Goal: Task Accomplishment & Management: Complete application form

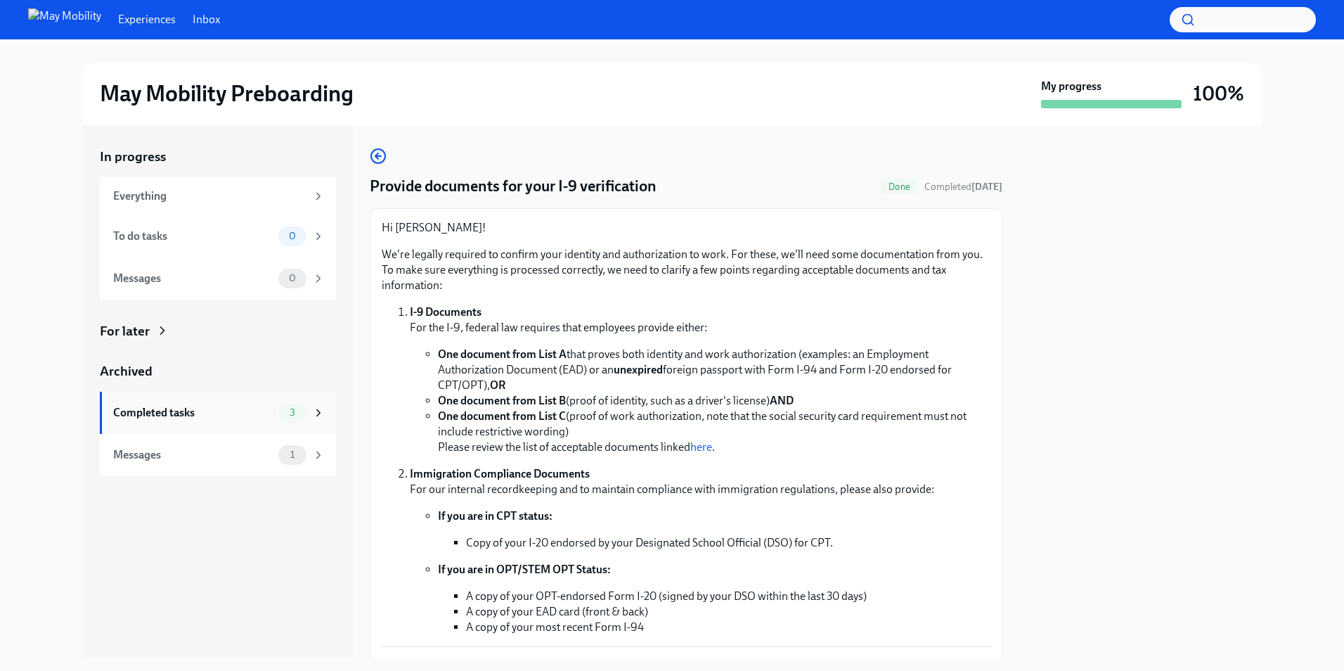
click at [234, 392] on div "Completed tasks 3" at bounding box center [218, 413] width 236 height 42
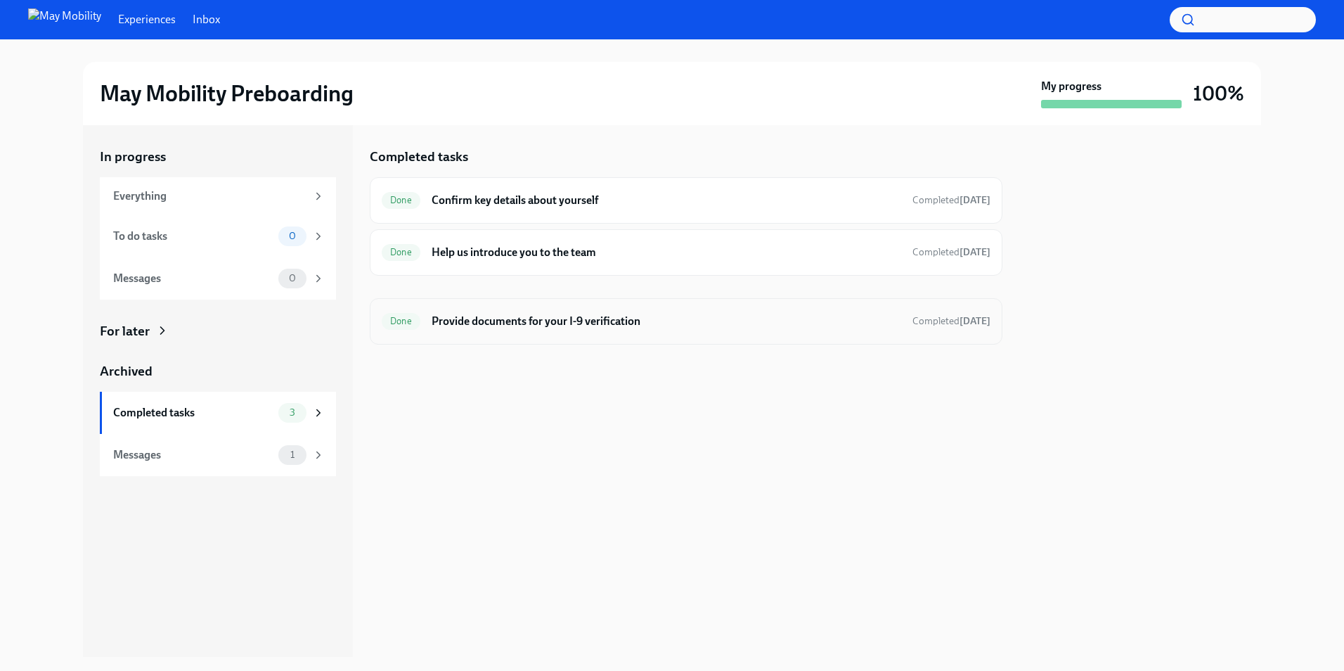
click at [603, 322] on h6 "Provide documents for your I-9 verification" at bounding box center [667, 321] width 470 height 15
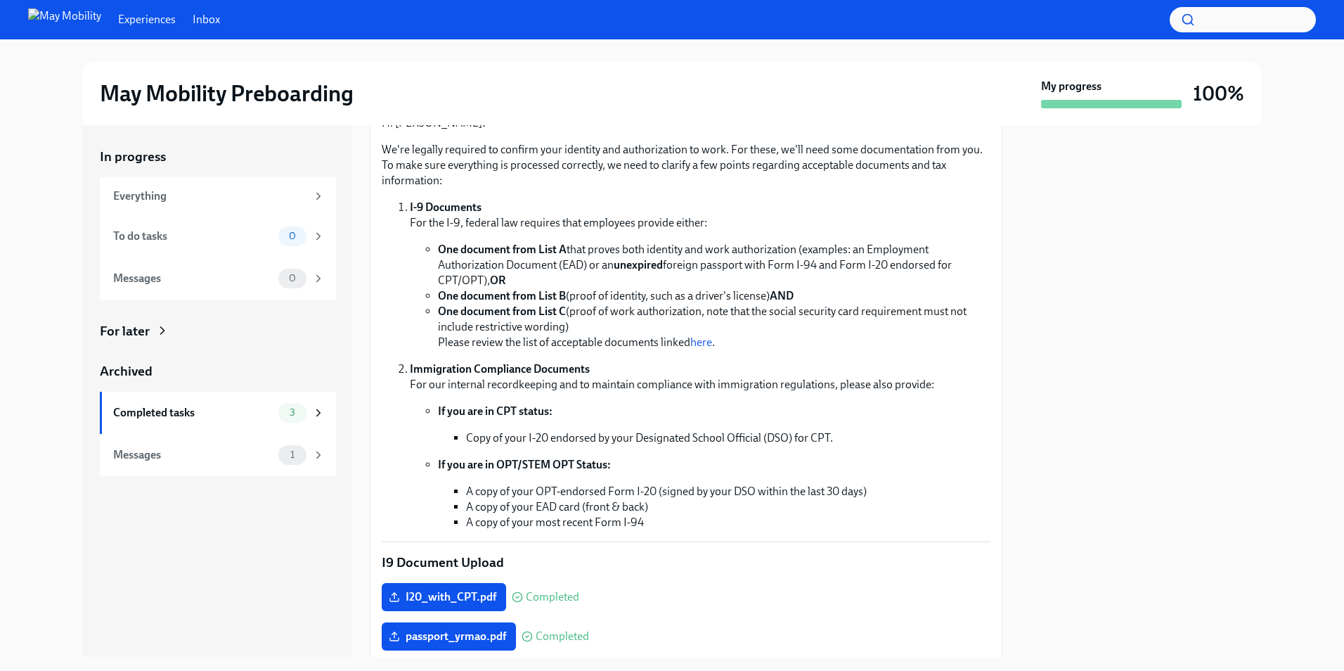
scroll to position [70, 0]
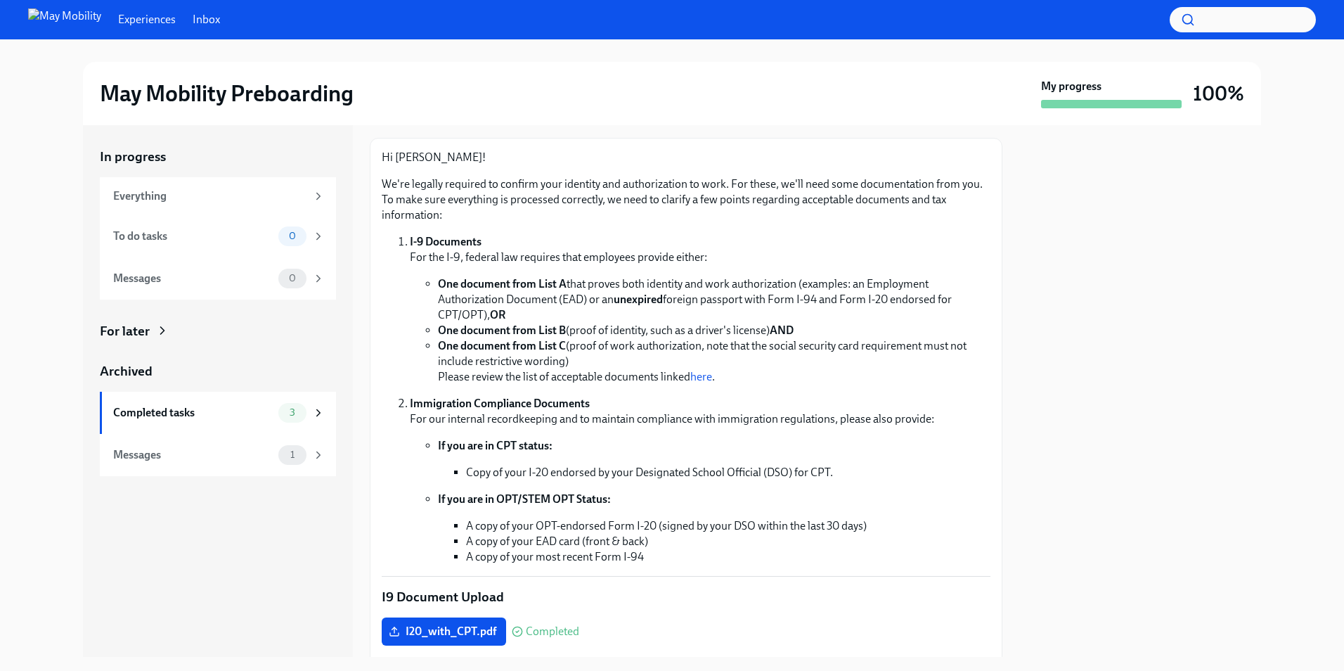
click at [481, 421] on p "Immigration Compliance Documents For our internal recordkeeping and to maintain…" at bounding box center [700, 411] width 581 height 31
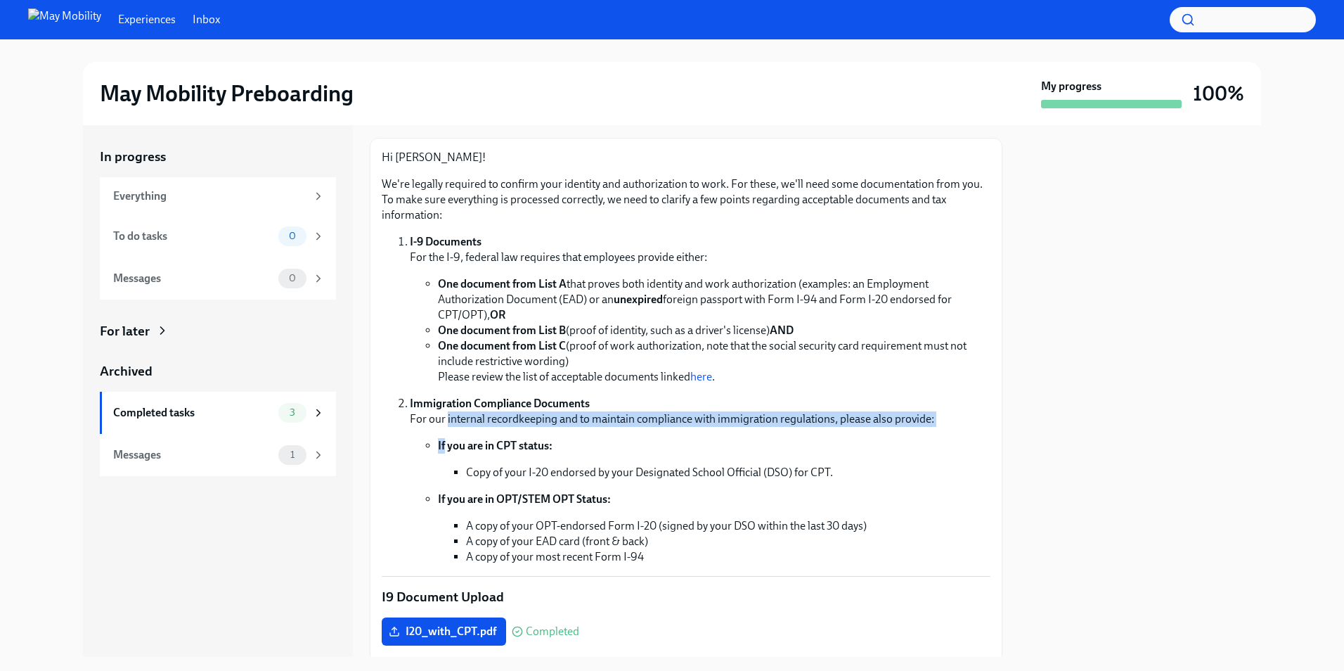
drag, startPoint x: 481, startPoint y: 421, endPoint x: 899, endPoint y: 430, distance: 417.7
click at [899, 430] on li "Immigration Compliance Documents For our internal recordkeeping and to maintain…" at bounding box center [700, 480] width 581 height 169
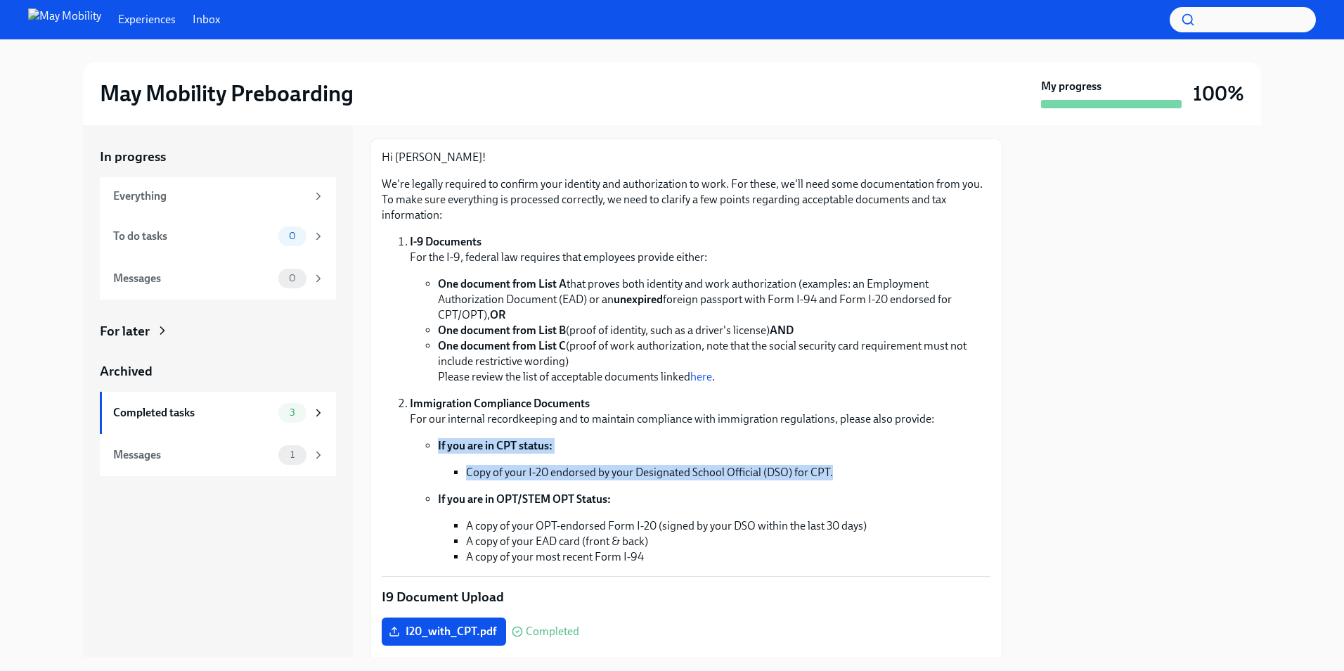
drag, startPoint x: 899, startPoint y: 430, endPoint x: 903, endPoint y: 465, distance: 36.2
click at [903, 465] on li "Immigration Compliance Documents For our internal recordkeeping and to maintain…" at bounding box center [700, 480] width 581 height 169
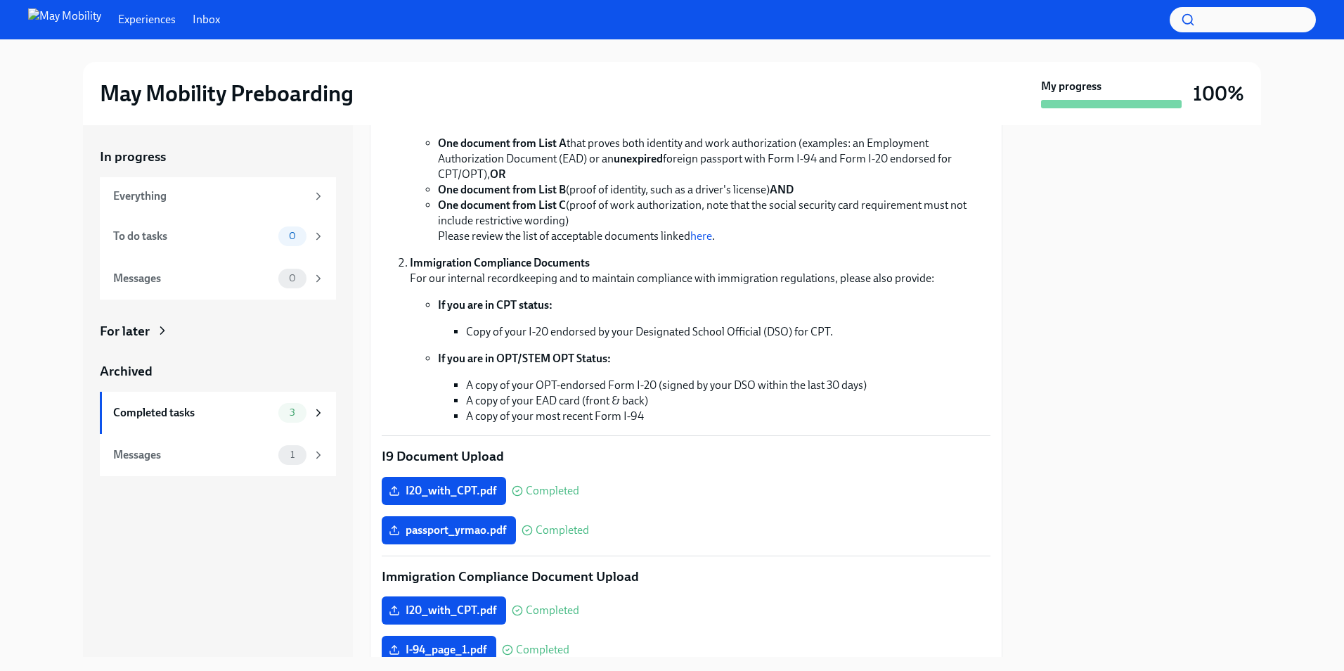
click at [903, 465] on div "Hi [PERSON_NAME]! We're legally required to confirm your identity and authoriza…" at bounding box center [686, 484] width 609 height 951
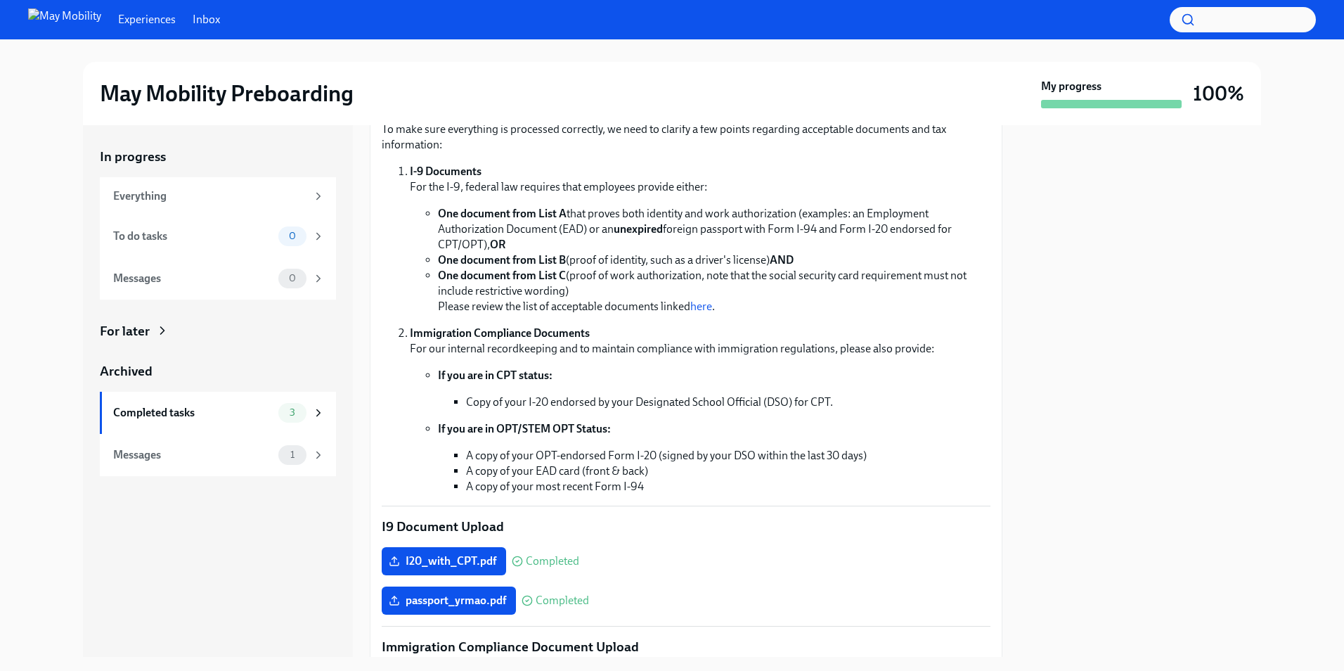
click at [433, 365] on li "Immigration Compliance Documents For our internal recordkeeping and to maintain…" at bounding box center [700, 410] width 581 height 169
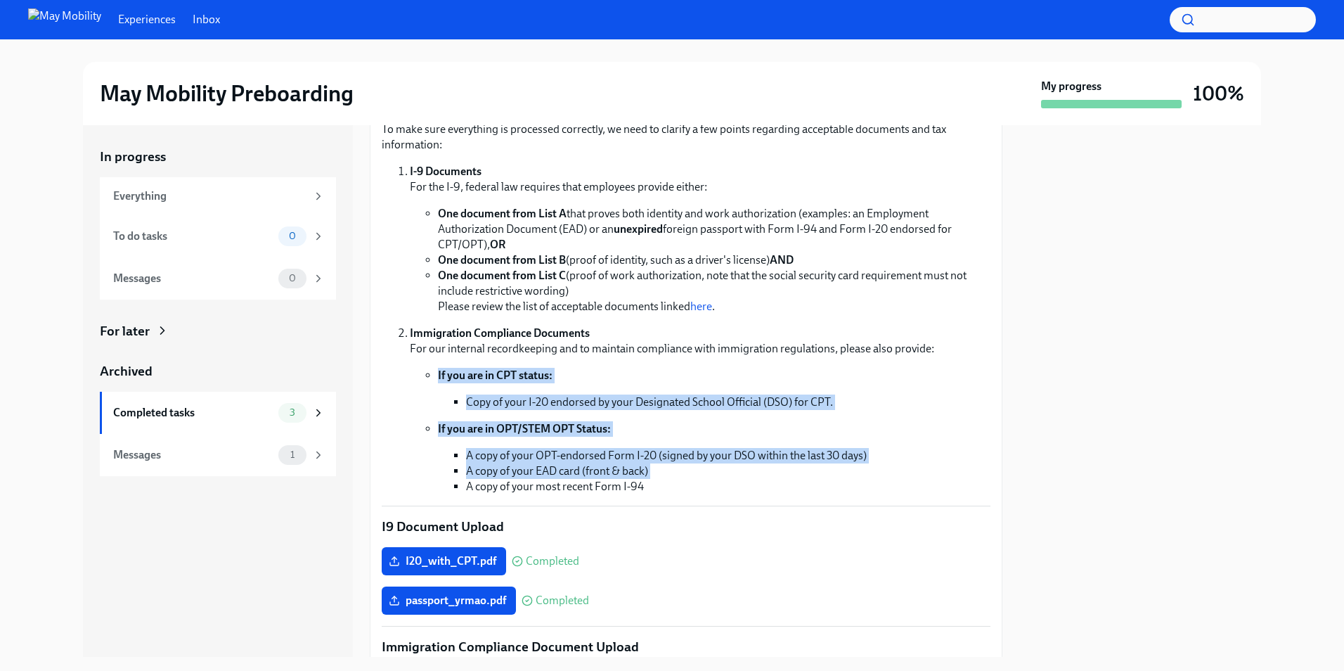
drag, startPoint x: 433, startPoint y: 365, endPoint x: 988, endPoint y: 479, distance: 566.3
click at [988, 479] on div "Hi [PERSON_NAME]! We're legally required to confirm your identity and authoriza…" at bounding box center [686, 554] width 633 height 975
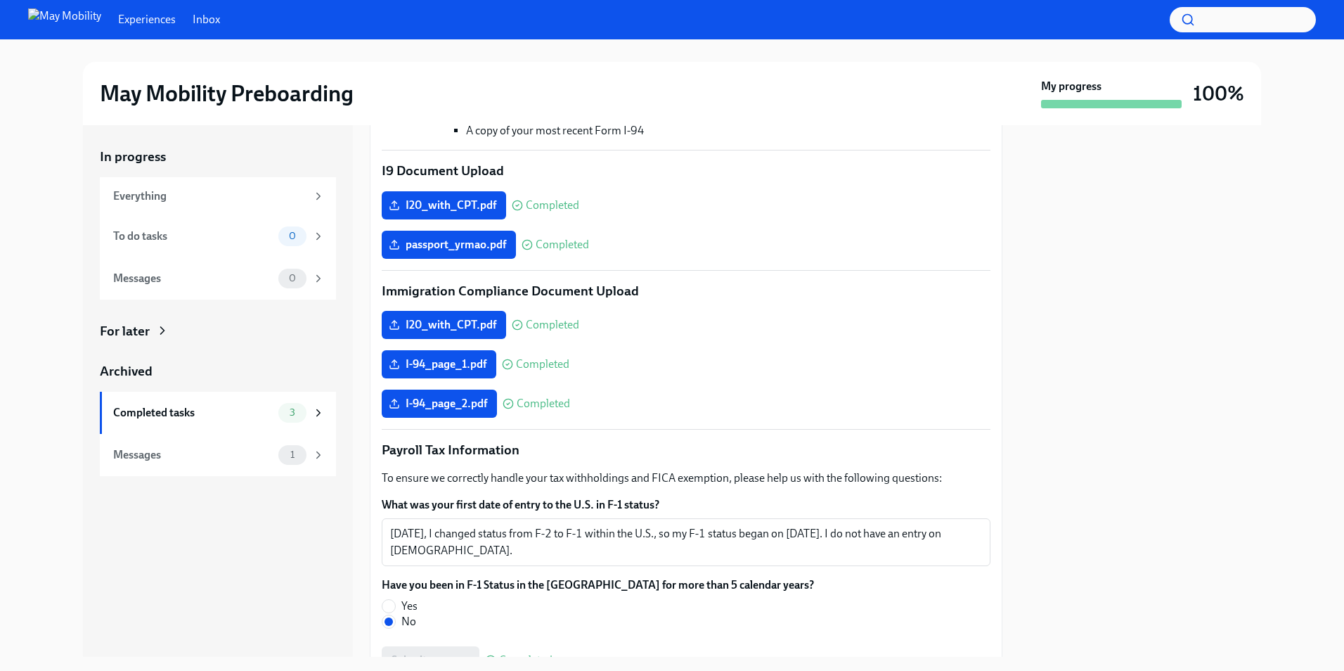
scroll to position [571, 0]
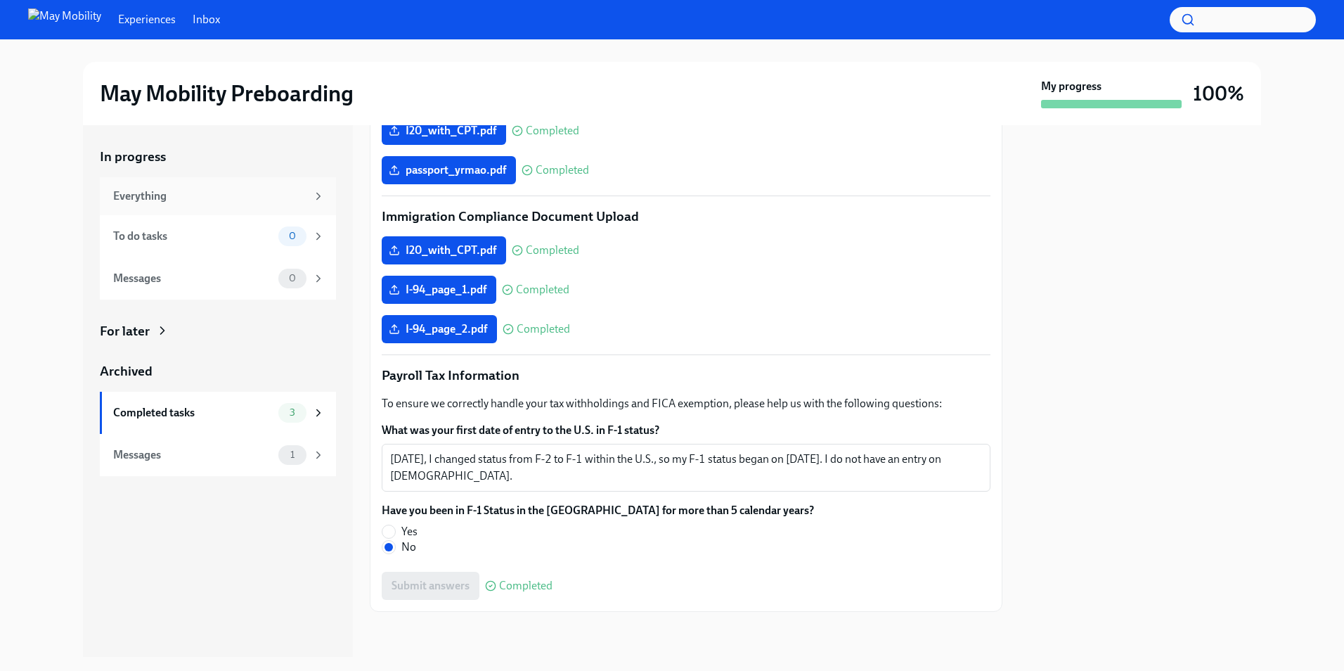
click at [164, 186] on div "Everything" at bounding box center [218, 196] width 236 height 38
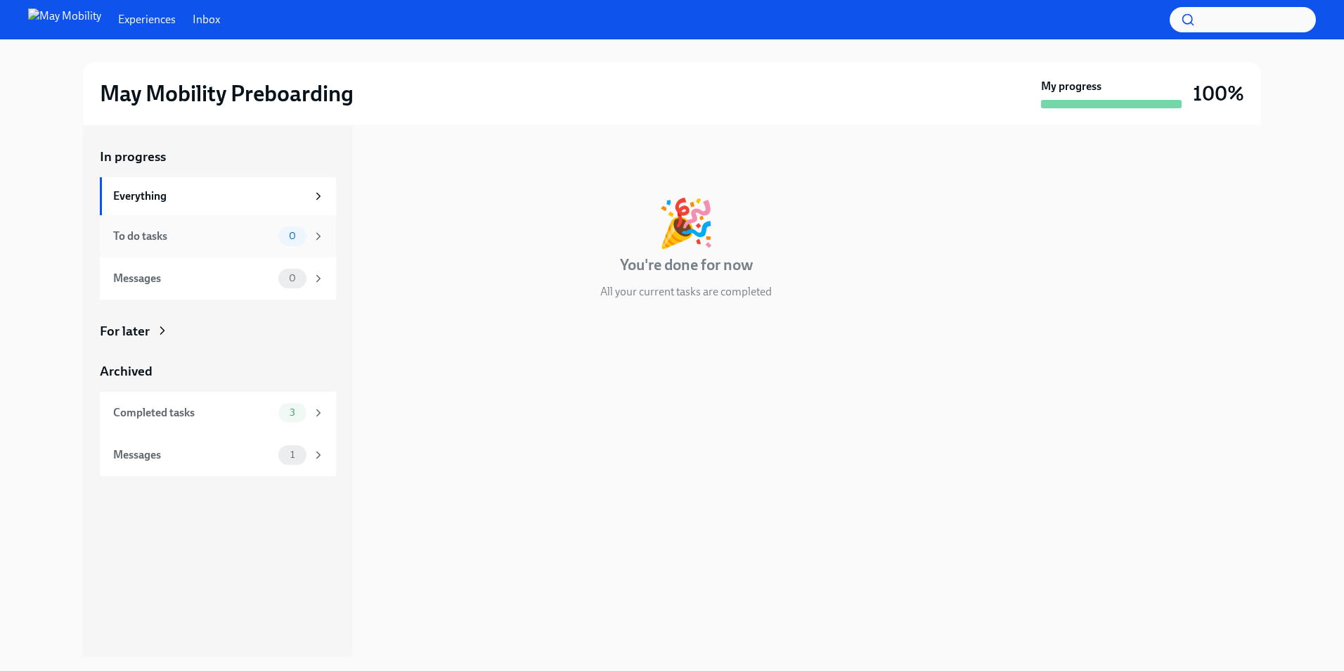
click at [150, 241] on div "To do tasks" at bounding box center [193, 236] width 160 height 15
click at [159, 274] on div "Messages" at bounding box center [193, 278] width 160 height 15
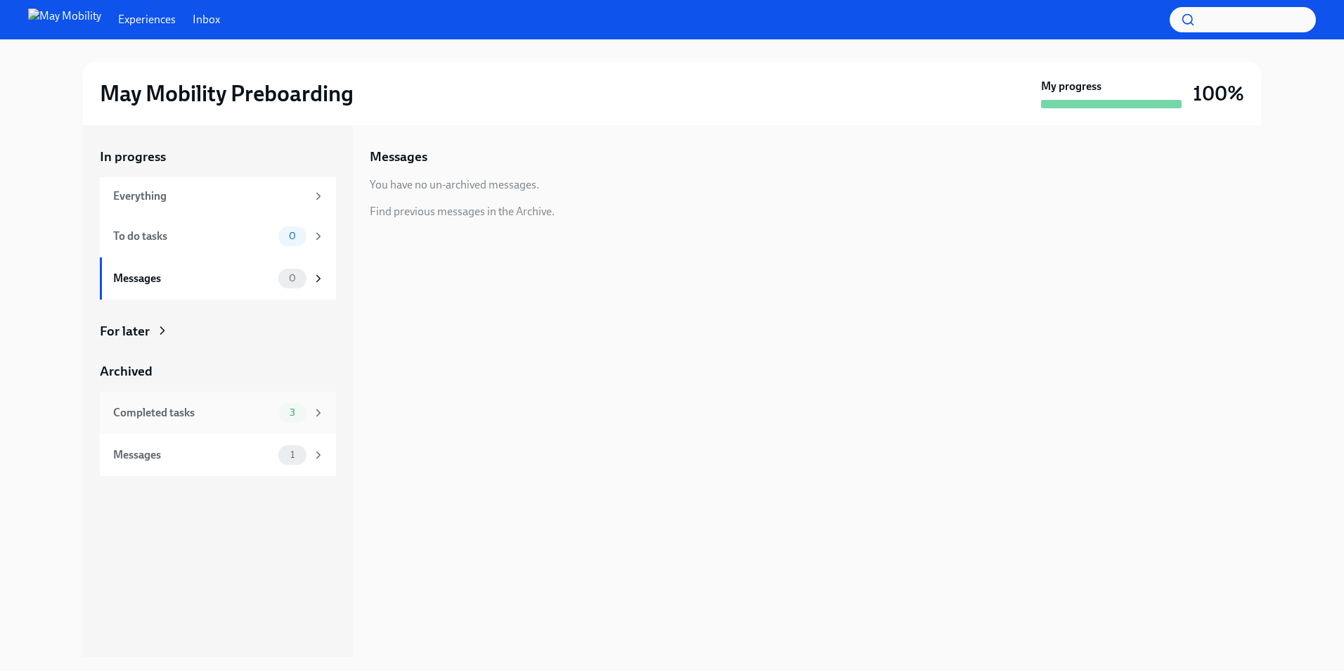
click at [251, 420] on div "Completed tasks 3" at bounding box center [219, 413] width 212 height 20
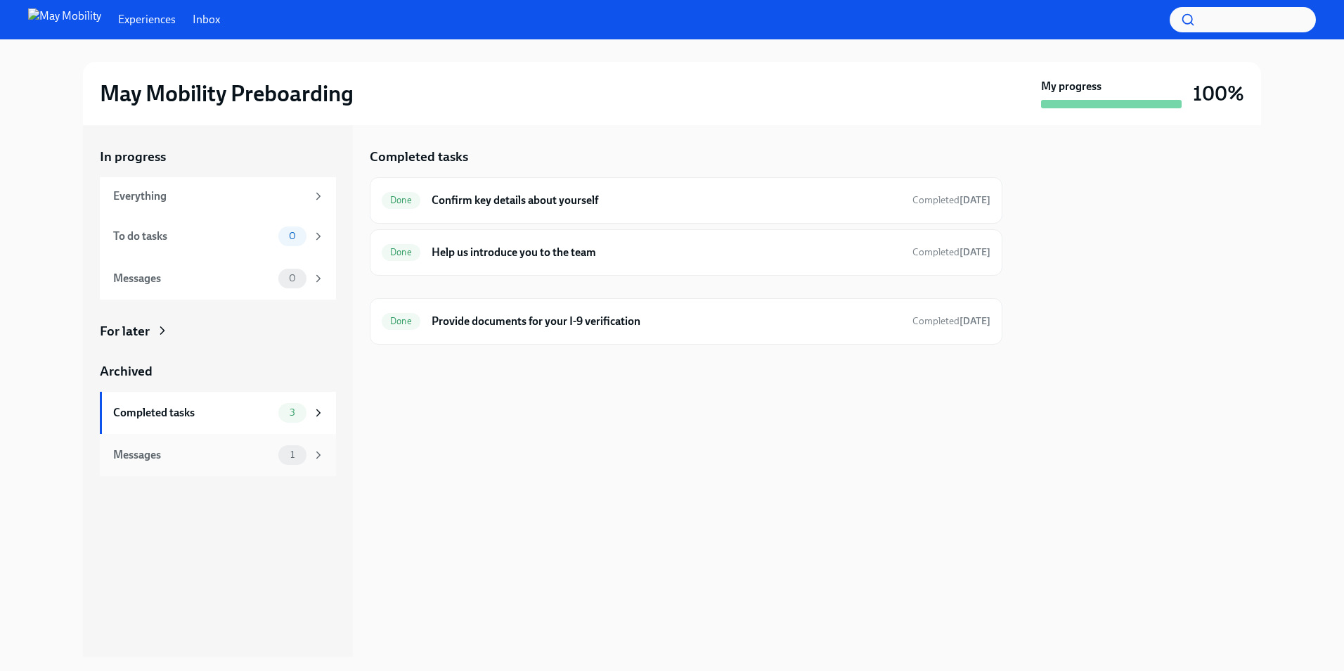
click at [242, 456] on div "Messages" at bounding box center [193, 454] width 160 height 15
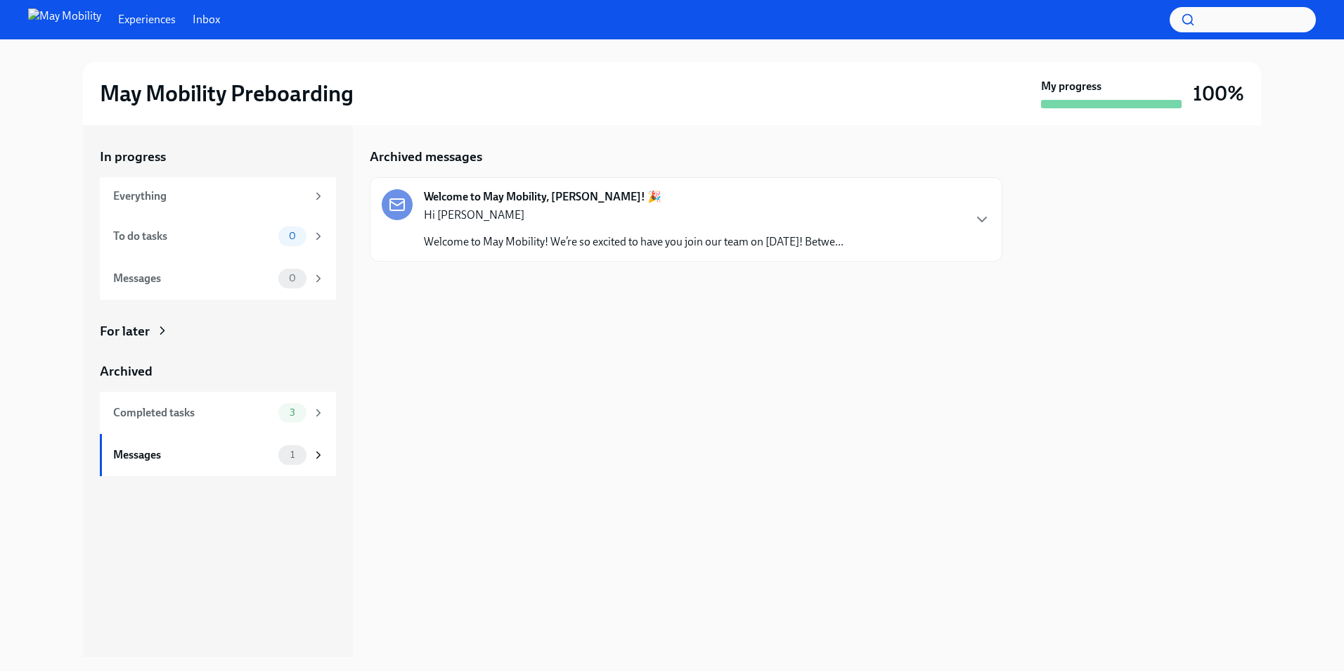
click at [569, 223] on div "Hi [PERSON_NAME] Welcome to May Mobility! We’re so excited to have you join our…" at bounding box center [634, 228] width 420 height 42
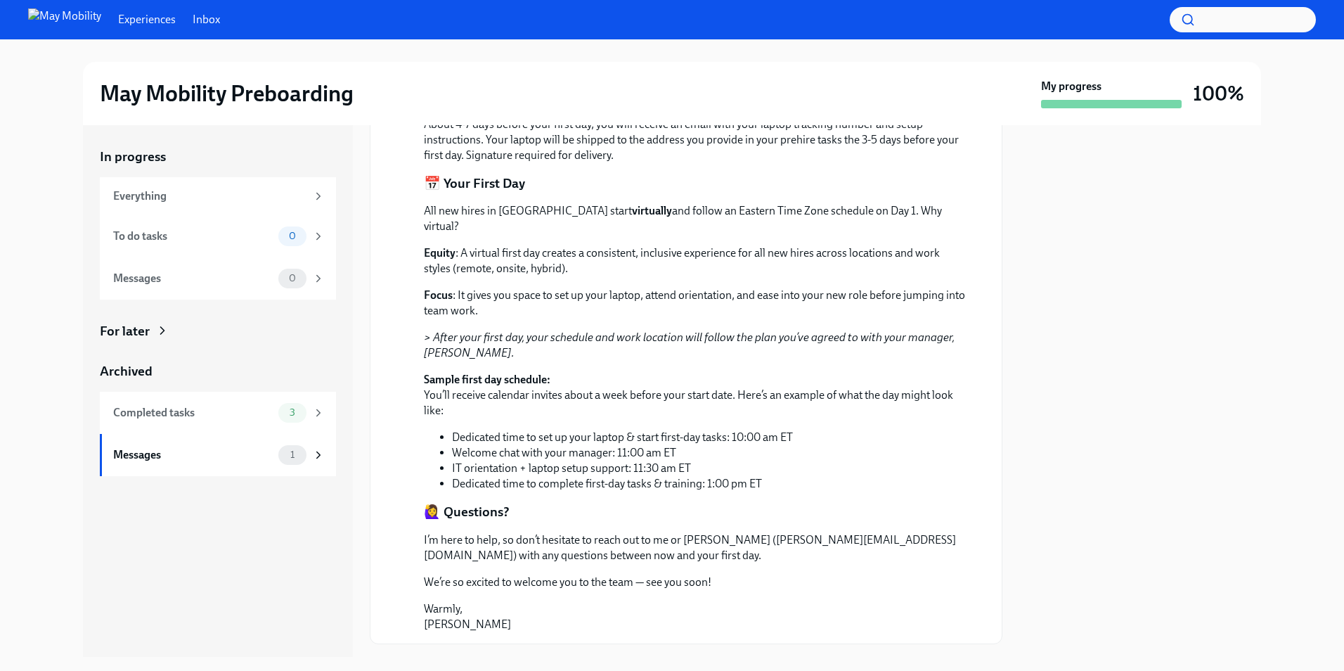
scroll to position [618, 0]
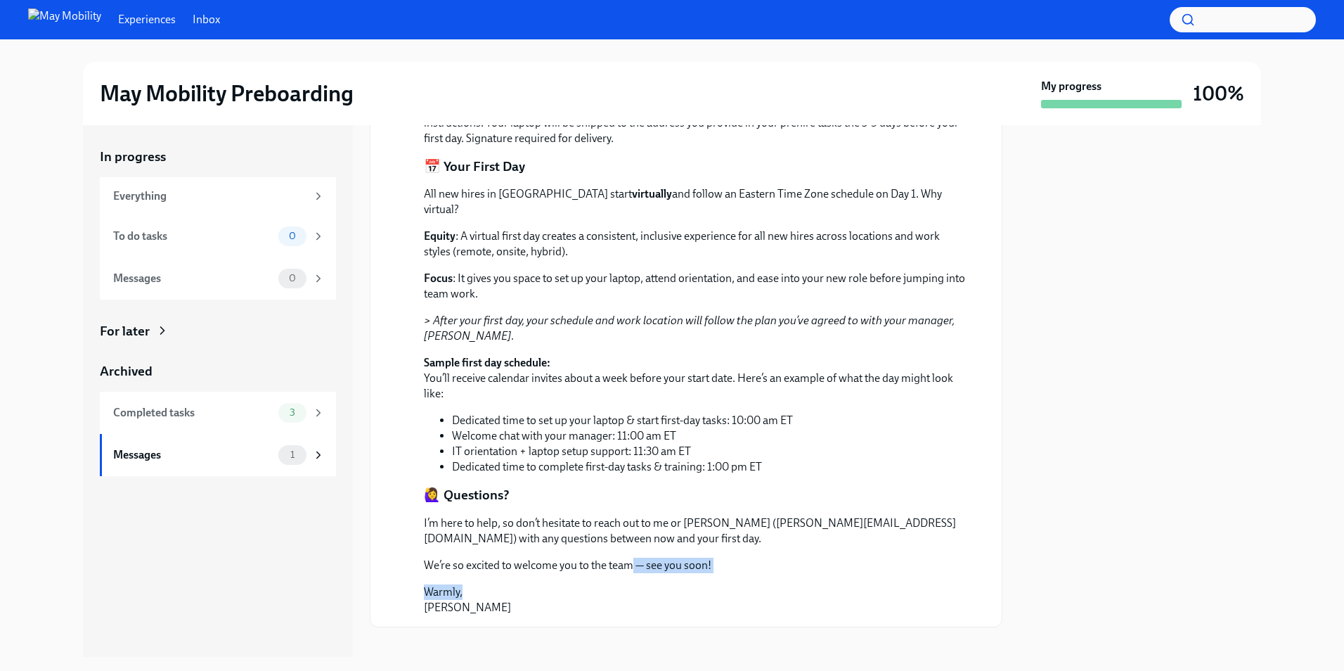
drag, startPoint x: 633, startPoint y: 534, endPoint x: 728, endPoint y: 578, distance: 104.5
click at [728, 578] on div "I’m here to help, so don’t hesitate to reach out to me or [PERSON_NAME] ([PERSO…" at bounding box center [696, 565] width 544 height 100
click at [728, 584] on p "[PERSON_NAME]" at bounding box center [696, 599] width 544 height 31
click at [225, 420] on div "Completed tasks" at bounding box center [193, 412] width 160 height 15
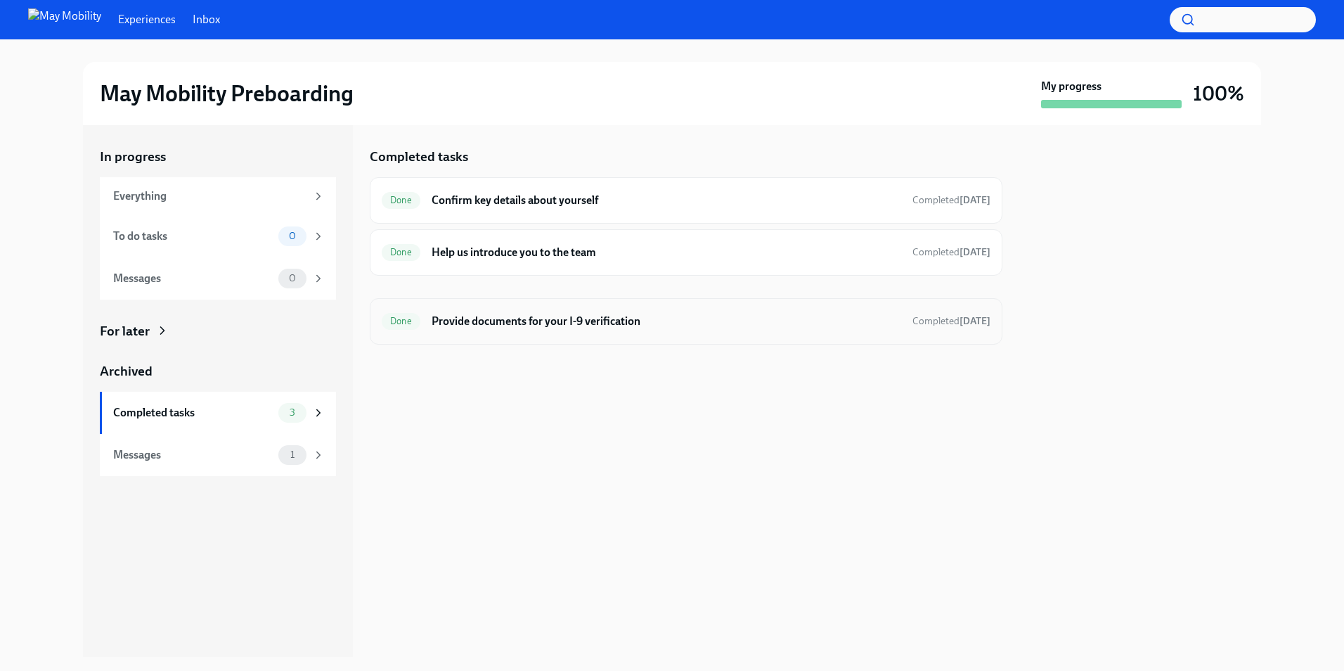
click at [558, 316] on h6 "Provide documents for your I-9 verification" at bounding box center [667, 321] width 470 height 15
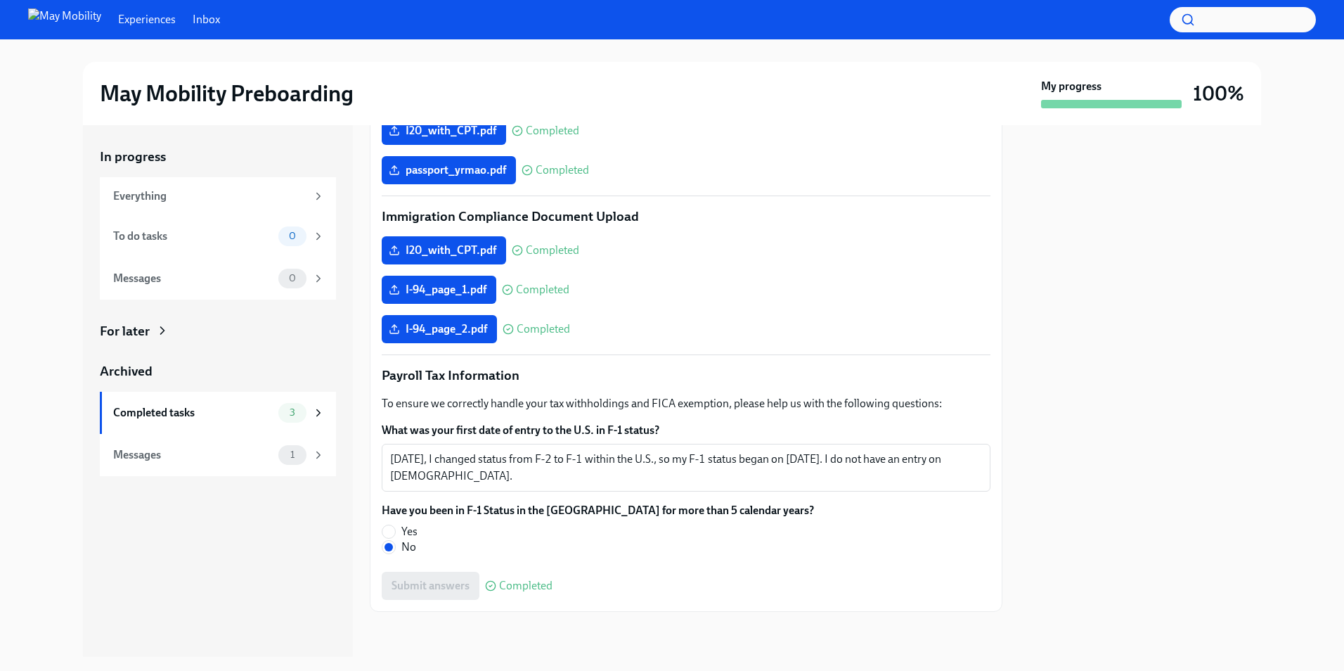
scroll to position [79, 0]
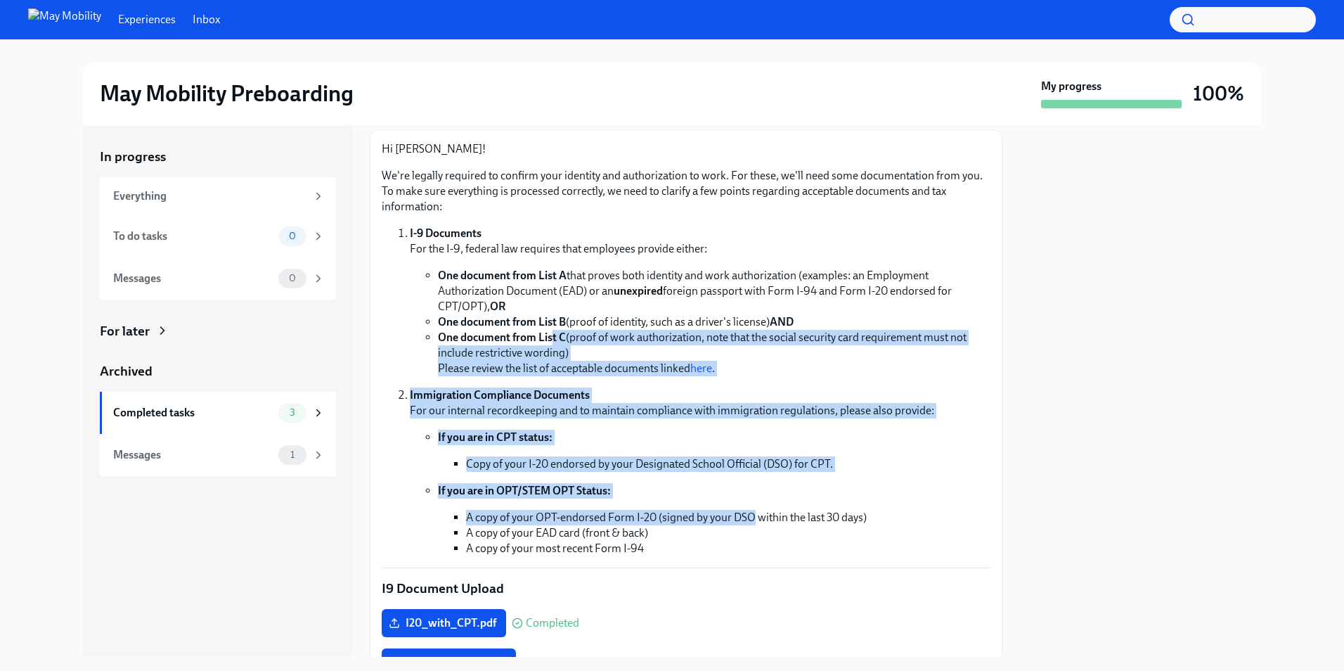
drag, startPoint x: 552, startPoint y: 343, endPoint x: 752, endPoint y: 501, distance: 255.3
click at [752, 501] on ol "I-9 Documents For the I-9, federal law requires that employees provide either: …" at bounding box center [686, 391] width 609 height 330
click at [752, 501] on li "If you are in OPT/STEM OPT Status: A copy of your OPT-endorsed Form I-20 (signe…" at bounding box center [714, 519] width 553 height 73
drag, startPoint x: 752, startPoint y: 501, endPoint x: 708, endPoint y: 349, distance: 158.2
click at [708, 349] on ol "I-9 Documents For the I-9, federal law requires that employees provide either: …" at bounding box center [686, 391] width 609 height 330
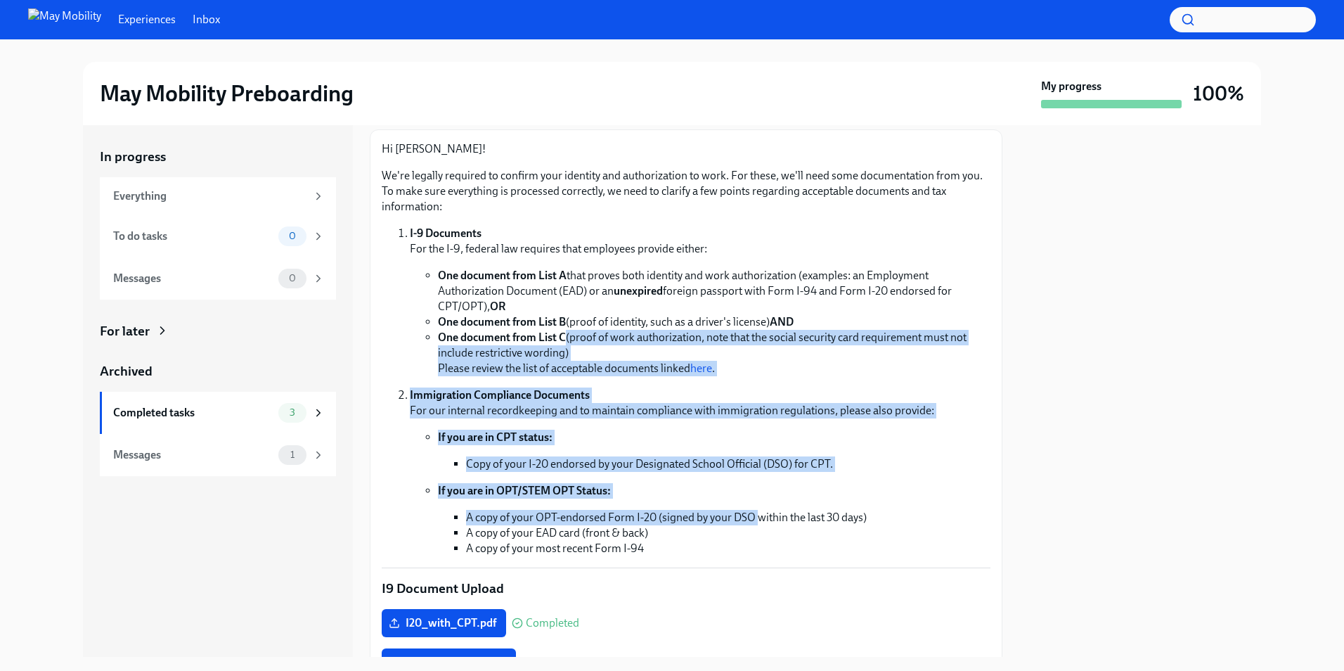
click at [708, 349] on li "One document from List C (proof of work authorization, note that the social sec…" at bounding box center [714, 353] width 553 height 46
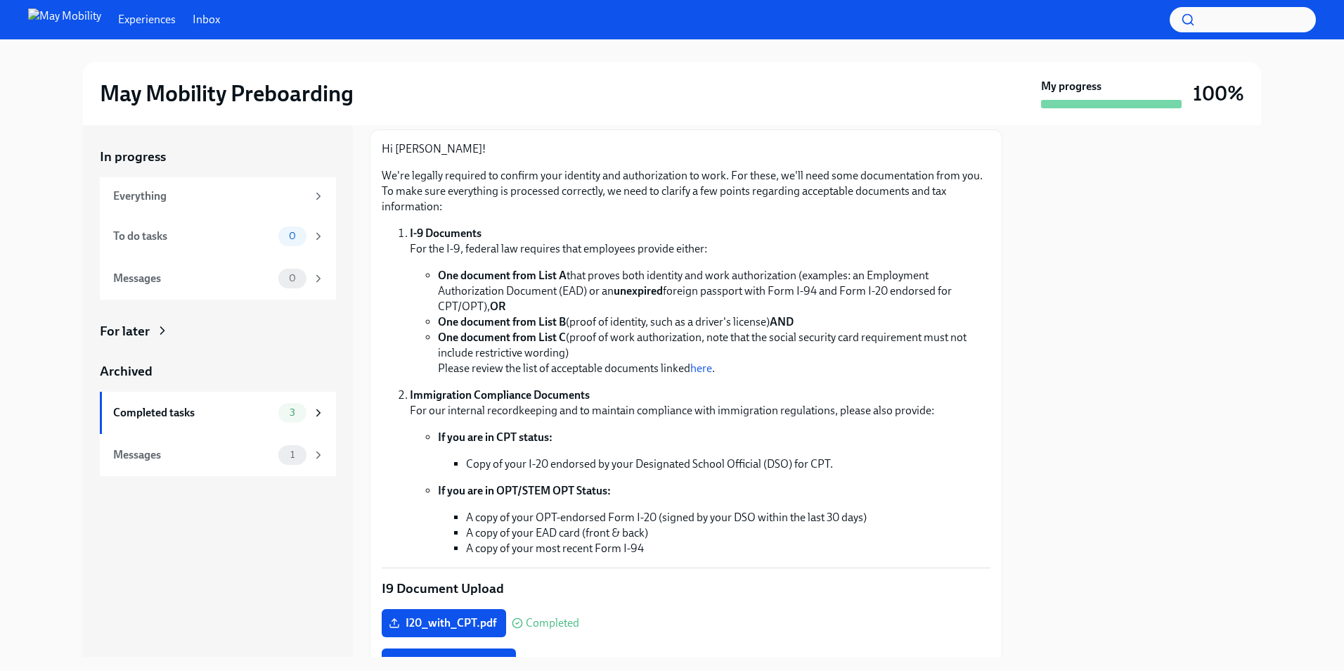
click at [541, 321] on strong "One document from List B" at bounding box center [502, 321] width 128 height 13
drag, startPoint x: 541, startPoint y: 321, endPoint x: 836, endPoint y: 319, distance: 294.6
click at [836, 319] on li "One document from List B (proof of identity, such as a driver's license) AND" at bounding box center [714, 321] width 553 height 15
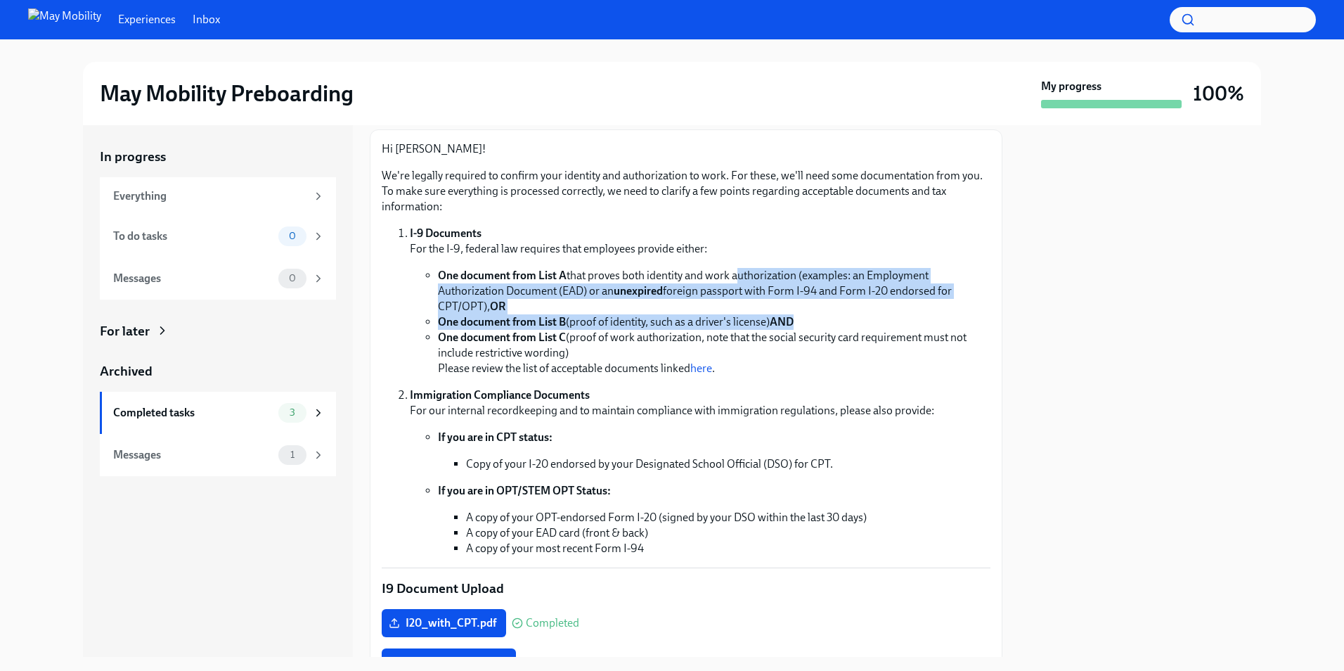
drag, startPoint x: 836, startPoint y: 319, endPoint x: 773, endPoint y: 266, distance: 81.8
click at [773, 266] on li "I-9 Documents For the I-9, federal law requires that employees provide either: …" at bounding box center [700, 301] width 581 height 150
drag, startPoint x: 773, startPoint y: 266, endPoint x: 825, endPoint y: 323, distance: 76.7
click at [825, 323] on li "I-9 Documents For the I-9, federal law requires that employees provide either: …" at bounding box center [700, 301] width 581 height 150
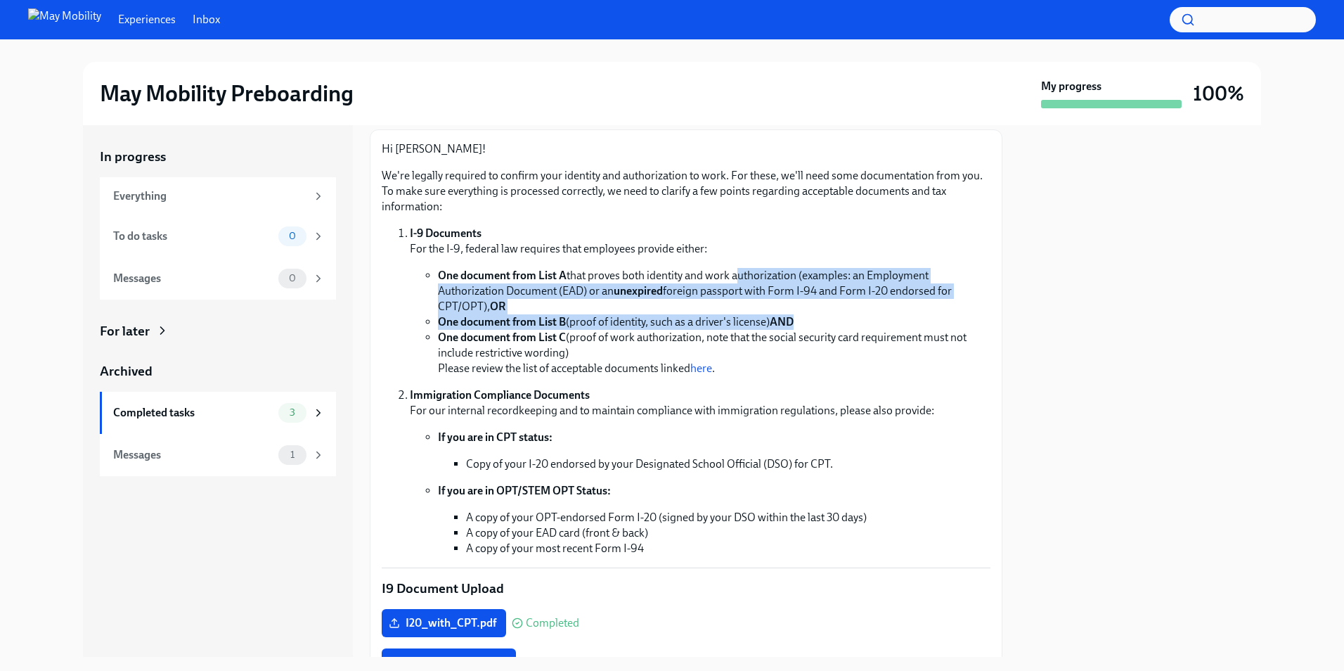
click at [825, 323] on li "One document from List B (proof of identity, such as a driver's license) AND" at bounding box center [714, 321] width 553 height 15
drag, startPoint x: 825, startPoint y: 323, endPoint x: 825, endPoint y: 253, distance: 70.3
click at [825, 253] on li "I-9 Documents For the I-9, federal law requires that employees provide either: …" at bounding box center [700, 301] width 581 height 150
click at [825, 253] on p "I-9 Documents For the I-9, federal law requires that employees provide either:" at bounding box center [700, 241] width 581 height 31
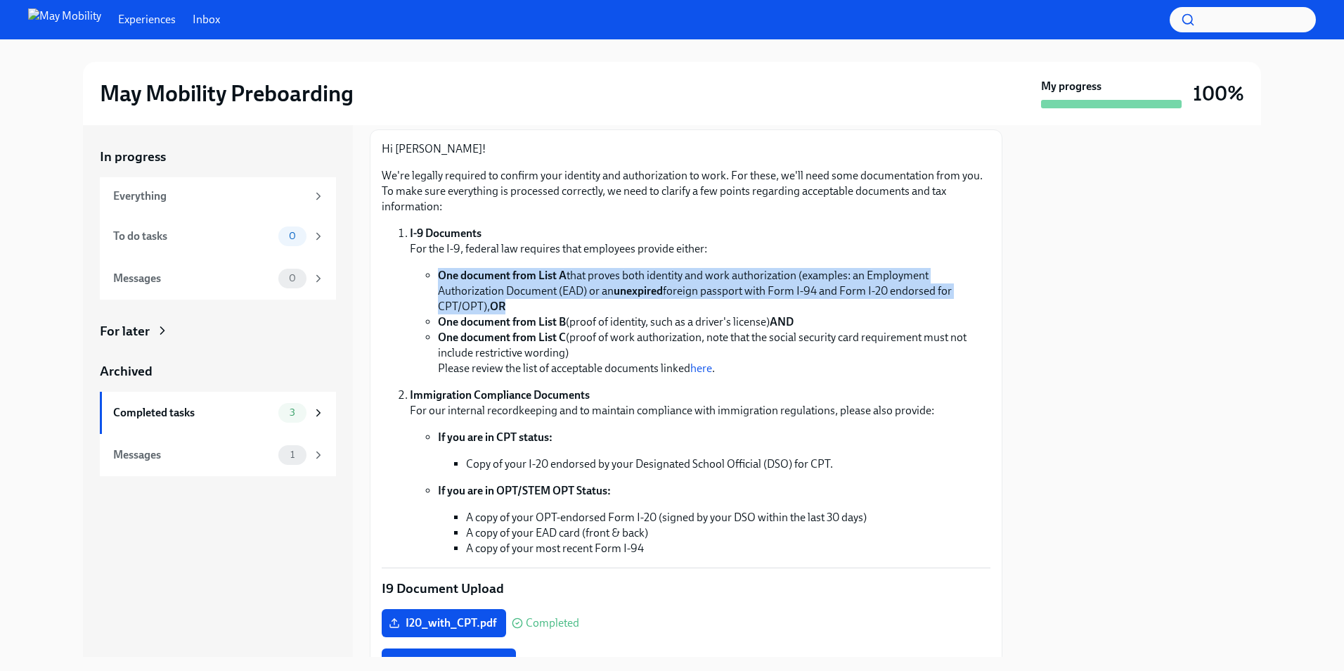
drag, startPoint x: 825, startPoint y: 253, endPoint x: 840, endPoint y: 305, distance: 54.3
click at [840, 305] on li "I-9 Documents For the I-9, federal law requires that employees provide either: …" at bounding box center [700, 301] width 581 height 150
click at [840, 306] on li "One document from List A that proves both identity and work authorization (exam…" at bounding box center [714, 291] width 553 height 46
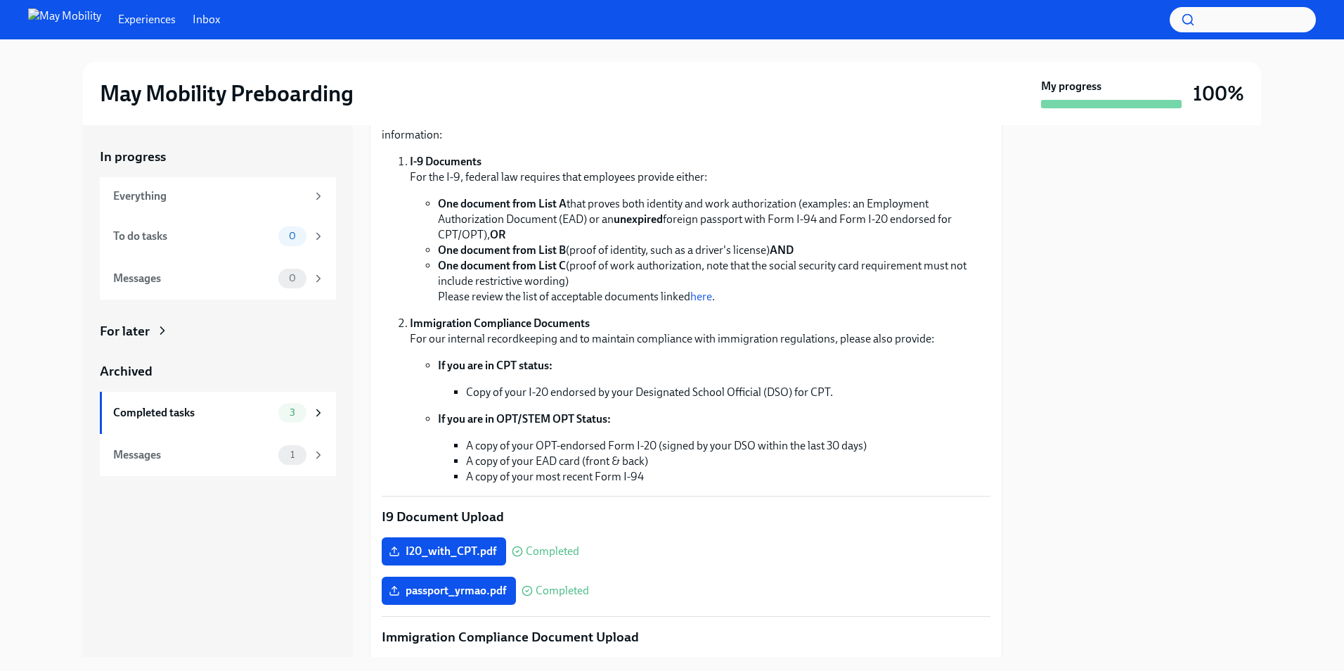
scroll to position [8, 0]
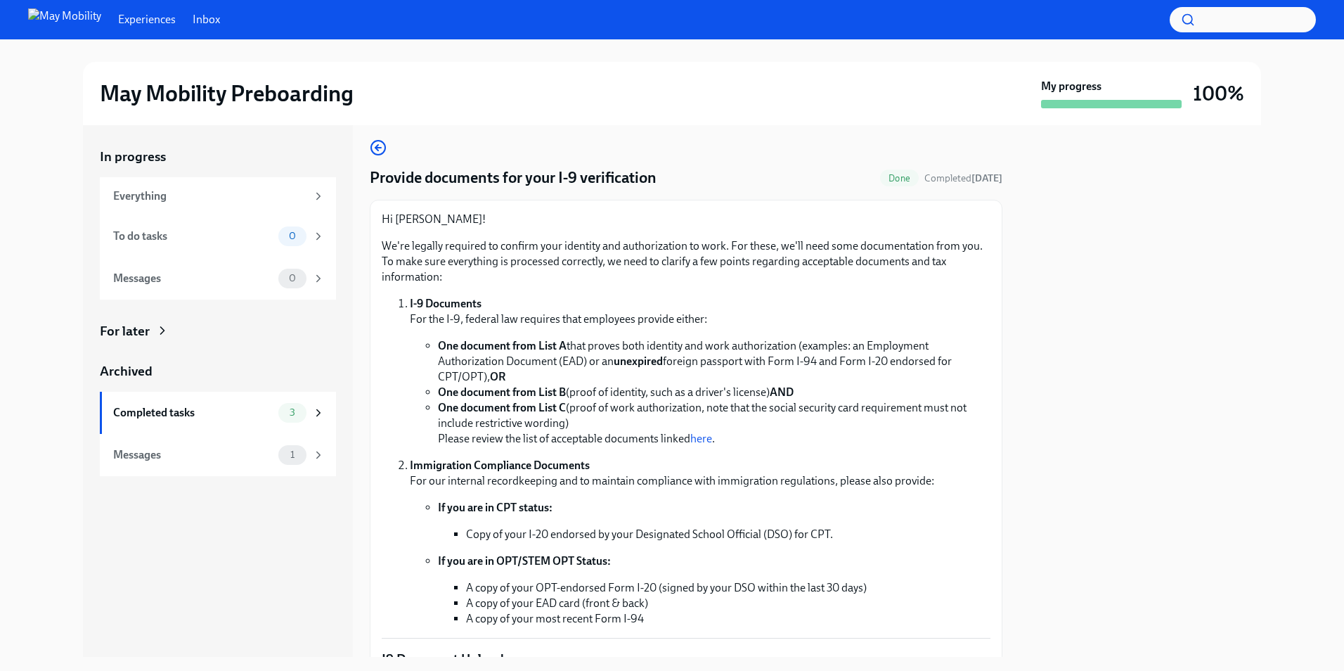
click at [840, 306] on p "I-9 Documents For the I-9, federal law requires that employees provide either:" at bounding box center [700, 311] width 581 height 31
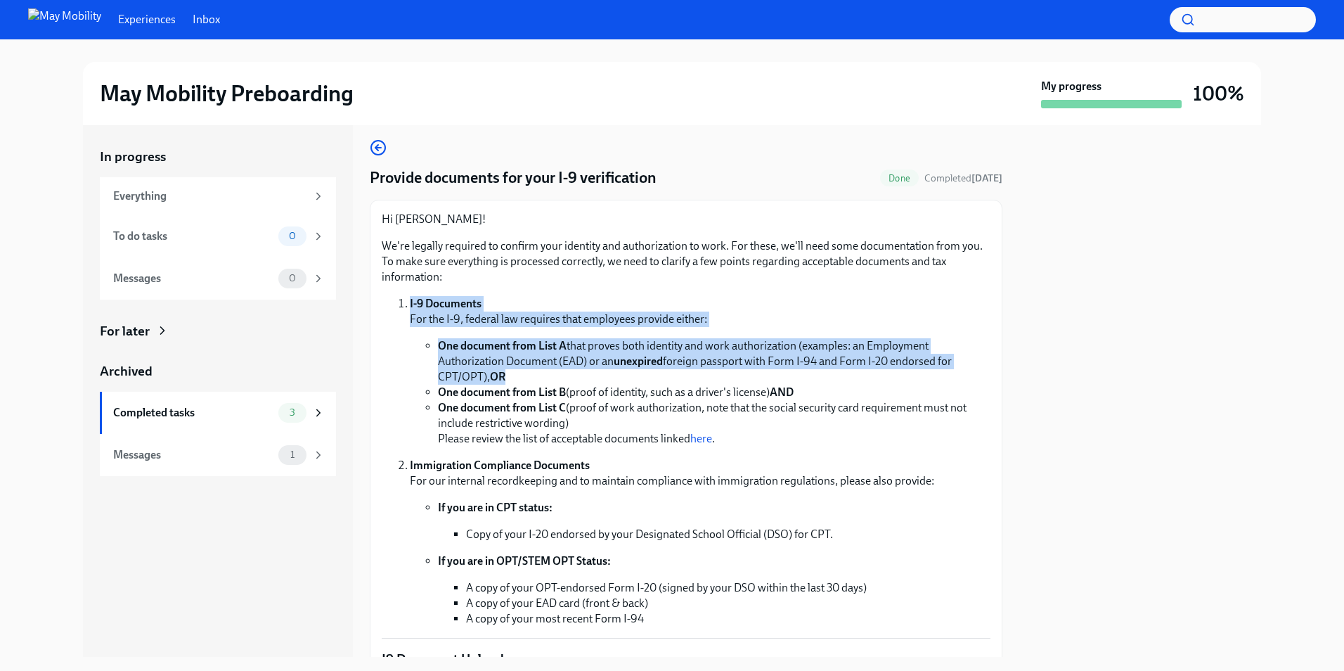
drag, startPoint x: 840, startPoint y: 306, endPoint x: 836, endPoint y: 378, distance: 72.5
click at [836, 378] on li "I-9 Documents For the I-9, federal law requires that employees provide either: …" at bounding box center [700, 371] width 581 height 150
click at [836, 378] on li "One document from List A that proves both identity and work authorization (exam…" at bounding box center [714, 361] width 553 height 46
drag, startPoint x: 836, startPoint y: 378, endPoint x: 830, endPoint y: 316, distance: 62.1
click at [830, 316] on li "I-9 Documents For the I-9, federal law requires that employees provide either: …" at bounding box center [700, 371] width 581 height 150
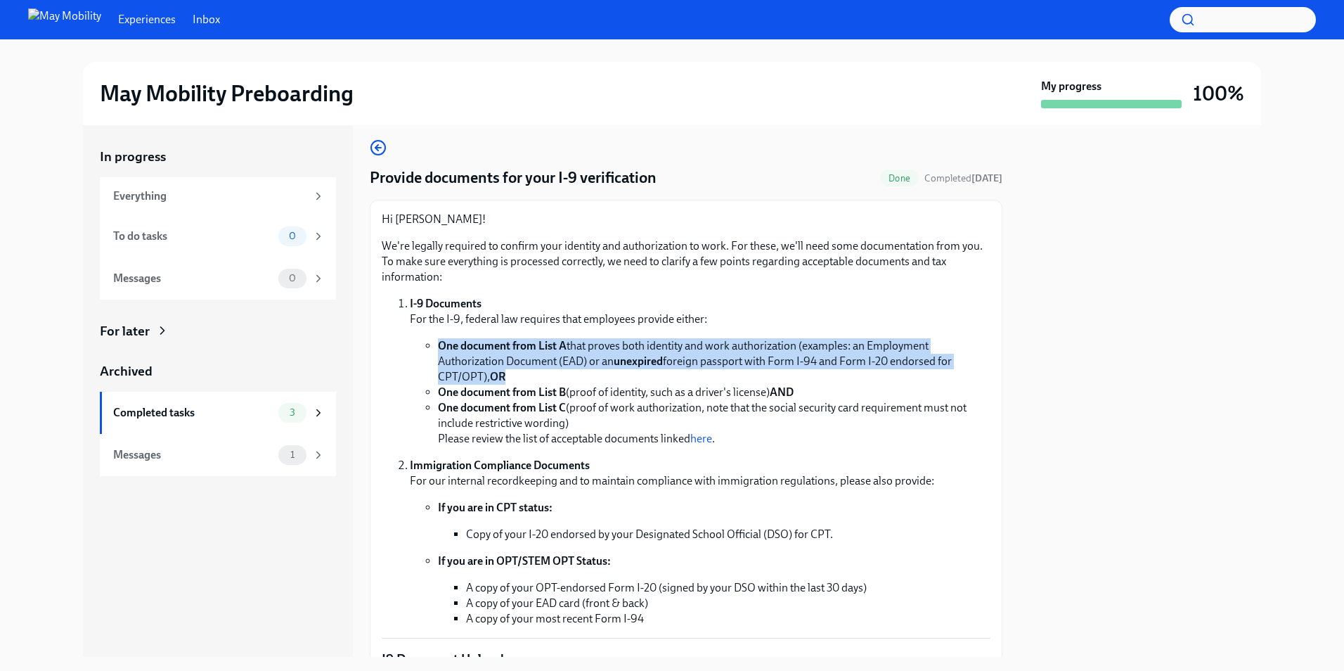
click at [830, 316] on p "I-9 Documents For the I-9, federal law requires that employees provide either:" at bounding box center [700, 311] width 581 height 31
drag, startPoint x: 830, startPoint y: 316, endPoint x: 830, endPoint y: 387, distance: 71.0
click at [830, 387] on li "I-9 Documents For the I-9, federal law requires that employees provide either: …" at bounding box center [700, 371] width 581 height 150
click at [830, 387] on li "One document from List B (proof of identity, such as a driver's license) AND" at bounding box center [714, 392] width 553 height 15
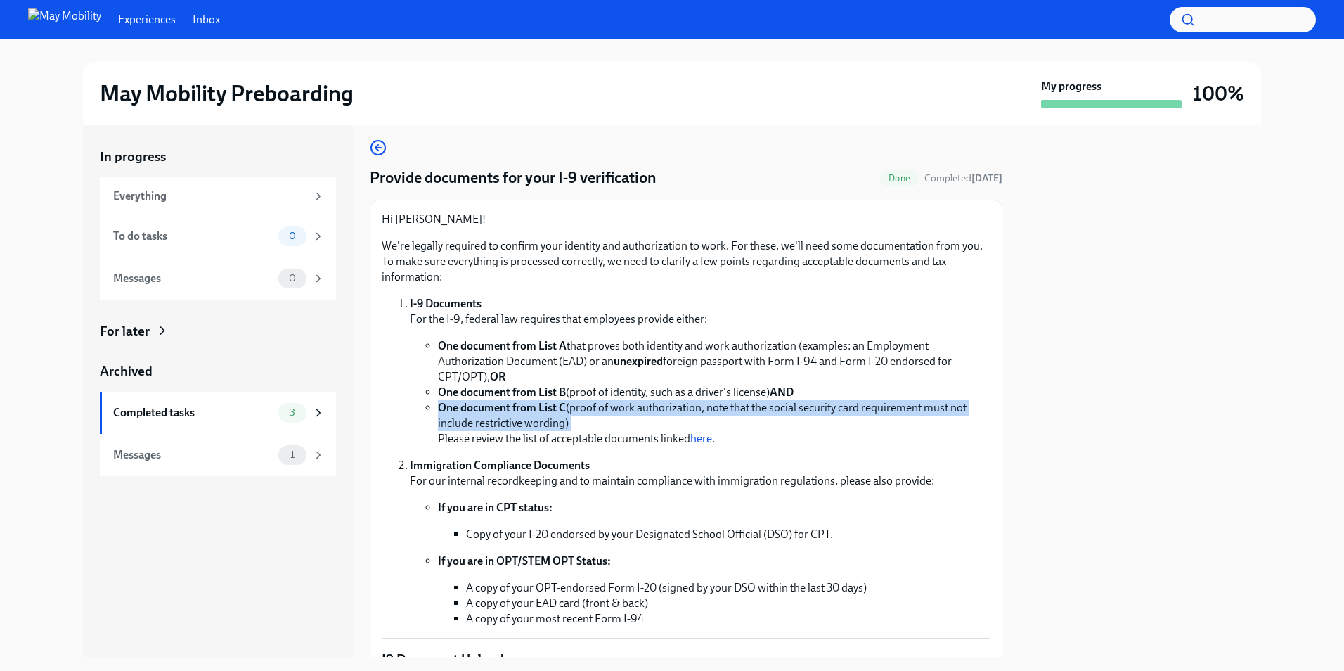
drag, startPoint x: 830, startPoint y: 387, endPoint x: 830, endPoint y: 420, distance: 33.0
click at [830, 420] on ul "One document from List A that proves both identity and work authorization (exam…" at bounding box center [700, 392] width 581 height 108
click at [830, 420] on li "One document from List C (proof of work authorization, note that the social sec…" at bounding box center [714, 423] width 553 height 46
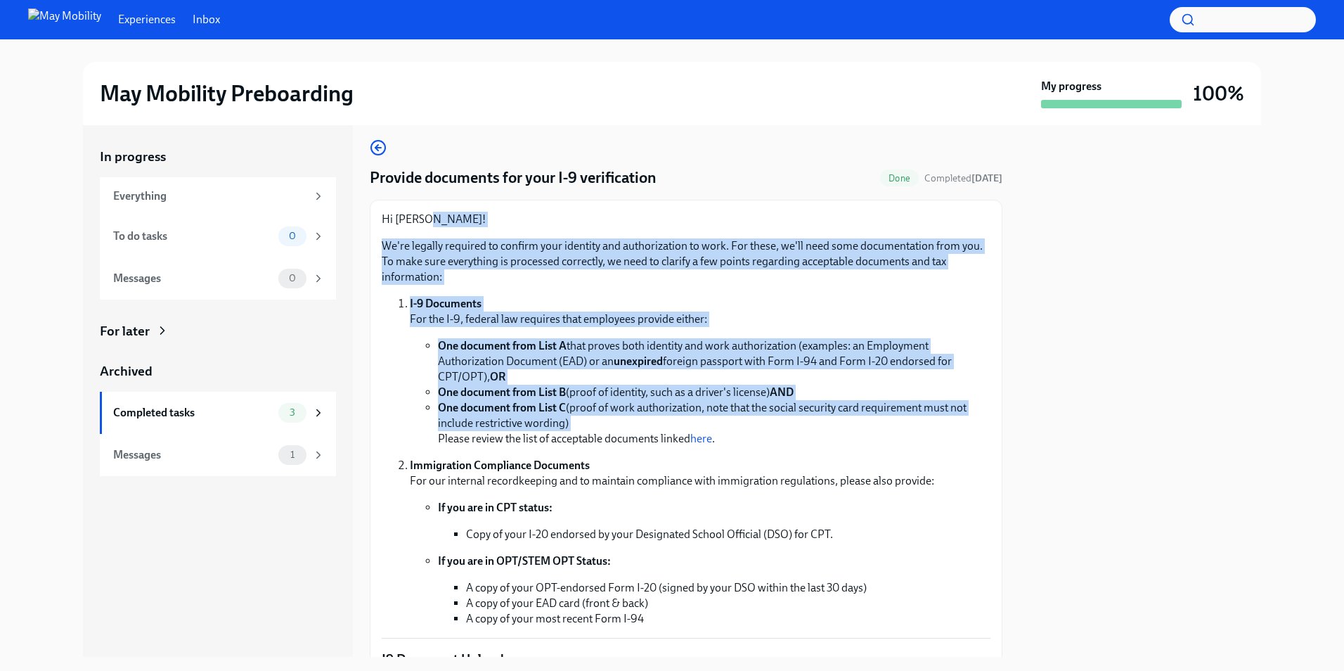
drag, startPoint x: 830, startPoint y: 420, endPoint x: 830, endPoint y: 222, distance: 198.3
click at [830, 222] on div "Hi [PERSON_NAME]! We're legally required to confirm your identity and authoriza…" at bounding box center [686, 419] width 609 height 415
click at [830, 222] on p "Hi [PERSON_NAME]!" at bounding box center [686, 219] width 609 height 15
drag, startPoint x: 830, startPoint y: 222, endPoint x: 858, endPoint y: 430, distance: 209.3
click at [858, 430] on div "Hi [PERSON_NAME]! We're legally required to confirm your identity and authoriza…" at bounding box center [686, 419] width 609 height 415
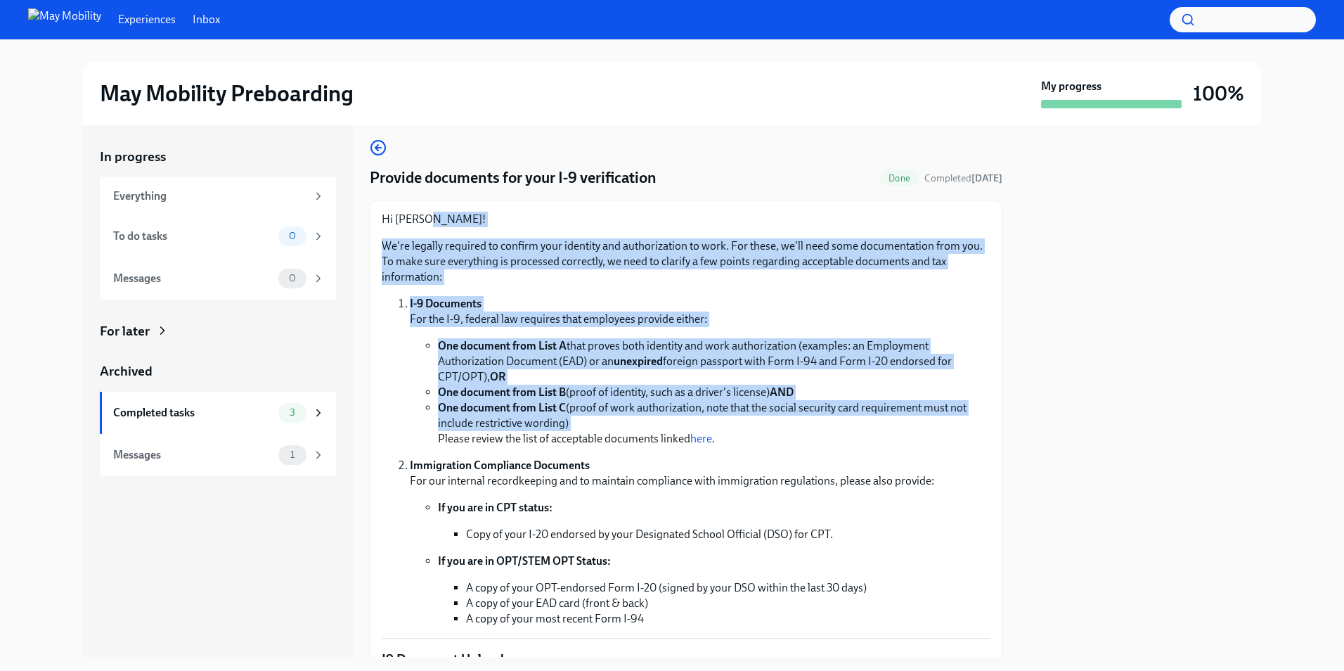
click at [858, 430] on li "One document from List C (proof of work authorization, note that the social sec…" at bounding box center [714, 423] width 553 height 46
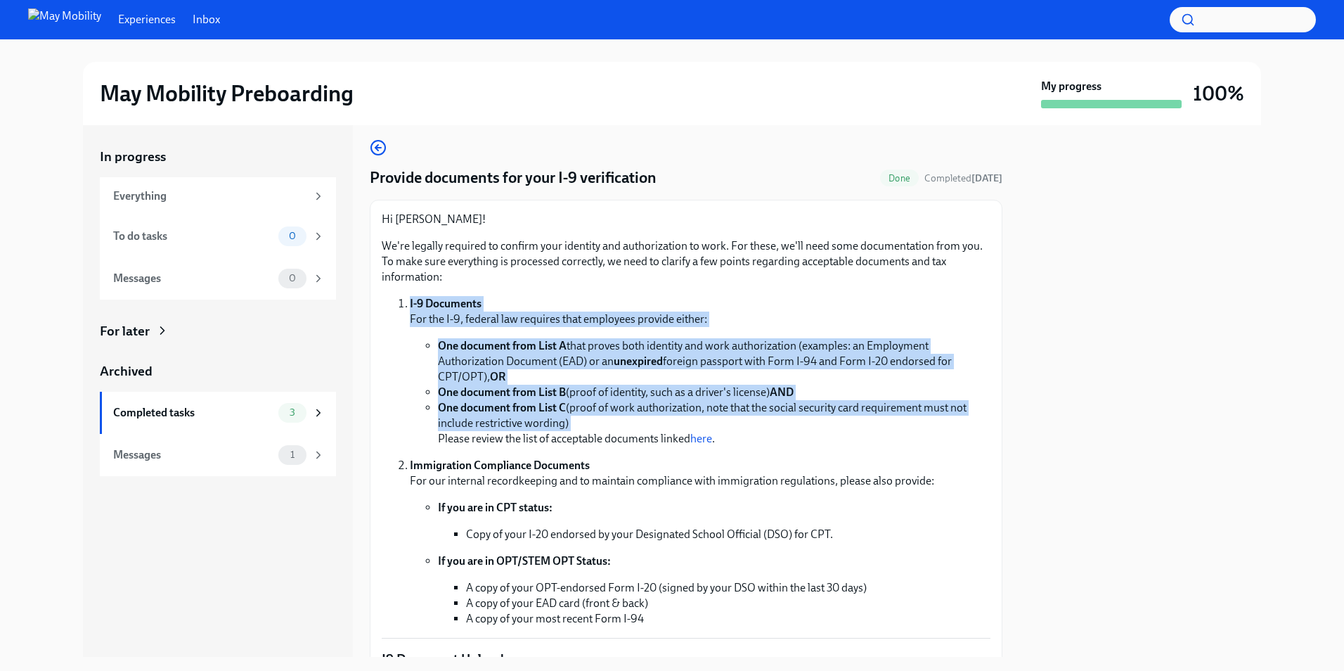
drag, startPoint x: 858, startPoint y: 430, endPoint x: 846, endPoint y: 281, distance: 149.6
click at [846, 281] on div "Hi [PERSON_NAME]! We're legally required to confirm your identity and authoriza…" at bounding box center [686, 419] width 609 height 415
click at [846, 281] on p "We're legally required to confirm your identity and authorization to work. For …" at bounding box center [686, 261] width 609 height 46
drag, startPoint x: 846, startPoint y: 281, endPoint x: 858, endPoint y: 430, distance: 149.5
click at [858, 430] on div "Hi [PERSON_NAME]! We're legally required to confirm your identity and authoriza…" at bounding box center [686, 419] width 609 height 415
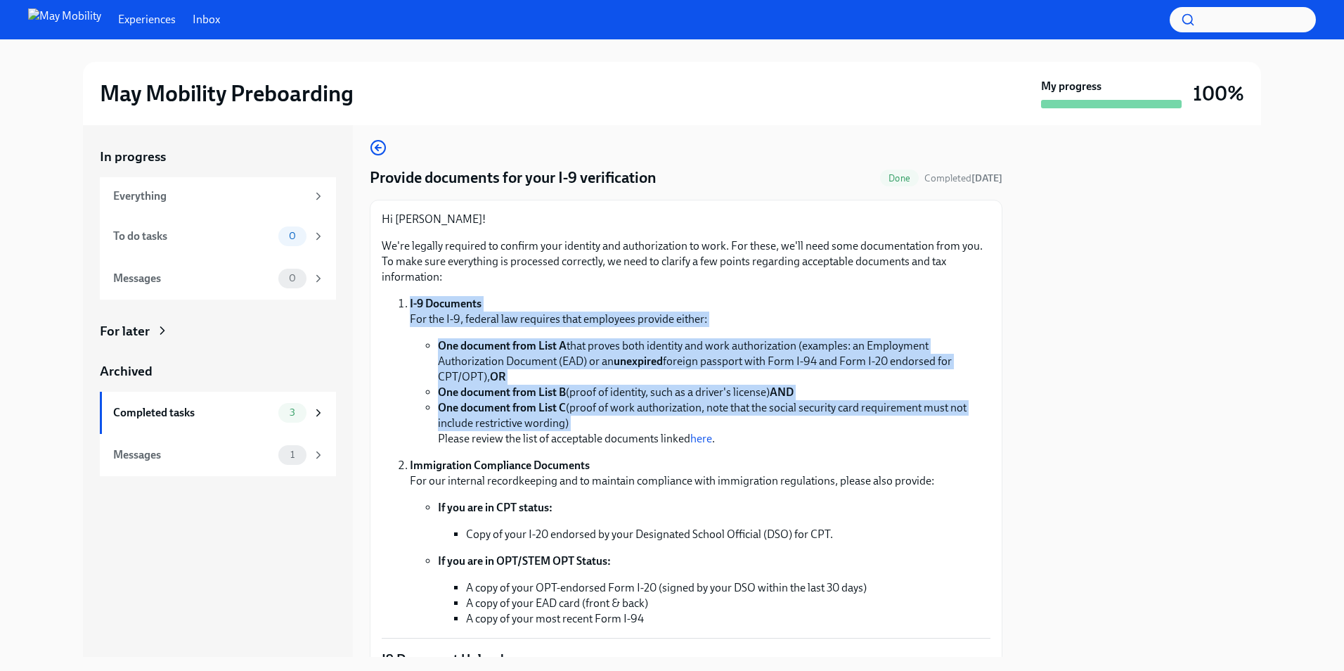
click at [858, 430] on li "One document from List C (proof of work authorization, note that the social sec…" at bounding box center [714, 423] width 553 height 46
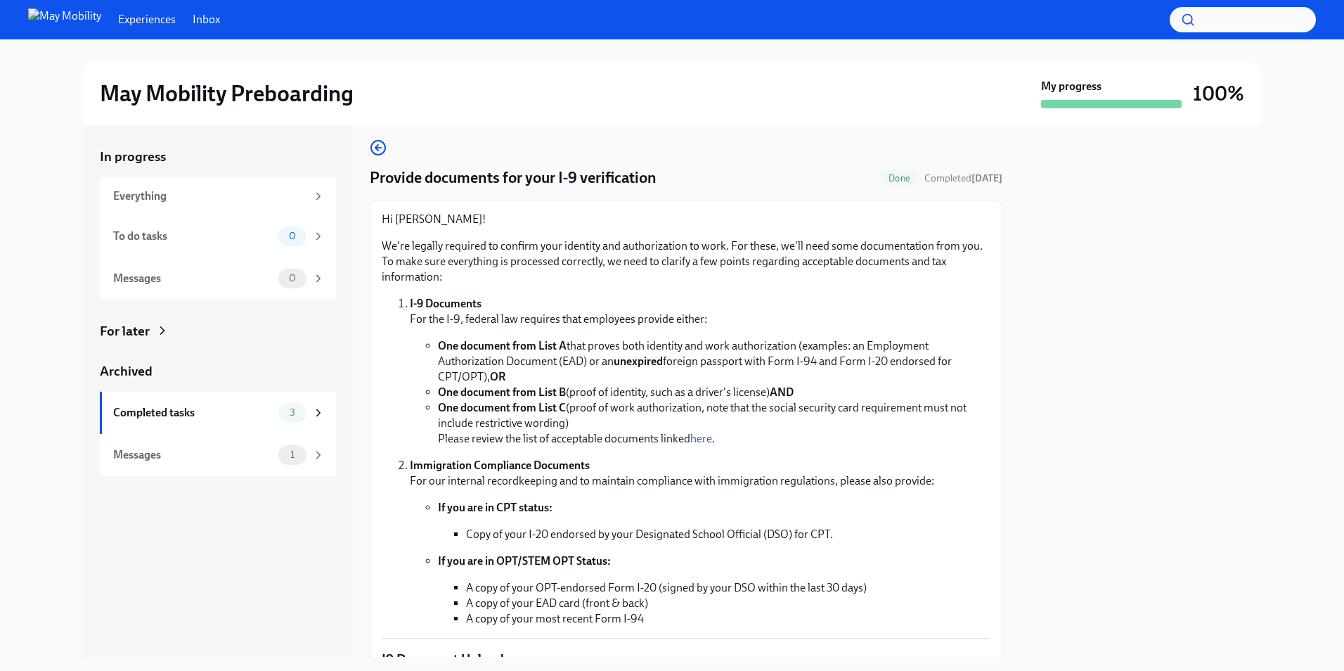
click at [681, 359] on li "One document from List A that proves both identity and work authorization (exam…" at bounding box center [714, 361] width 553 height 46
drag, startPoint x: 681, startPoint y: 359, endPoint x: 871, endPoint y: 371, distance: 190.9
click at [871, 371] on li "One document from List A that proves both identity and work authorization (exam…" at bounding box center [714, 361] width 553 height 46
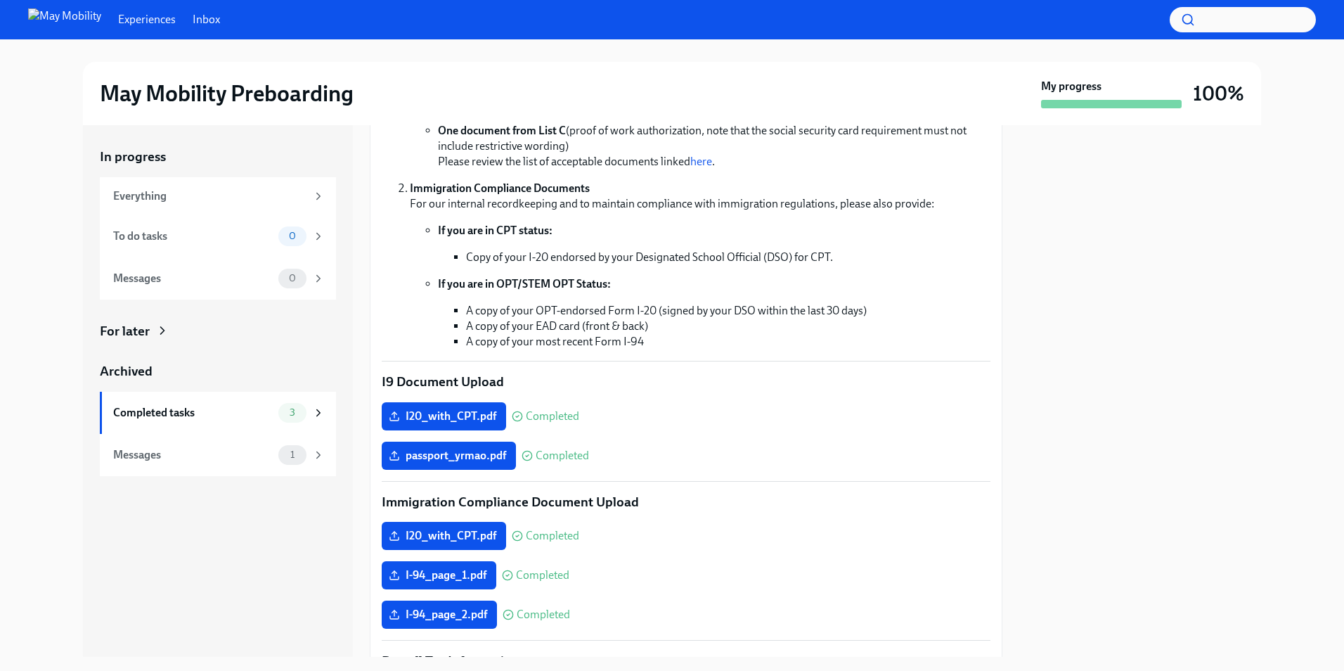
scroll to position [290, 0]
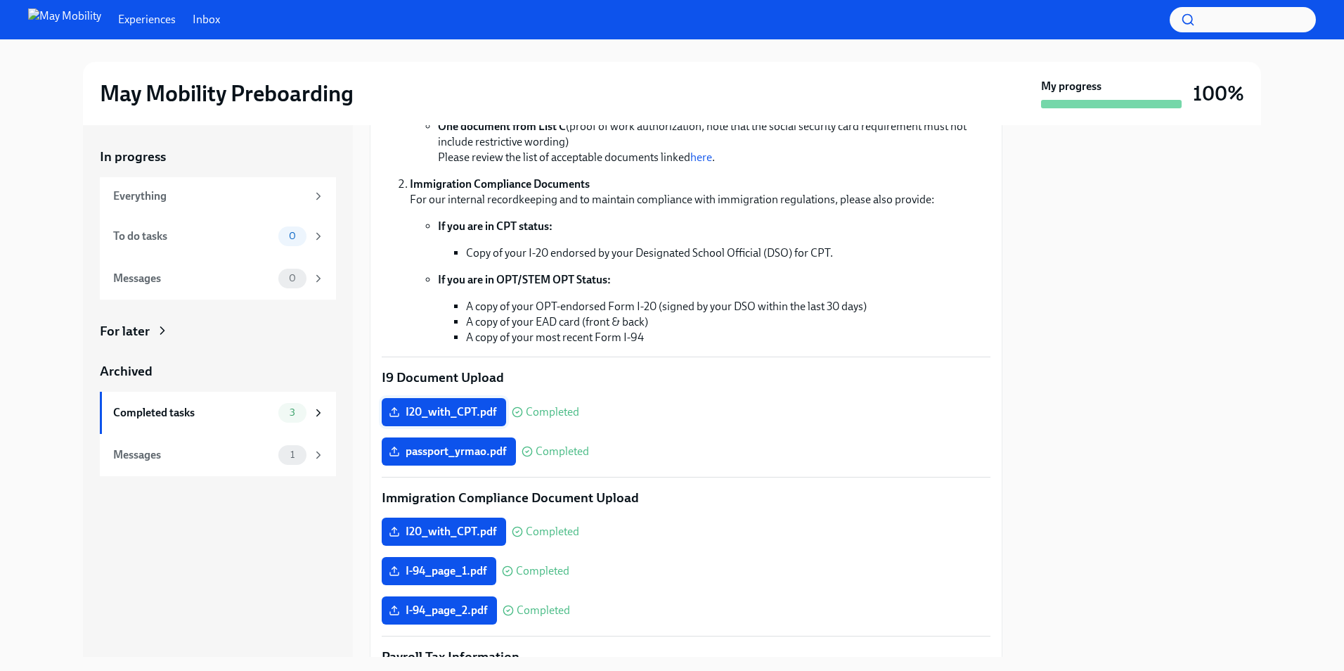
click at [465, 409] on span "I20_with_CPT.pdf" at bounding box center [444, 412] width 105 height 14
click at [0, 0] on input "I20_with_CPT.pdf" at bounding box center [0, 0] width 0 height 0
click at [458, 406] on span "I20_with_CPT.pdf" at bounding box center [444, 412] width 105 height 14
click at [0, 0] on input "I20_with_CPT.pdf" at bounding box center [0, 0] width 0 height 0
click at [470, 411] on span "I20_with_CPT.pdf" at bounding box center [444, 412] width 105 height 14
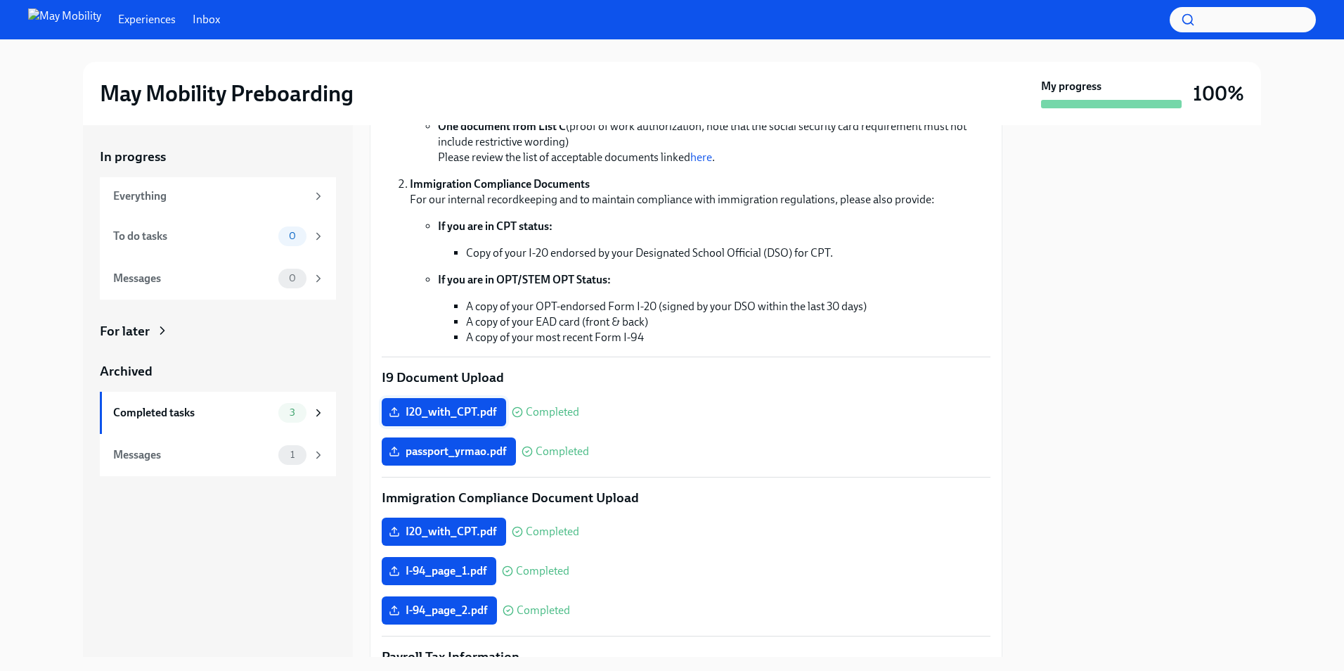
click at [0, 0] on input "I20_with_CPT.pdf" at bounding box center [0, 0] width 0 height 0
click at [466, 414] on span "I20_with_CPT.pdf" at bounding box center [444, 412] width 105 height 14
click at [0, 0] on input "I20_with_CPT.pdf" at bounding box center [0, 0] width 0 height 0
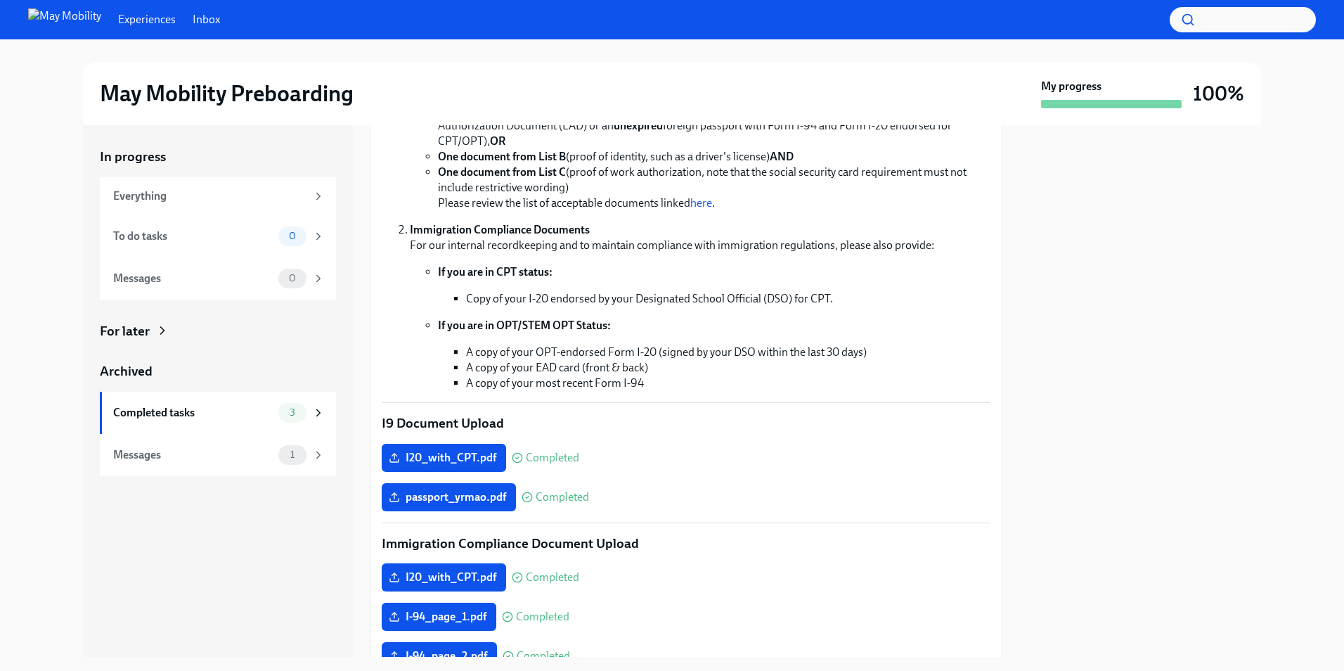
scroll to position [219, 0]
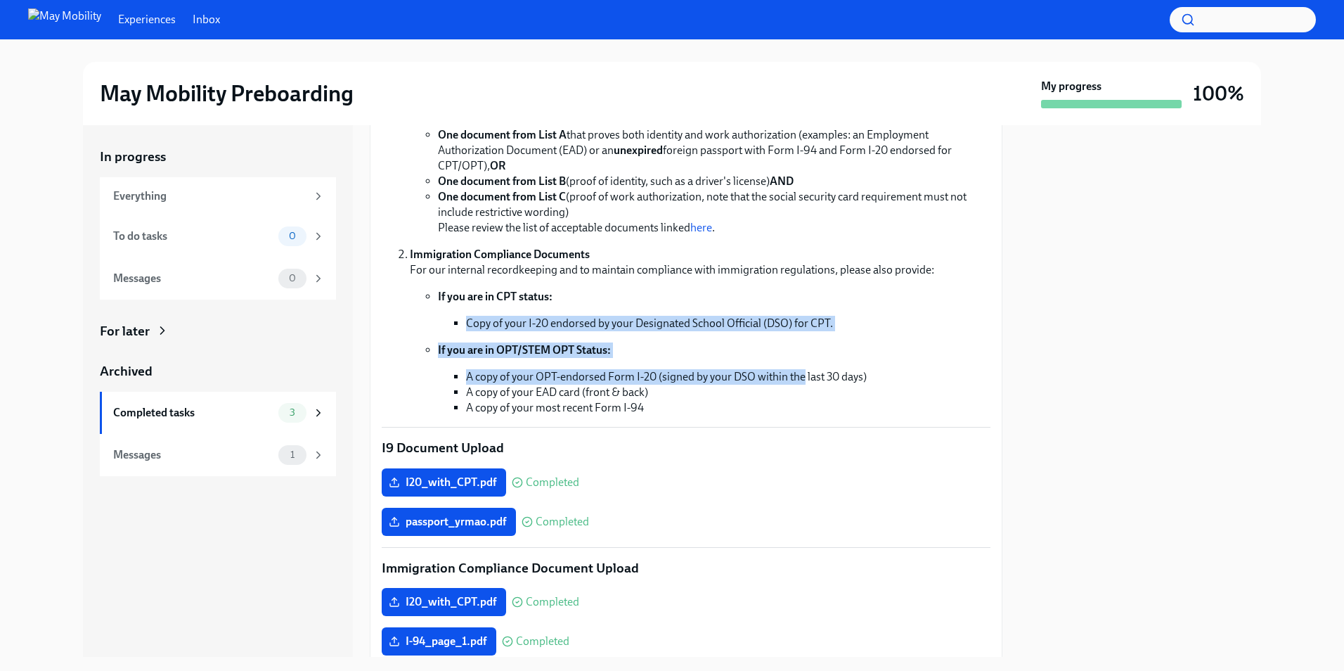
drag, startPoint x: 804, startPoint y: 365, endPoint x: 804, endPoint y: 290, distance: 75.2
click at [804, 290] on ul "If you are in CPT status: Copy of your I-20 endorsed by your Designated School …" at bounding box center [700, 352] width 581 height 127
click at [804, 290] on p "If you are in CPT status:" at bounding box center [714, 296] width 553 height 15
drag, startPoint x: 804, startPoint y: 290, endPoint x: 807, endPoint y: 352, distance: 62.7
click at [807, 352] on ul "If you are in CPT status: Copy of your I-20 endorsed by your Designated School …" at bounding box center [700, 352] width 581 height 127
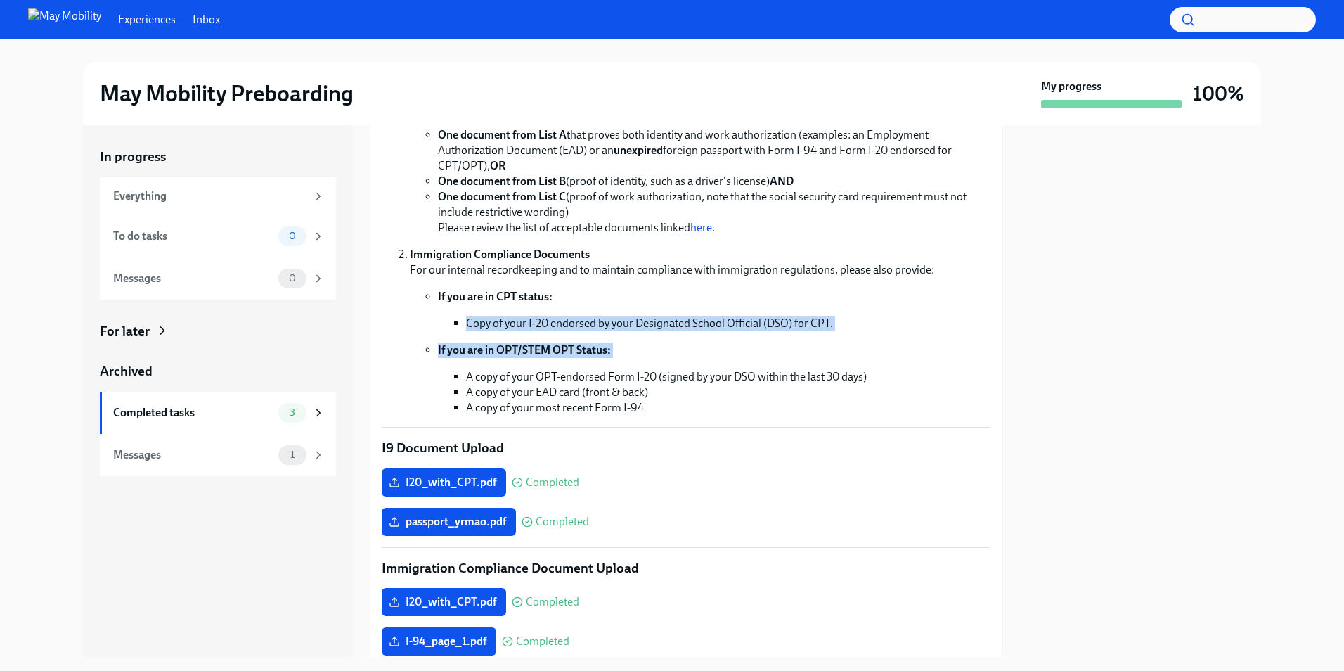
click at [807, 352] on p "If you are in OPT/STEM OPT Status:" at bounding box center [714, 349] width 553 height 15
drag, startPoint x: 807, startPoint y: 352, endPoint x: 807, endPoint y: 278, distance: 74.5
click at [807, 278] on li "Immigration Compliance Documents For our internal recordkeeping and to maintain…" at bounding box center [700, 331] width 581 height 169
click at [807, 278] on p "Immigration Compliance Documents For our internal recordkeeping and to maintain…" at bounding box center [700, 262] width 581 height 31
drag, startPoint x: 807, startPoint y: 278, endPoint x: 807, endPoint y: 340, distance: 62.6
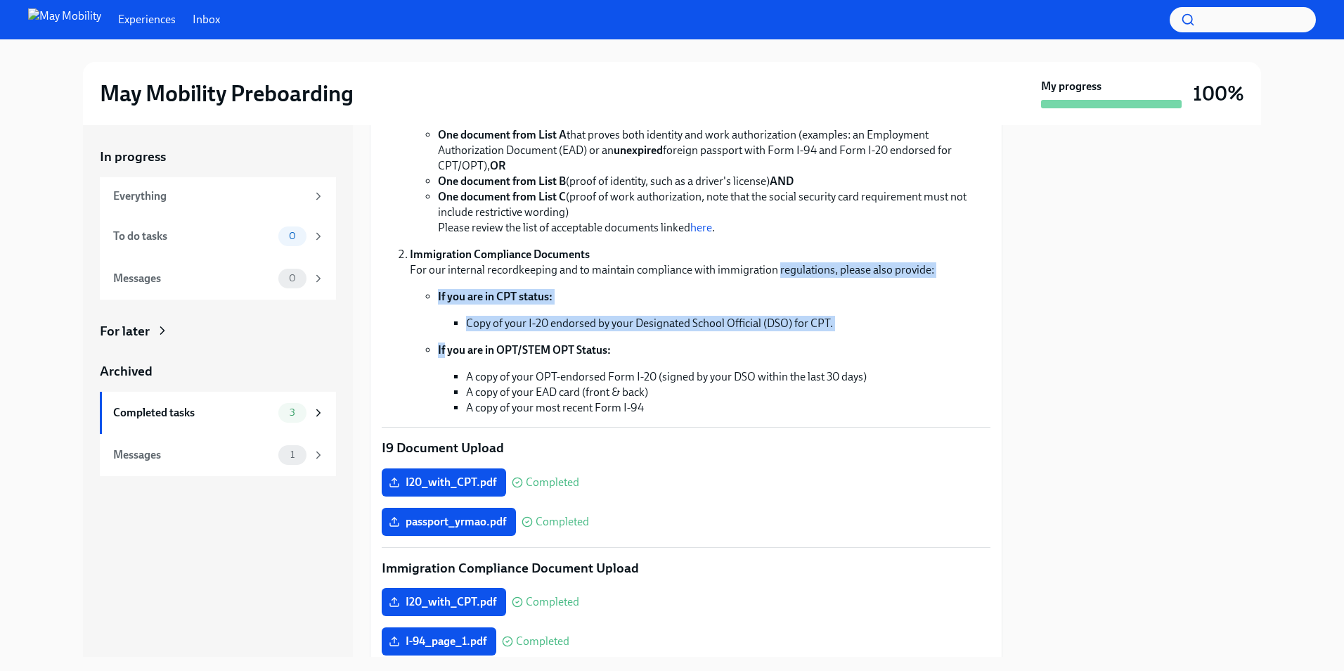
click at [807, 340] on li "Immigration Compliance Documents For our internal recordkeeping and to maintain…" at bounding box center [700, 331] width 581 height 169
click at [807, 340] on ul "If you are in CPT status: Copy of your I-20 endorsed by your Designated School …" at bounding box center [700, 352] width 581 height 127
drag, startPoint x: 807, startPoint y: 340, endPoint x: 807, endPoint y: 297, distance: 43.6
click at [807, 297] on ul "If you are in CPT status: Copy of your I-20 endorsed by your Designated School …" at bounding box center [700, 352] width 581 height 127
click at [807, 297] on p "If you are in CPT status:" at bounding box center [714, 296] width 553 height 15
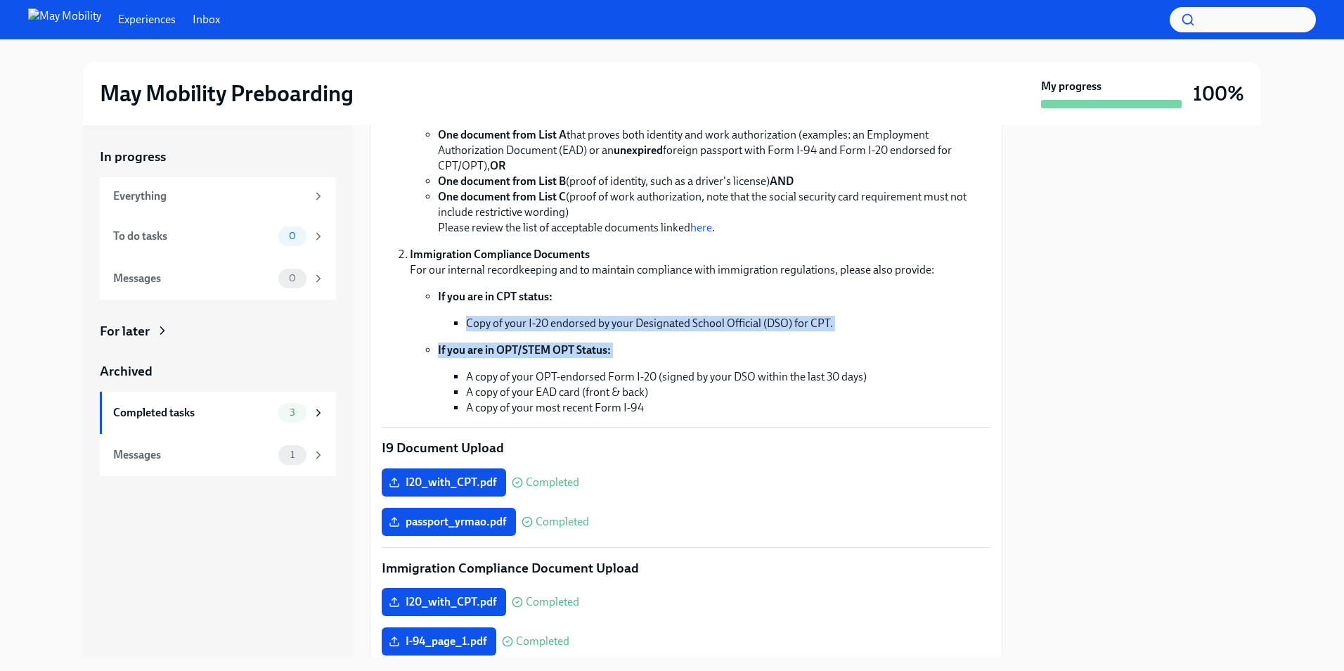
drag, startPoint x: 807, startPoint y: 297, endPoint x: 806, endPoint y: 354, distance: 57.7
click at [806, 354] on ul "If you are in CPT status: Copy of your I-20 endorsed by your Designated School …" at bounding box center [700, 352] width 581 height 127
click at [806, 354] on p "If you are in OPT/STEM OPT Status:" at bounding box center [714, 349] width 553 height 15
drag, startPoint x: 806, startPoint y: 354, endPoint x: 806, endPoint y: 297, distance: 57.7
click at [806, 297] on ul "If you are in CPT status: Copy of your I-20 endorsed by your Designated School …" at bounding box center [700, 352] width 581 height 127
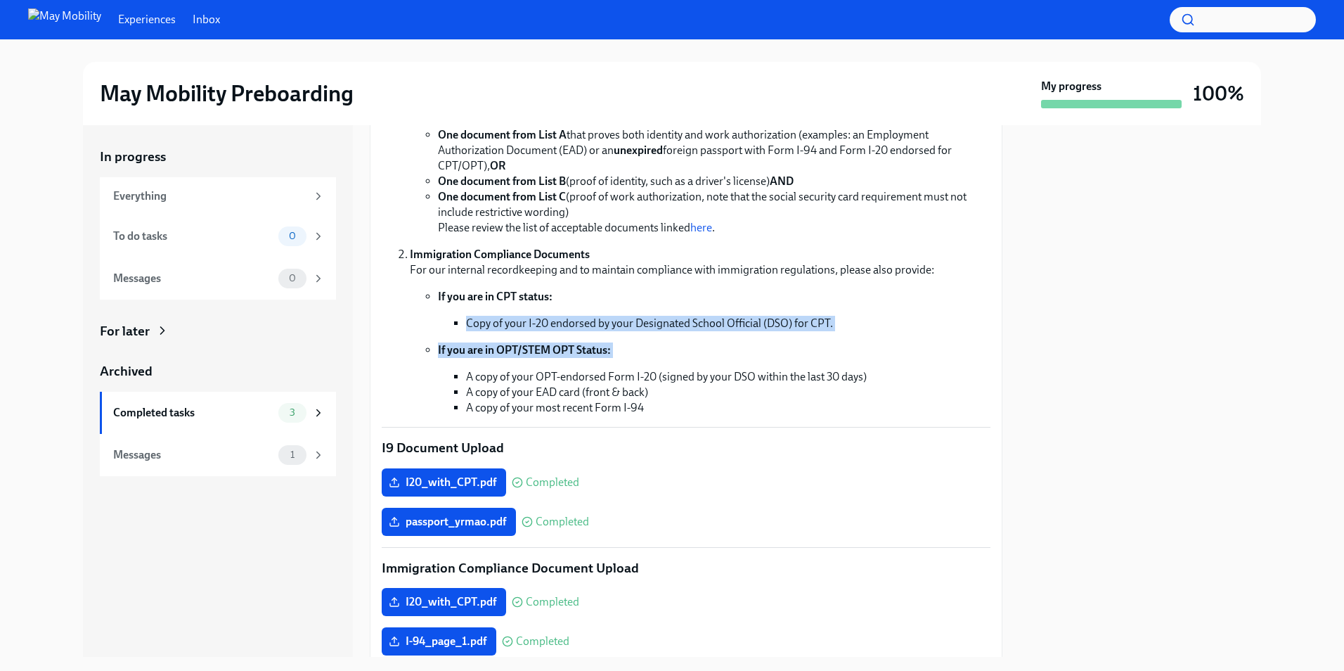
click at [806, 297] on p "If you are in CPT status:" at bounding box center [714, 296] width 553 height 15
drag, startPoint x: 806, startPoint y: 297, endPoint x: 806, endPoint y: 347, distance: 49.9
click at [806, 347] on ul "If you are in CPT status: Copy of your I-20 endorsed by your Designated School …" at bounding box center [700, 352] width 581 height 127
click at [806, 347] on p "If you are in OPT/STEM OPT Status:" at bounding box center [714, 349] width 553 height 15
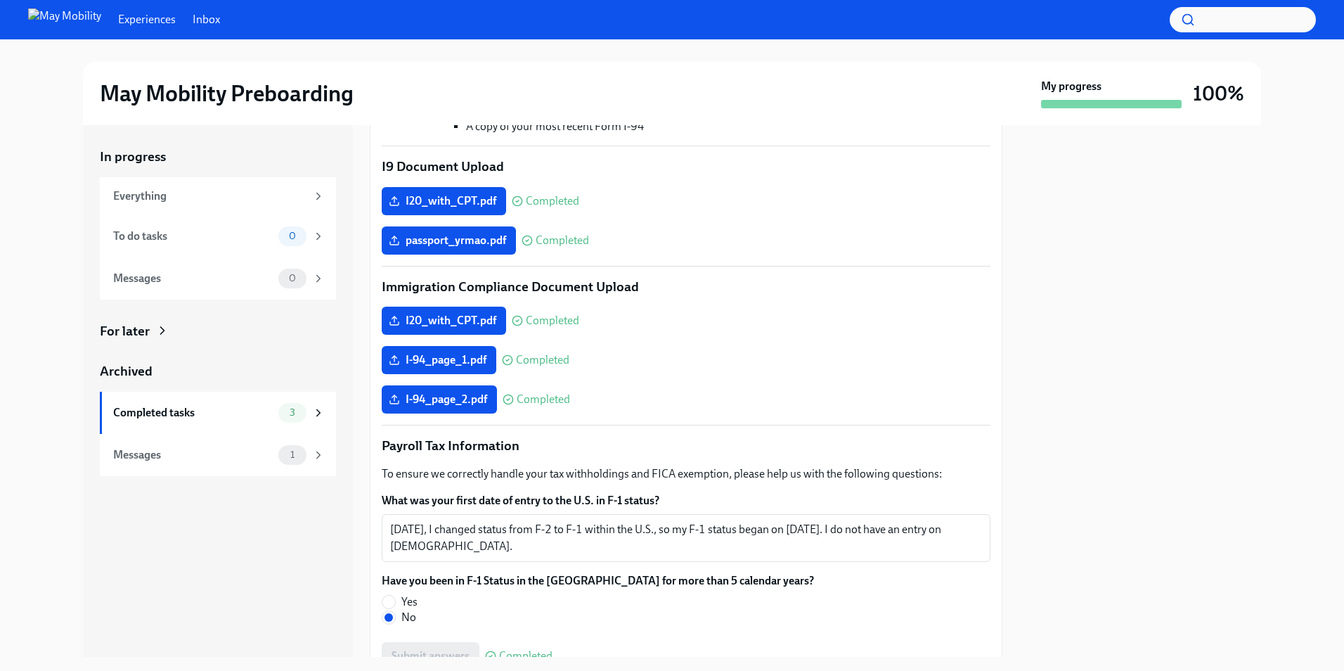
scroll to position [571, 0]
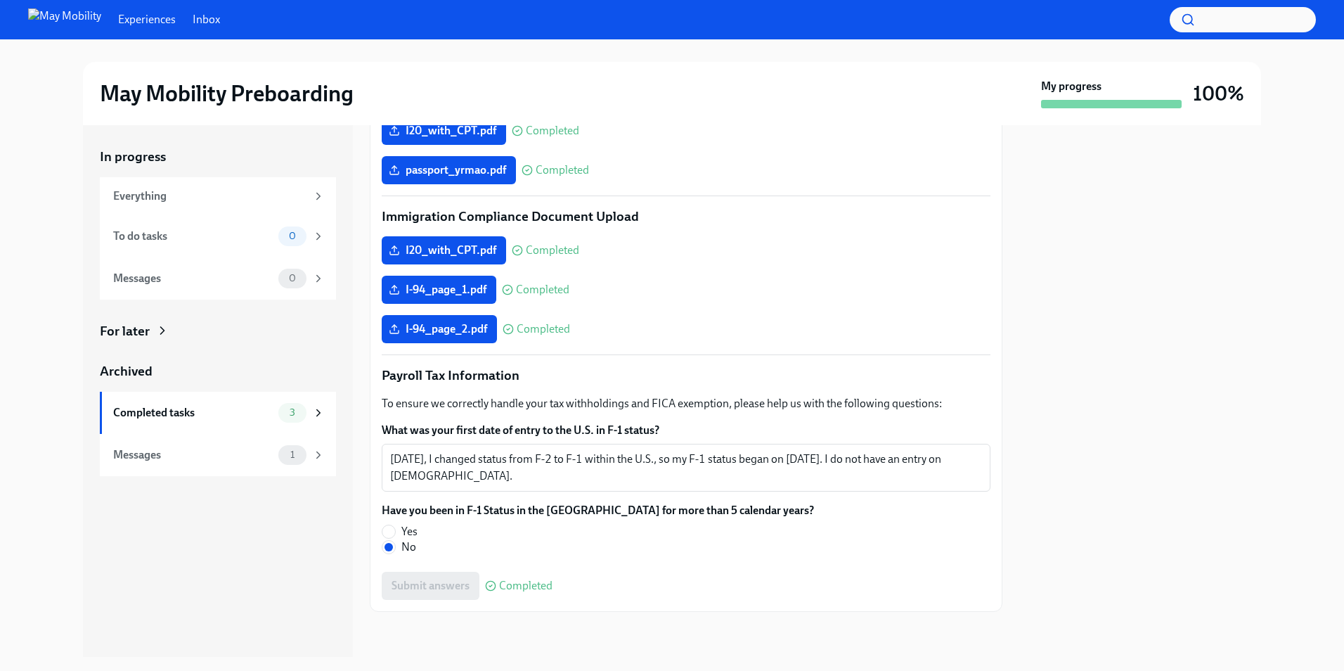
click at [915, 321] on div "I-94_page_2.pdf Completed" at bounding box center [686, 329] width 609 height 28
click at [397, 532] on label "Yes" at bounding box center [592, 531] width 421 height 15
click at [395, 532] on input "Yes" at bounding box center [388, 531] width 13 height 13
radio input "true"
click at [397, 541] on label "No" at bounding box center [592, 546] width 421 height 15
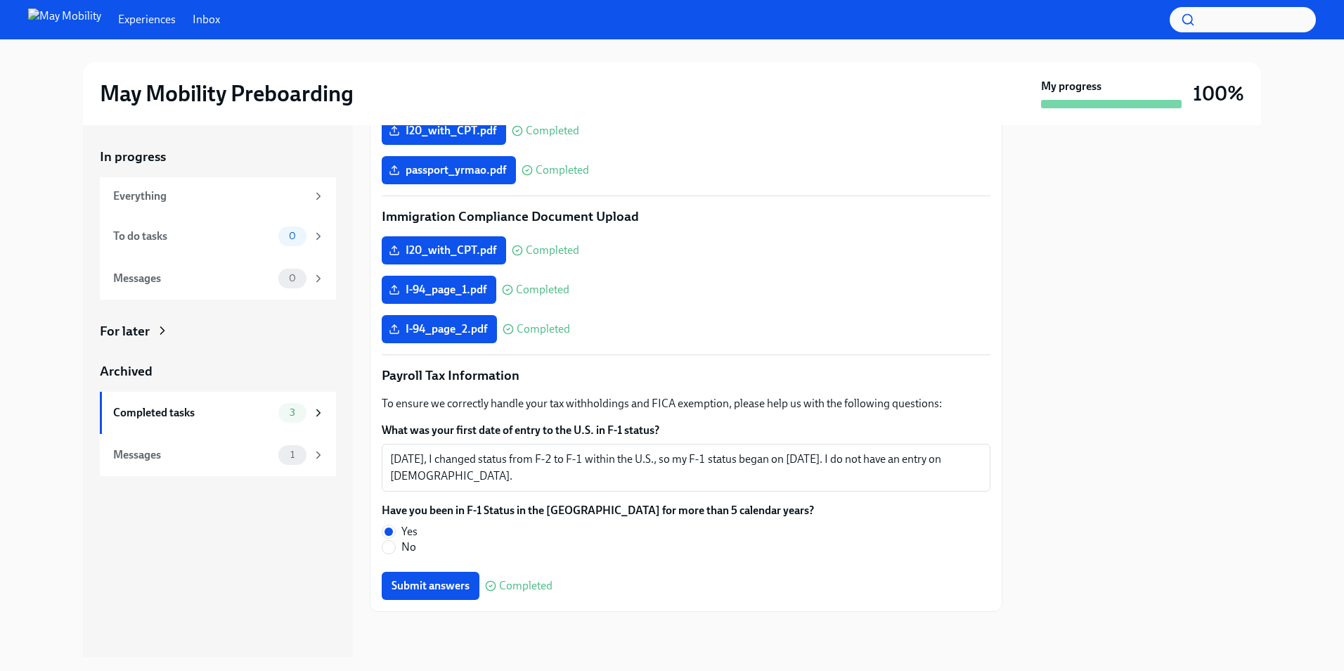
click at [395, 541] on input "No" at bounding box center [388, 547] width 13 height 13
radio input "true"
click at [428, 583] on span "Submit answers" at bounding box center [431, 586] width 78 height 14
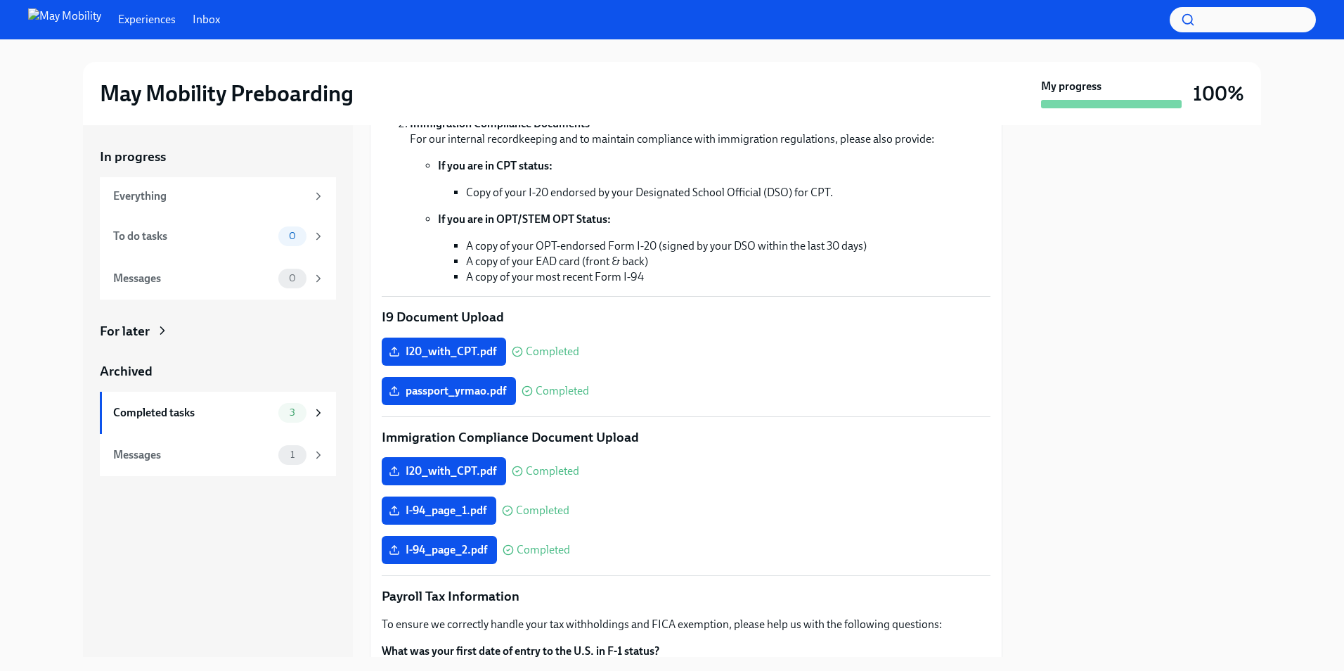
scroll to position [492, 0]
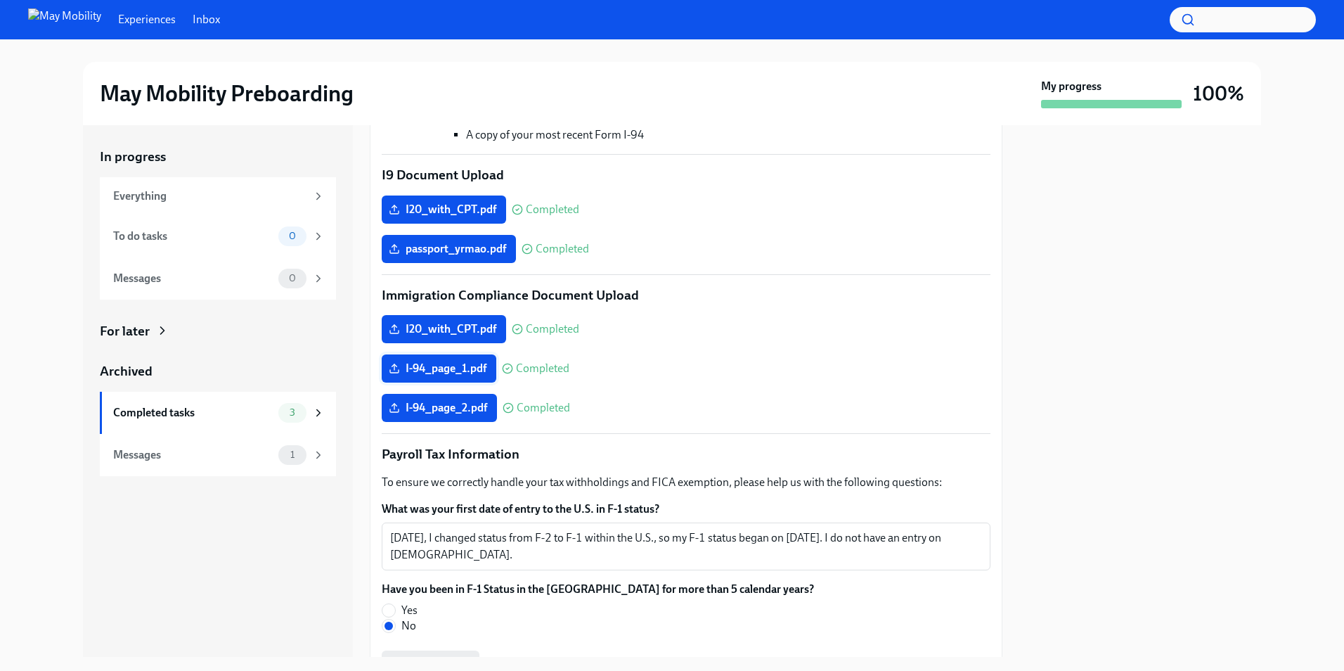
click at [475, 368] on span "I-94_page_1.pdf" at bounding box center [439, 368] width 95 height 14
click at [0, 0] on input "I-94_page_1.pdf" at bounding box center [0, 0] width 0 height 0
click at [411, 404] on span "I-94_page_2.pdf" at bounding box center [440, 408] width 96 height 14
click at [0, 0] on input "I-94_page_2.pdf" at bounding box center [0, 0] width 0 height 0
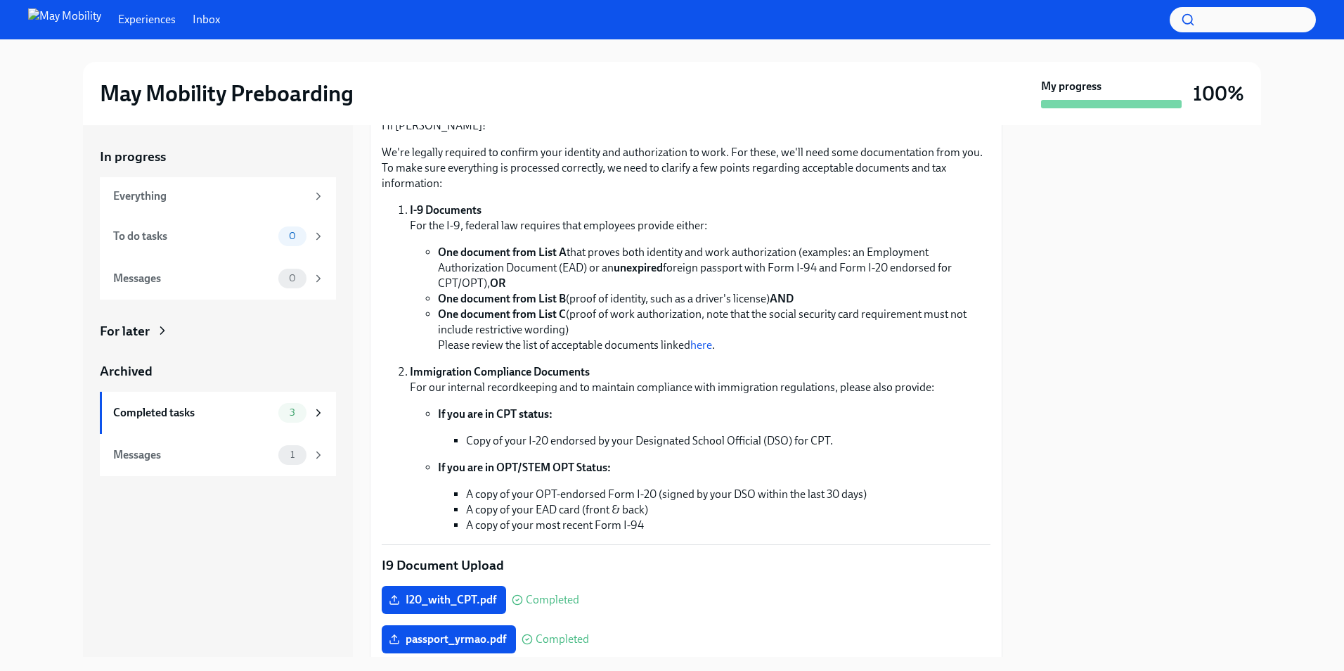
scroll to position [0, 0]
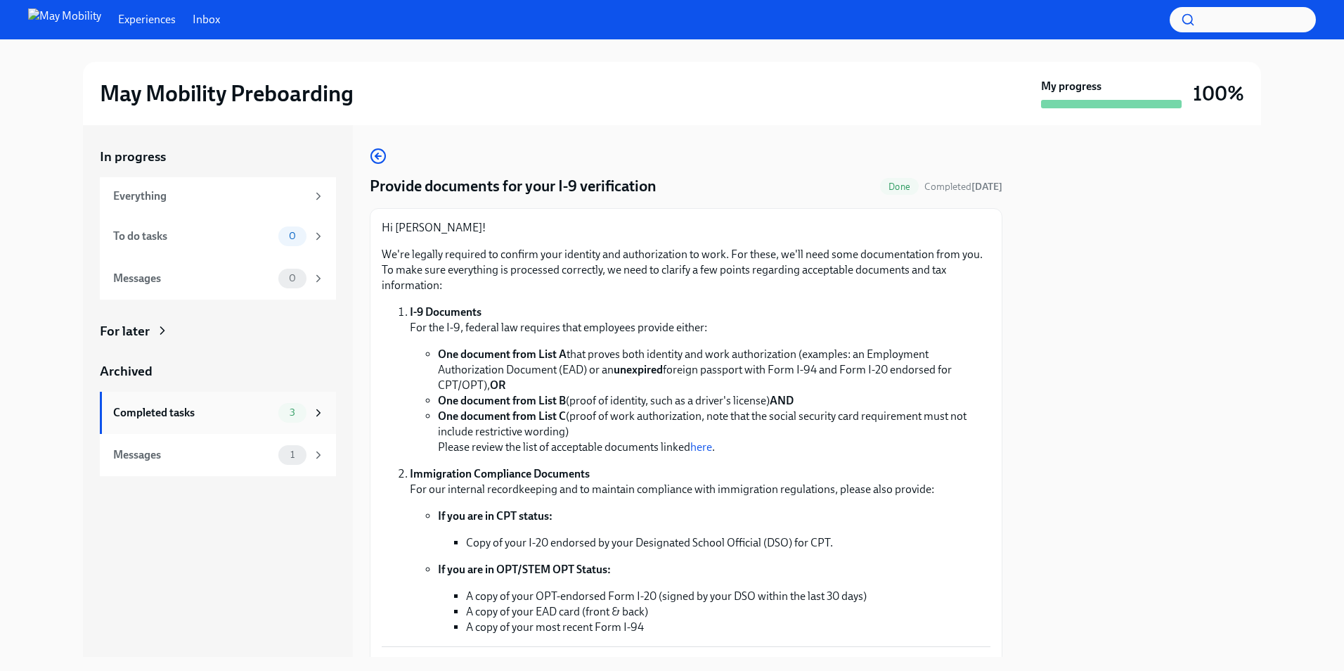
click at [240, 415] on div "Completed tasks" at bounding box center [193, 412] width 160 height 15
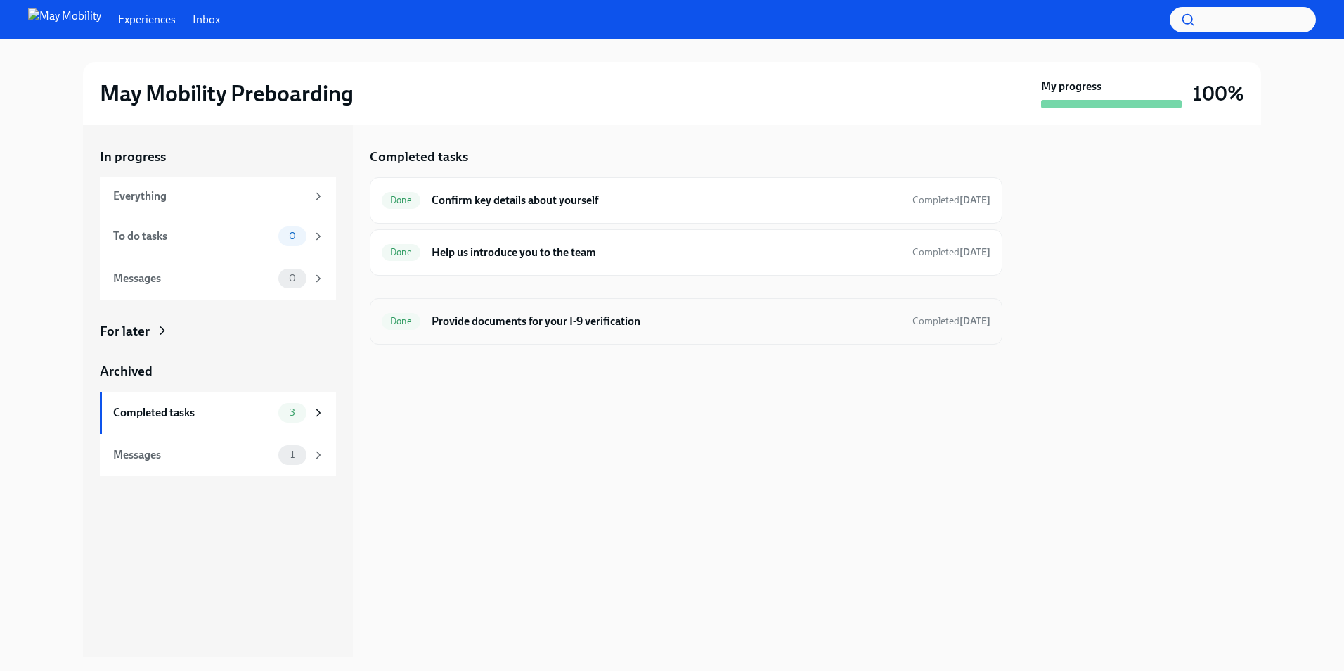
click at [551, 315] on h6 "Provide documents for your I-9 verification" at bounding box center [667, 321] width 470 height 15
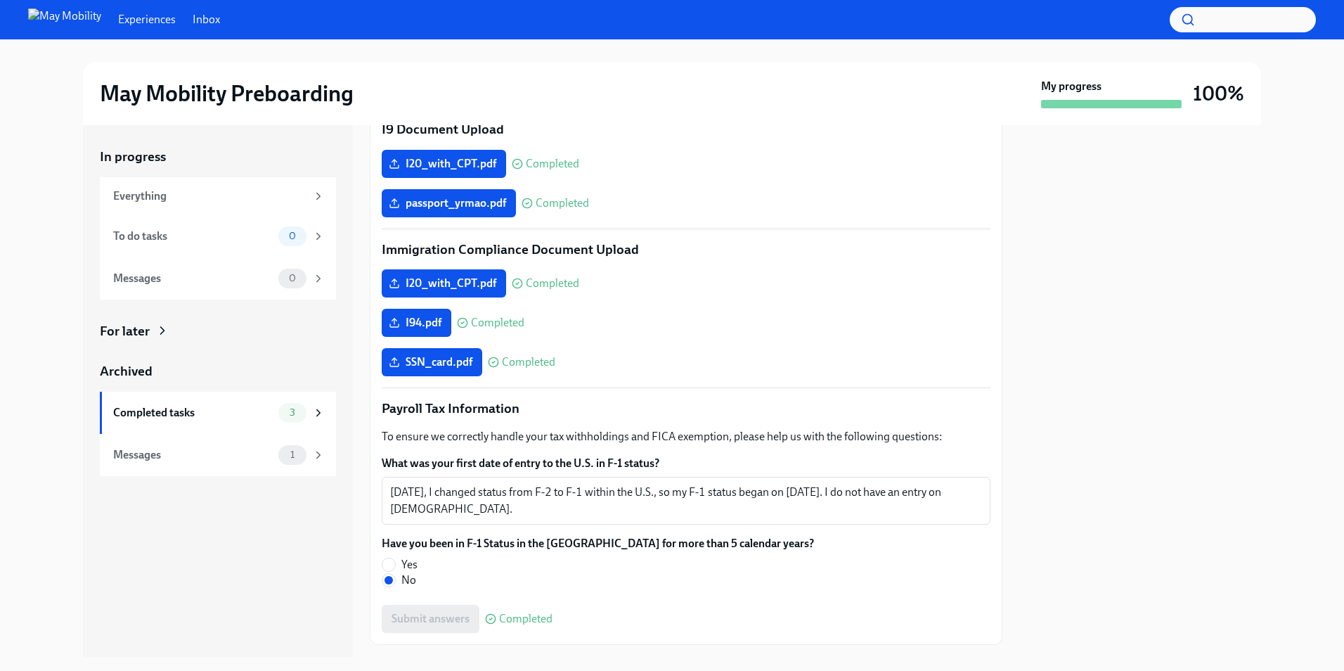
scroll to position [571, 0]
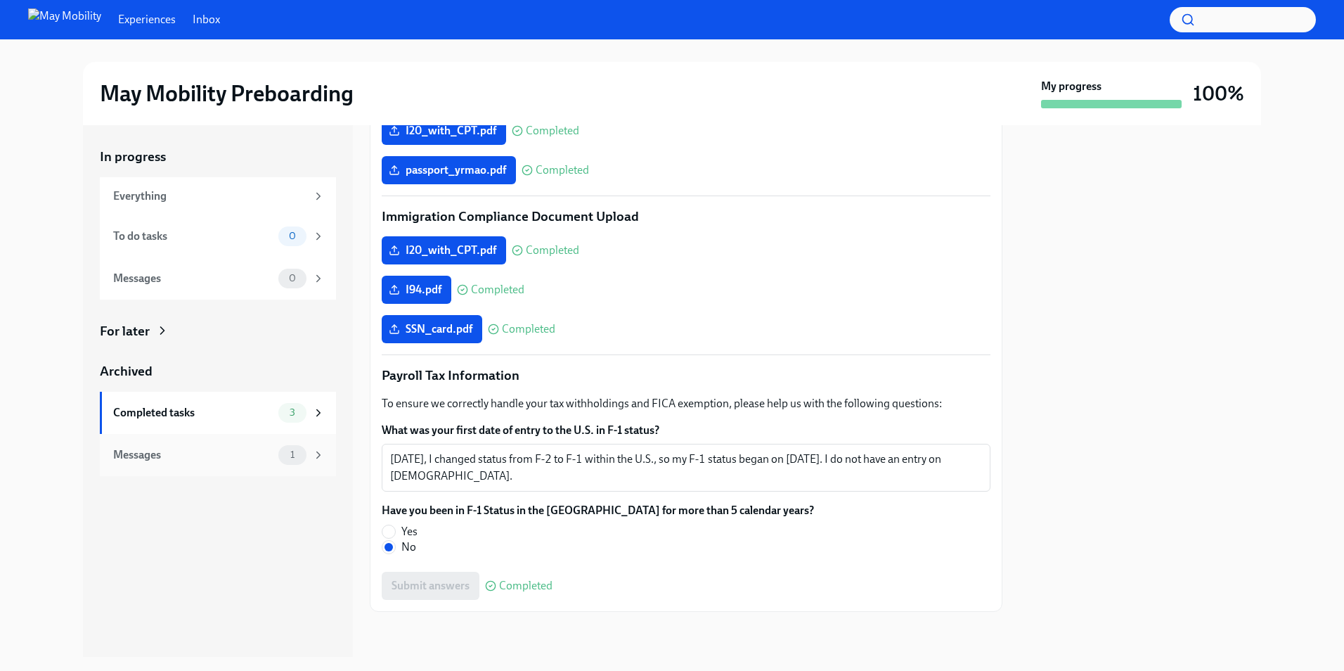
click at [164, 445] on div "Messages 1" at bounding box center [219, 455] width 212 height 20
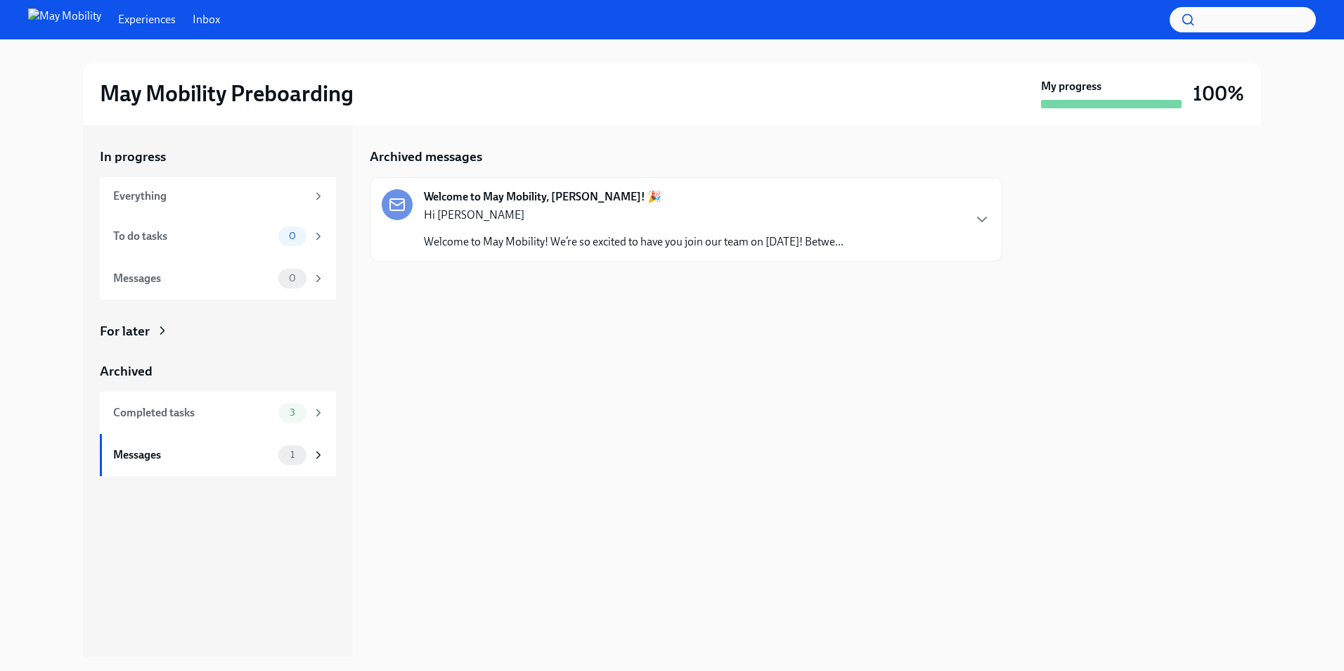
click at [607, 247] on p "Welcome to May Mobility! We’re so excited to have you join our team on [DATE]! …" at bounding box center [634, 241] width 420 height 15
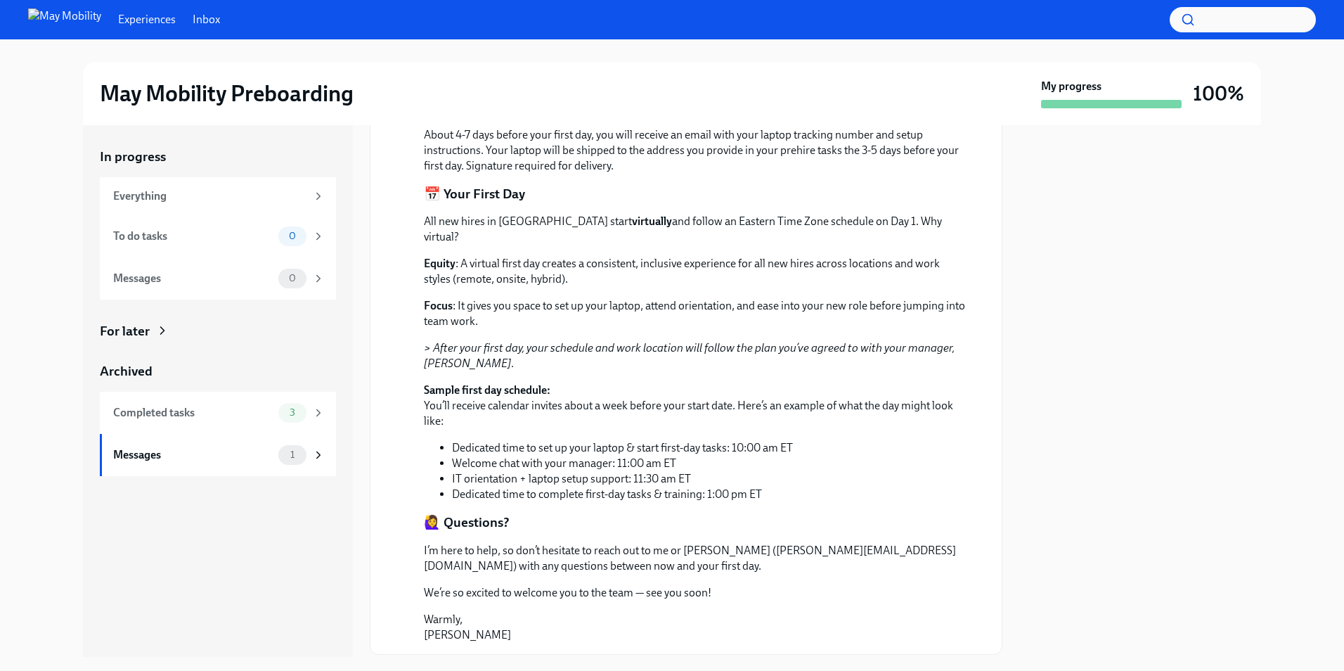
scroll to position [618, 0]
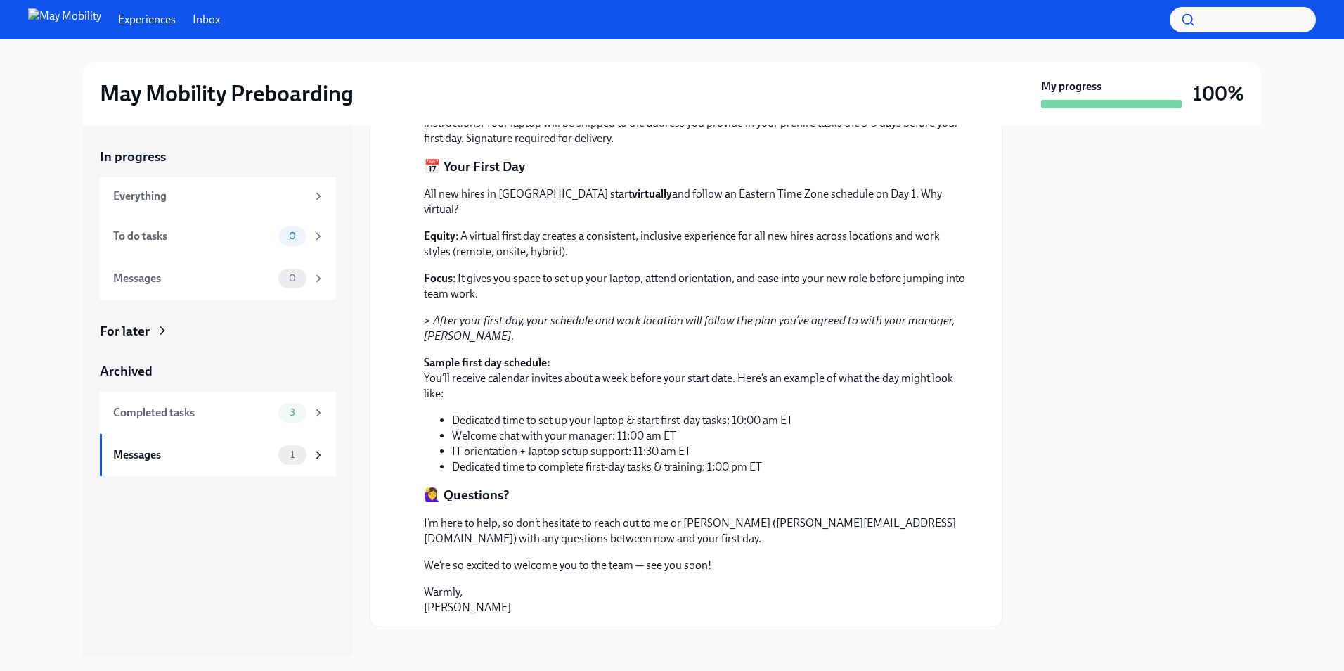
click at [729, 515] on p "I’m here to help, so don’t hesitate to reach out to me or [PERSON_NAME] ([PERSO…" at bounding box center [696, 530] width 544 height 31
drag, startPoint x: 729, startPoint y: 503, endPoint x: 843, endPoint y: 499, distance: 114.0
click at [843, 499] on div "Hi [PERSON_NAME] Welcome to May Mobility! We’re so excited to have you join our…" at bounding box center [696, 123] width 544 height 983
copy p "[PERSON_NAME][EMAIL_ADDRESS][DOMAIN_NAME]"
click at [896, 563] on div "I’m here to help, so don’t hesitate to reach out to me or [PERSON_NAME] ([PERSO…" at bounding box center [696, 565] width 544 height 100
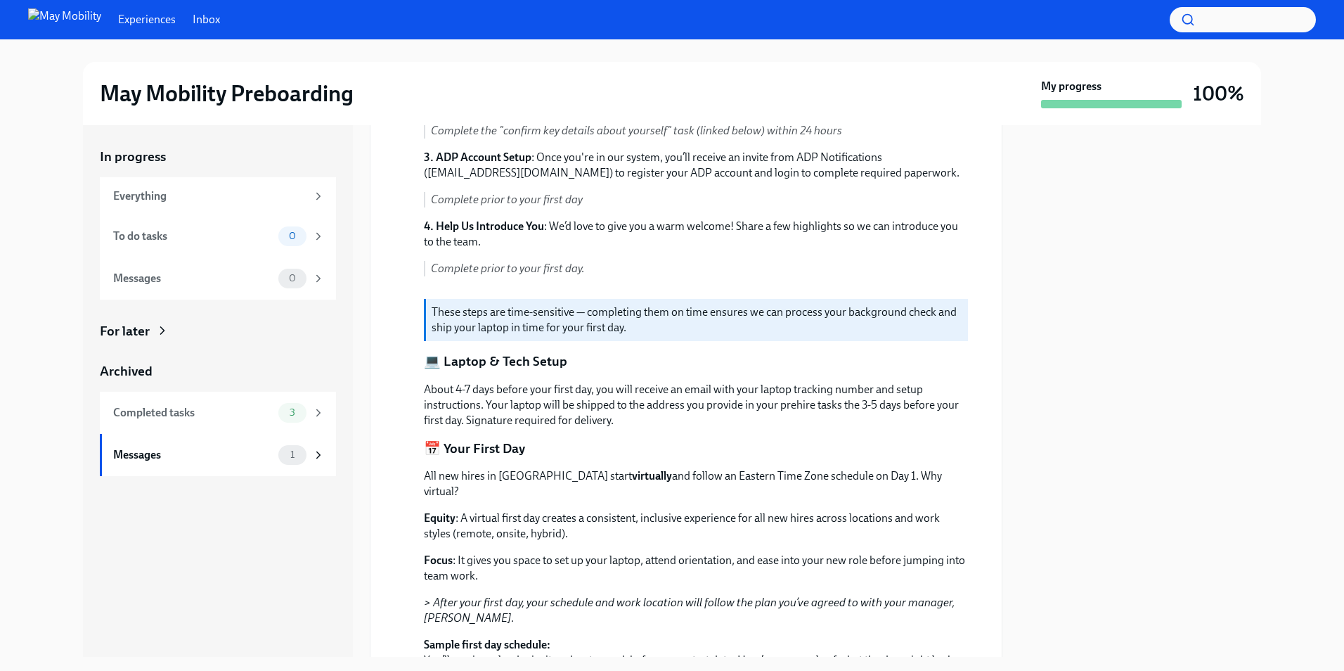
scroll to position [337, 0]
click at [717, 390] on p "About 4-7 days before your first day, you will receive an email with your lapto…" at bounding box center [696, 404] width 544 height 46
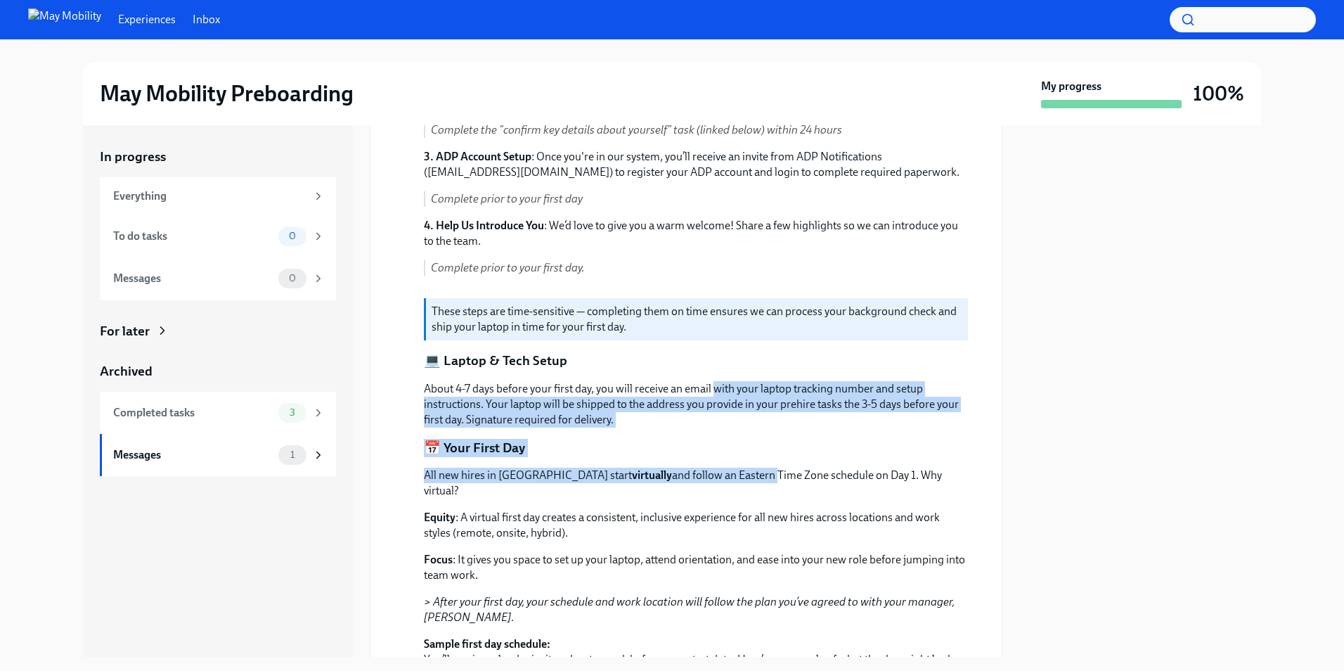
drag, startPoint x: 717, startPoint y: 390, endPoint x: 732, endPoint y: 458, distance: 69.1
click at [732, 458] on div "Hi [PERSON_NAME] Welcome to May Mobility! We’re so excited to have you join our…" at bounding box center [696, 405] width 544 height 983
drag, startPoint x: 732, startPoint y: 458, endPoint x: 729, endPoint y: 356, distance: 102.0
click at [729, 356] on div "Hi [PERSON_NAME] Welcome to May Mobility! We’re so excited to have you join our…" at bounding box center [696, 405] width 544 height 983
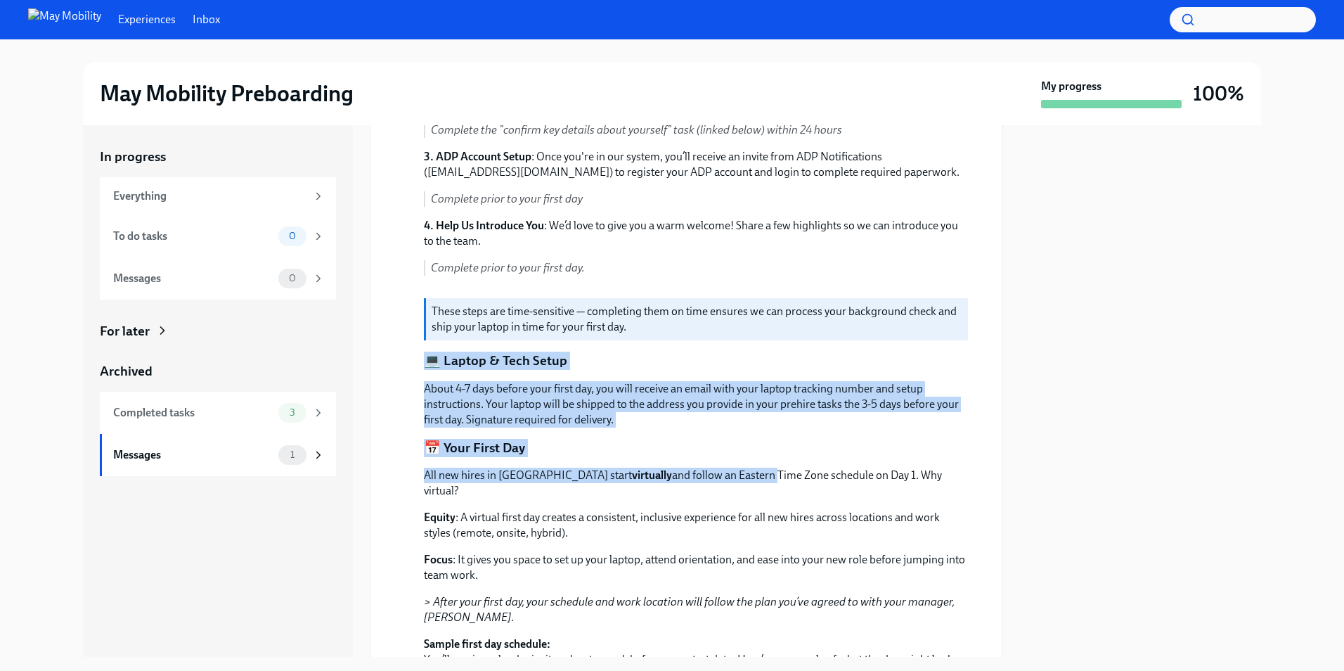
click at [729, 356] on div "Hi [PERSON_NAME] Welcome to May Mobility! We’re so excited to have you join our…" at bounding box center [696, 405] width 544 height 983
drag, startPoint x: 729, startPoint y: 356, endPoint x: 729, endPoint y: 414, distance: 58.4
click at [729, 414] on div "Hi [PERSON_NAME] Welcome to May Mobility! We’re so excited to have you join our…" at bounding box center [696, 405] width 544 height 983
click at [729, 414] on p "About 4-7 days before your first day, you will receive an email with your lapto…" at bounding box center [696, 404] width 544 height 46
drag, startPoint x: 729, startPoint y: 414, endPoint x: 729, endPoint y: 355, distance: 59.1
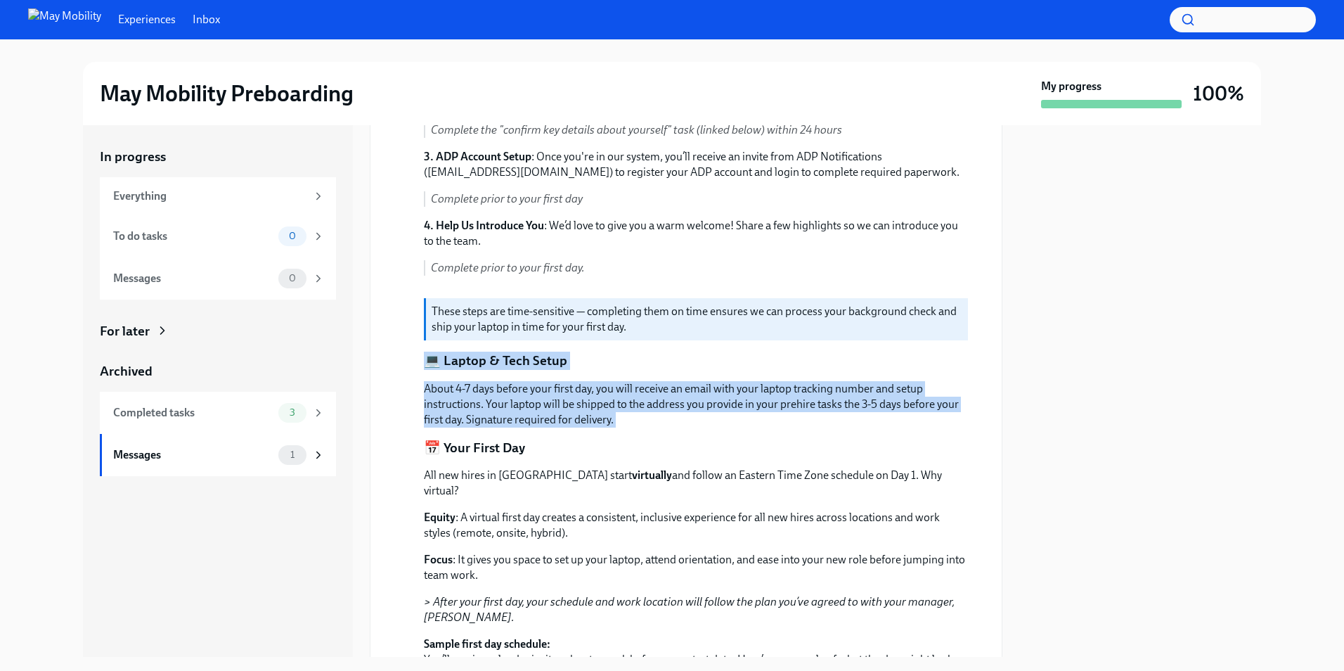
click at [729, 355] on div "Hi [PERSON_NAME] Welcome to May Mobility! We’re so excited to have you join our…" at bounding box center [696, 405] width 544 height 983
drag, startPoint x: 729, startPoint y: 355, endPoint x: 729, endPoint y: 446, distance: 91.4
click at [729, 446] on div "Hi [PERSON_NAME] Welcome to May Mobility! We’re so excited to have you join our…" at bounding box center [696, 405] width 544 height 983
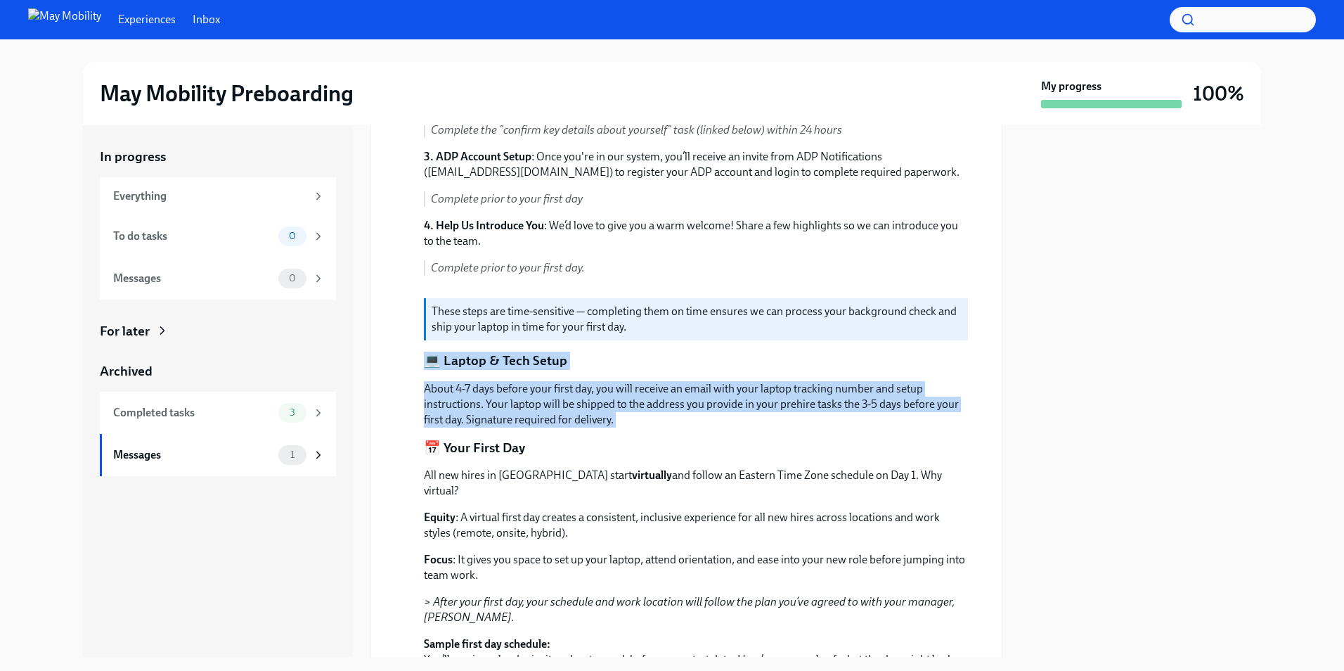
drag, startPoint x: 729, startPoint y: 446, endPoint x: 729, endPoint y: 352, distance: 94.2
click at [729, 352] on div "Hi [PERSON_NAME] Welcome to May Mobility! We’re so excited to have you join our…" at bounding box center [696, 405] width 544 height 983
drag, startPoint x: 729, startPoint y: 352, endPoint x: 730, endPoint y: 427, distance: 75.2
click at [730, 427] on div "Hi [PERSON_NAME] Welcome to May Mobility! We’re so excited to have you join our…" at bounding box center [696, 405] width 544 height 983
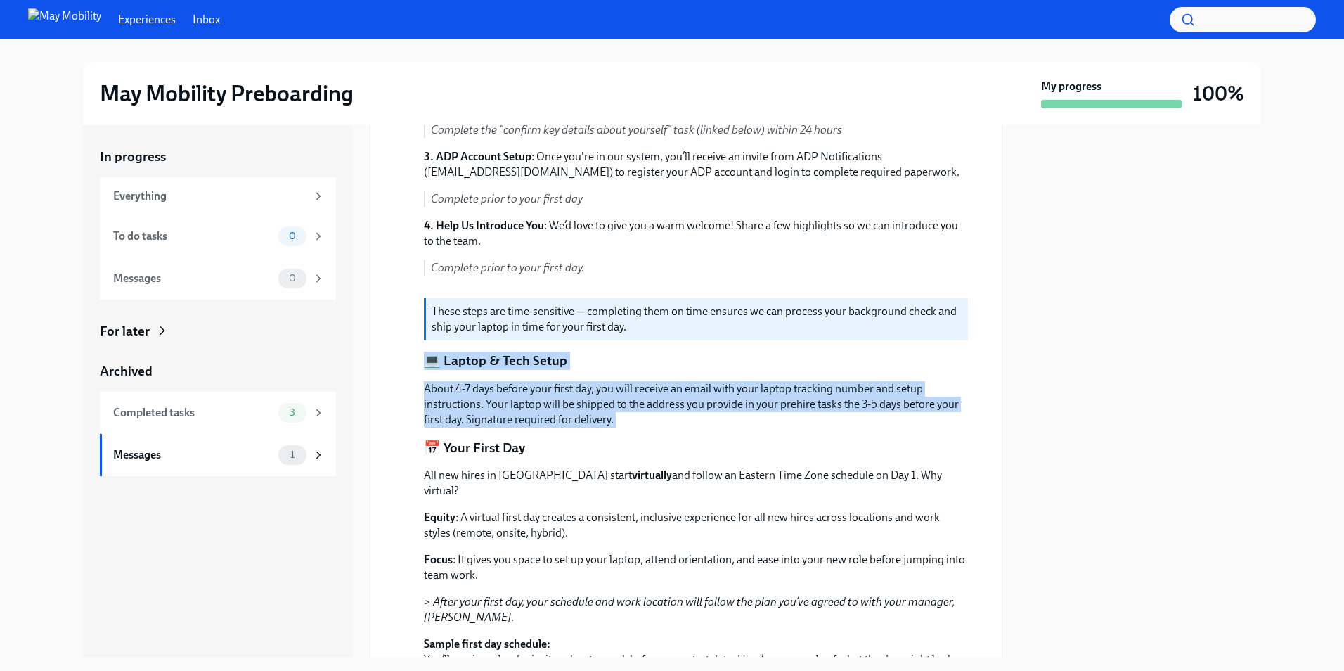
click at [730, 427] on div "Hi [PERSON_NAME] Welcome to May Mobility! We’re so excited to have you join our…" at bounding box center [696, 405] width 544 height 983
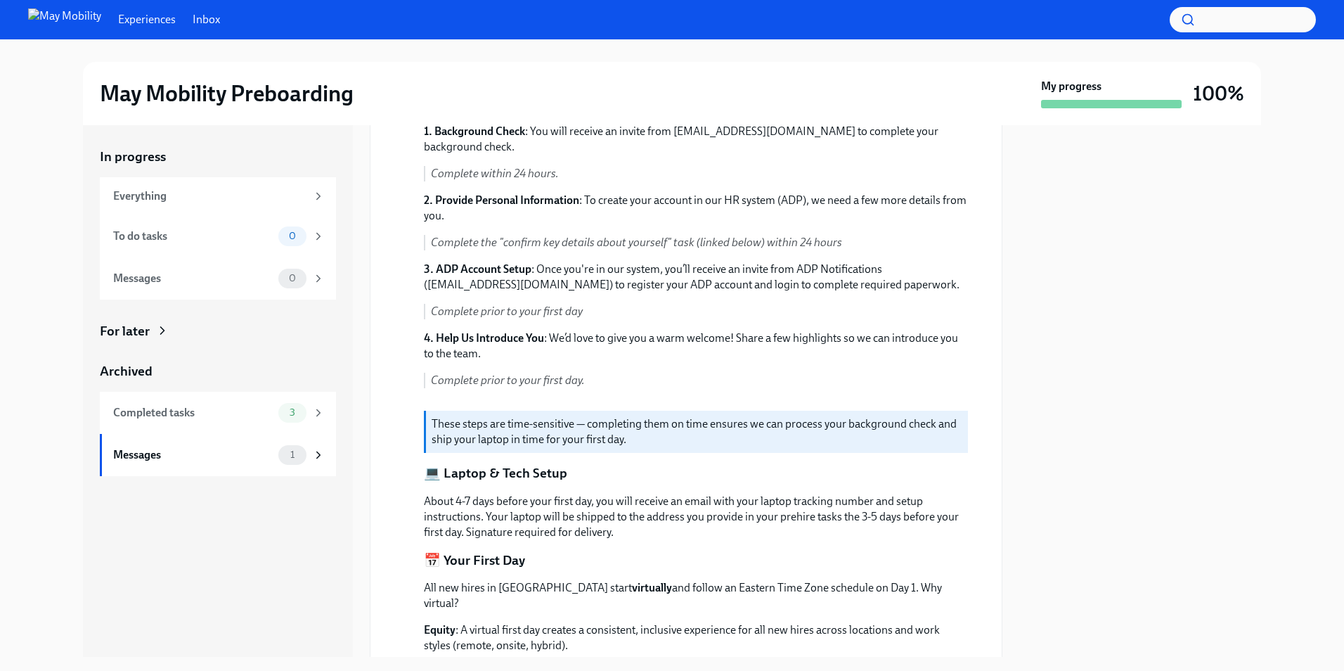
scroll to position [196, 0]
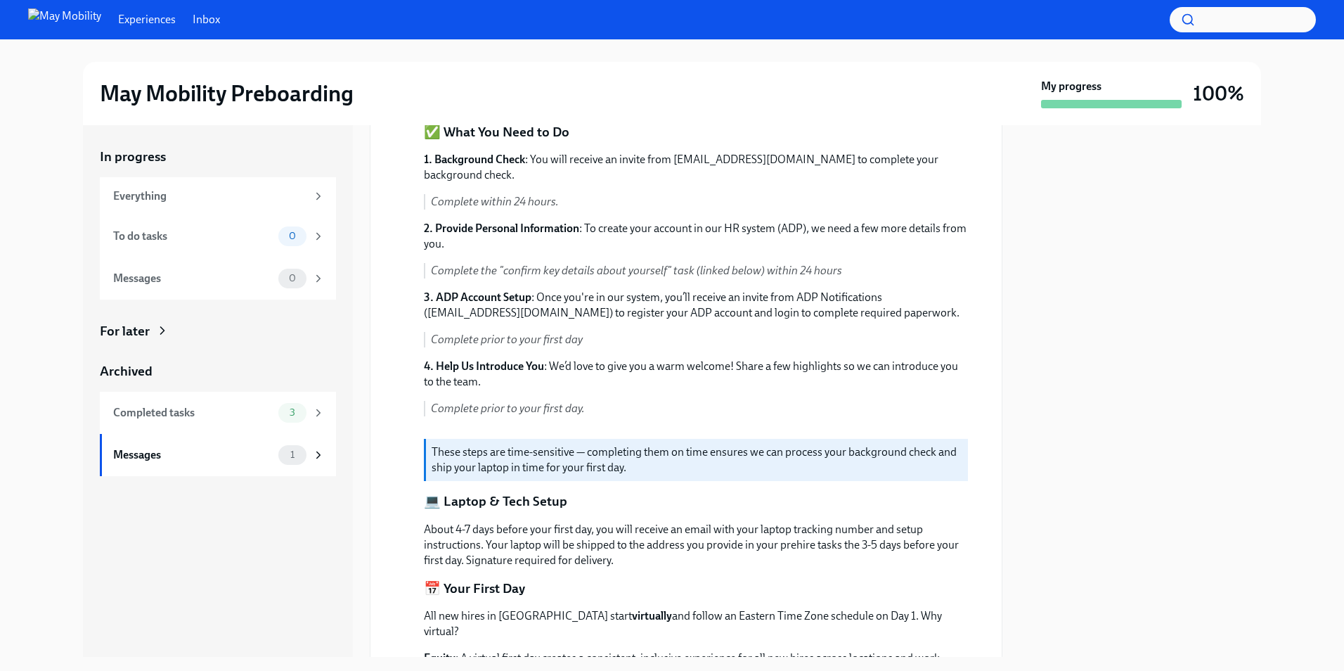
click at [746, 489] on div "Hi [PERSON_NAME] Welcome to May Mobility! We’re so excited to have you join our…" at bounding box center [696, 545] width 544 height 983
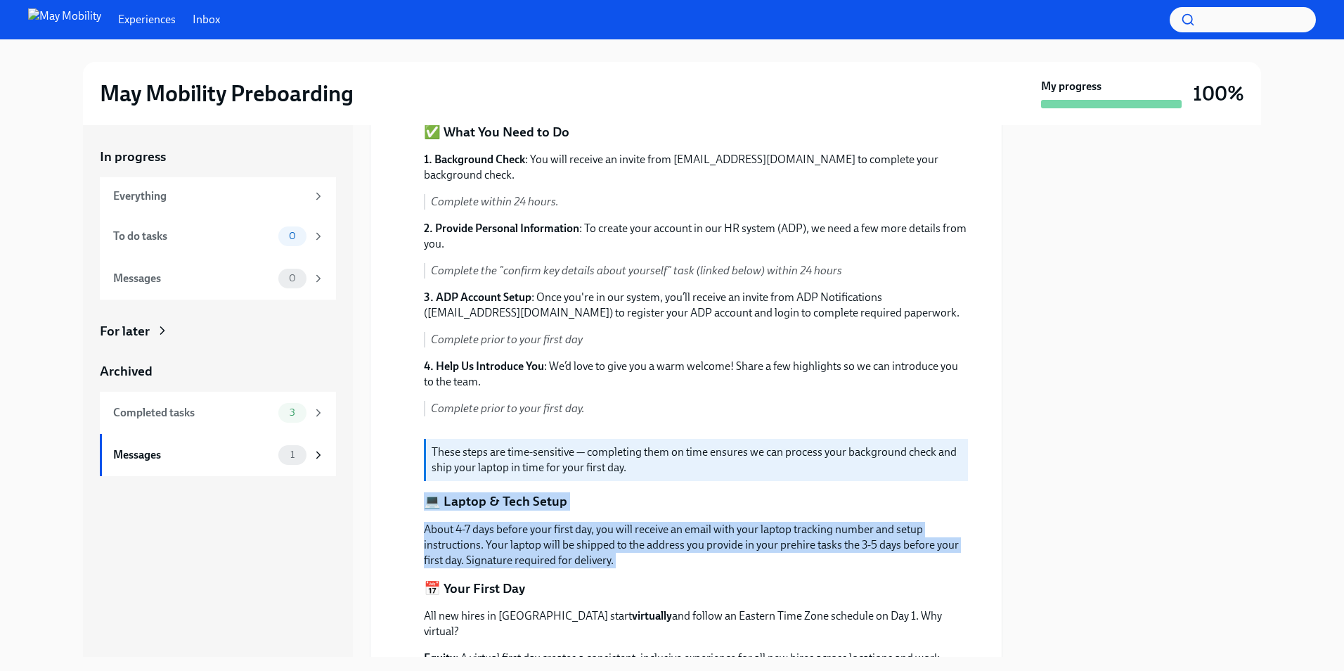
drag, startPoint x: 746, startPoint y: 489, endPoint x: 752, endPoint y: 579, distance: 90.9
click at [752, 579] on div "Hi [PERSON_NAME] Welcome to May Mobility! We’re so excited to have you join our…" at bounding box center [696, 545] width 544 height 983
drag, startPoint x: 752, startPoint y: 579, endPoint x: 752, endPoint y: 487, distance: 92.1
click at [752, 487] on div "Hi [PERSON_NAME] Welcome to May Mobility! We’re so excited to have you join our…" at bounding box center [696, 545] width 544 height 983
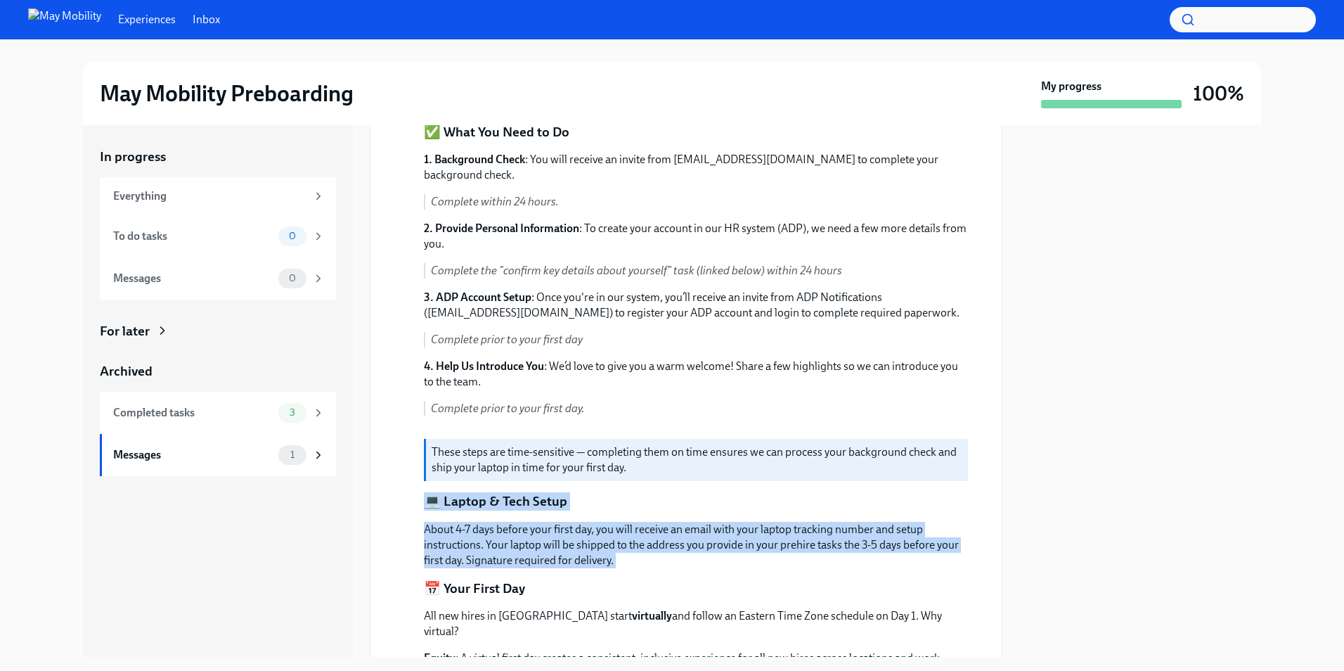
click at [752, 487] on div "Hi [PERSON_NAME] Welcome to May Mobility! We’re so excited to have you join our…" at bounding box center [696, 545] width 544 height 983
drag, startPoint x: 752, startPoint y: 487, endPoint x: 752, endPoint y: 558, distance: 71.0
click at [752, 558] on div "Hi [PERSON_NAME] Welcome to May Mobility! We’re so excited to have you join our…" at bounding box center [696, 545] width 544 height 983
click at [752, 558] on p "About 4-7 days before your first day, you will receive an email with your lapto…" at bounding box center [696, 545] width 544 height 46
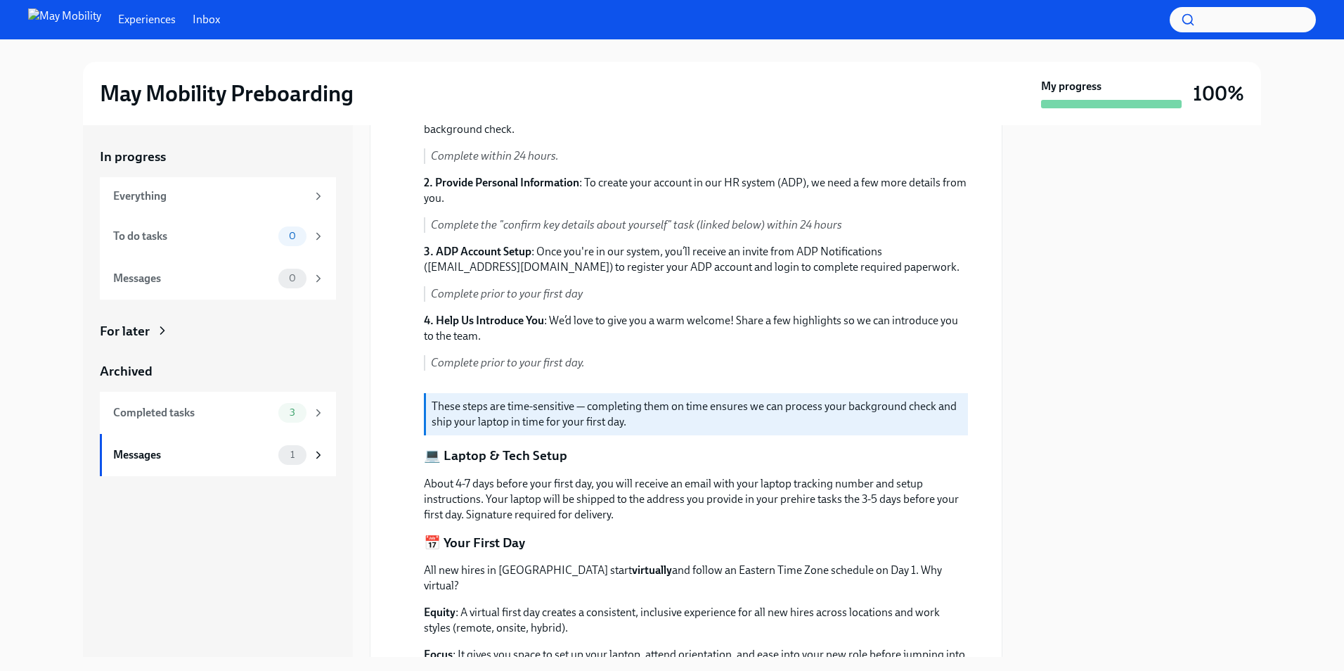
scroll to position [266, 0]
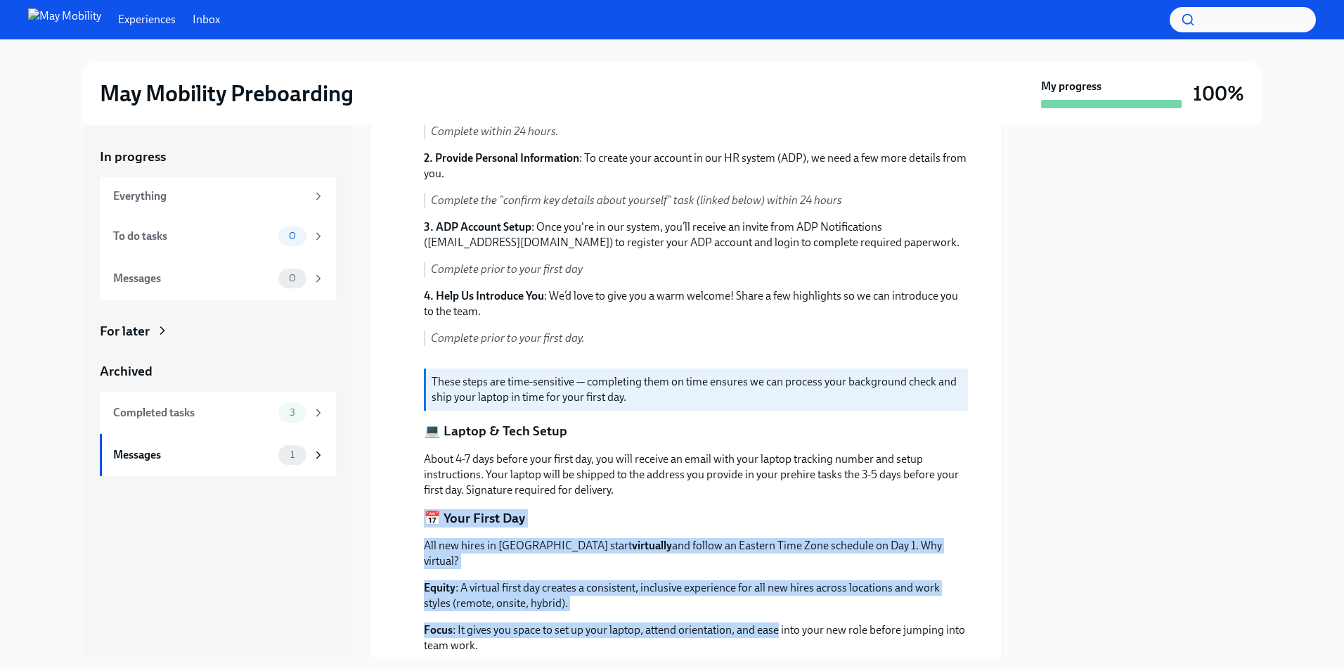
drag, startPoint x: 752, startPoint y: 558, endPoint x: 760, endPoint y: 612, distance: 54.1
click at [760, 612] on div "Hi [PERSON_NAME] Welcome to May Mobility! We’re so excited to have you join our…" at bounding box center [696, 475] width 544 height 983
click at [760, 622] on p "Focus : It gives you space to set up your laptop, attend orientation, and ease …" at bounding box center [696, 637] width 544 height 31
drag, startPoint x: 760, startPoint y: 612, endPoint x: 759, endPoint y: 477, distance: 134.3
click at [759, 477] on div "Hi [PERSON_NAME] Welcome to May Mobility! We’re so excited to have you join our…" at bounding box center [696, 475] width 544 height 983
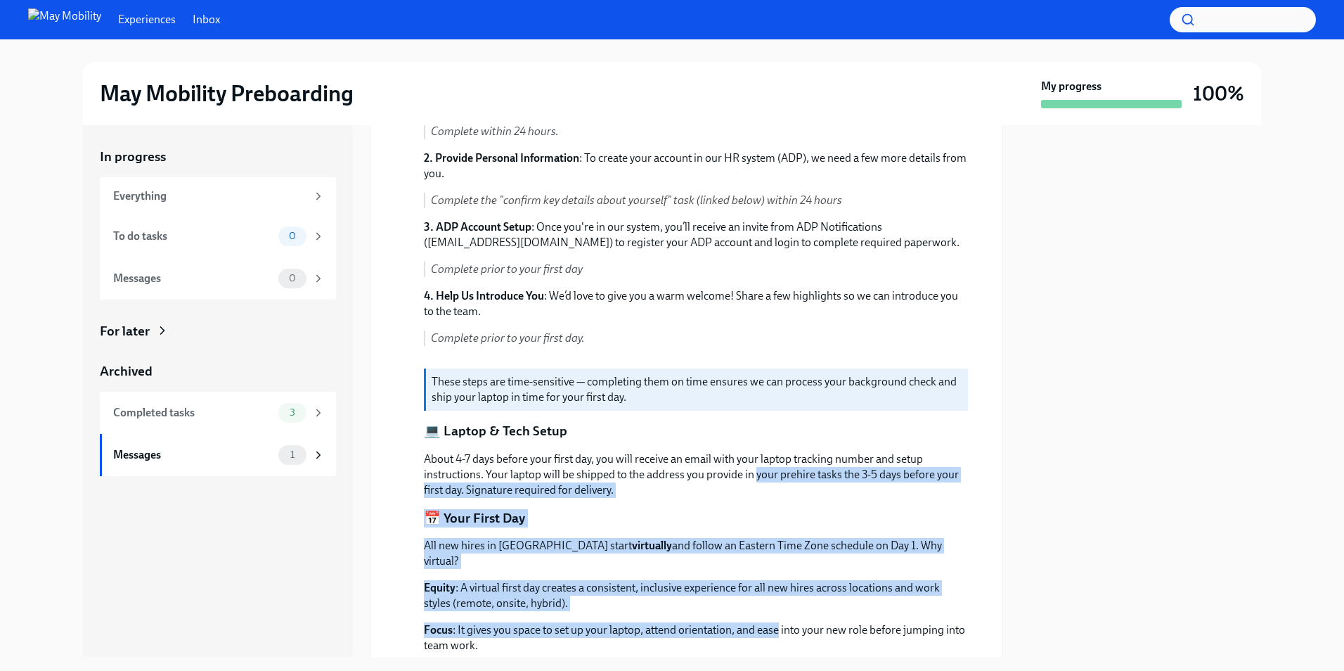
click at [759, 477] on p "About 4-7 days before your first day, you will receive an email with your lapto…" at bounding box center [696, 474] width 544 height 46
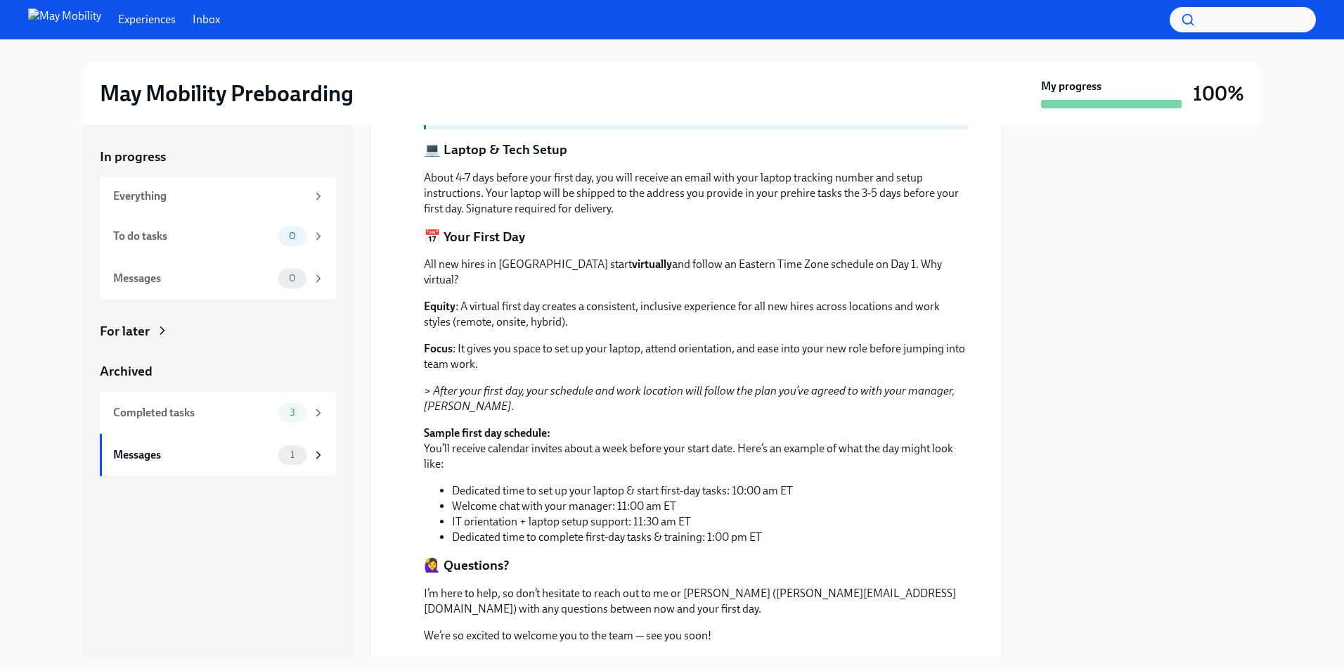
scroll to position [477, 0]
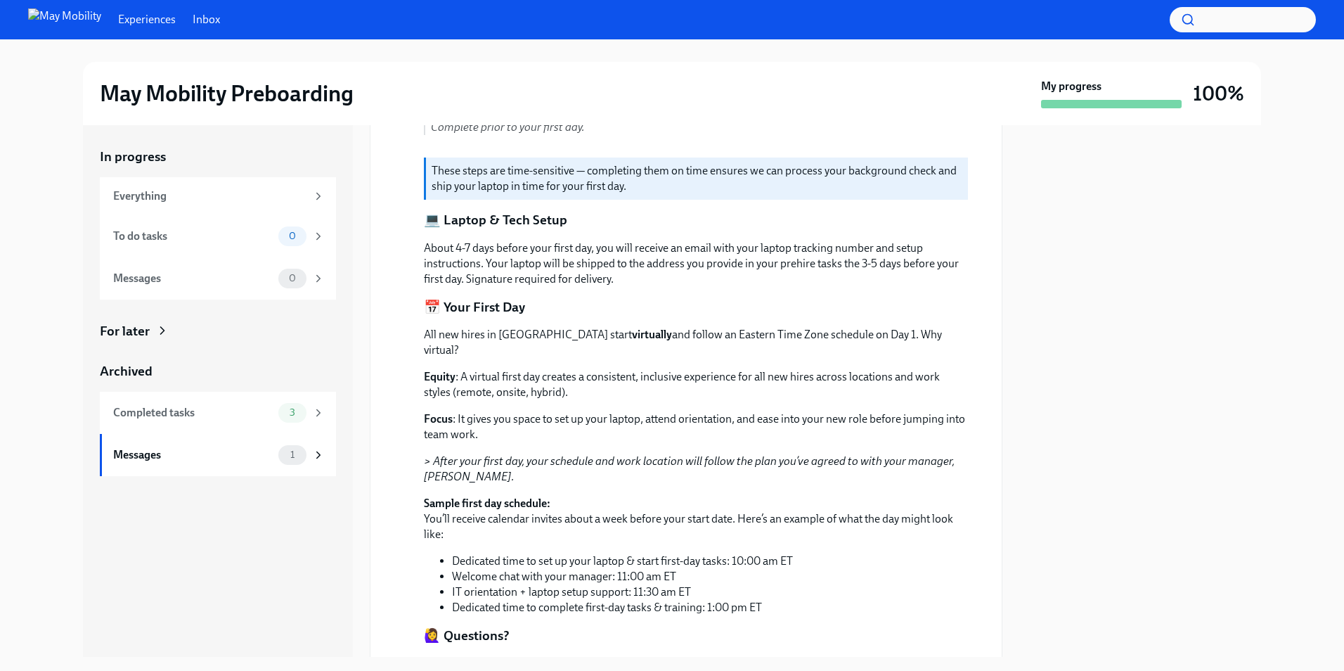
click at [778, 284] on p "About 4-7 days before your first day, you will receive an email with your lapto…" at bounding box center [696, 263] width 544 height 46
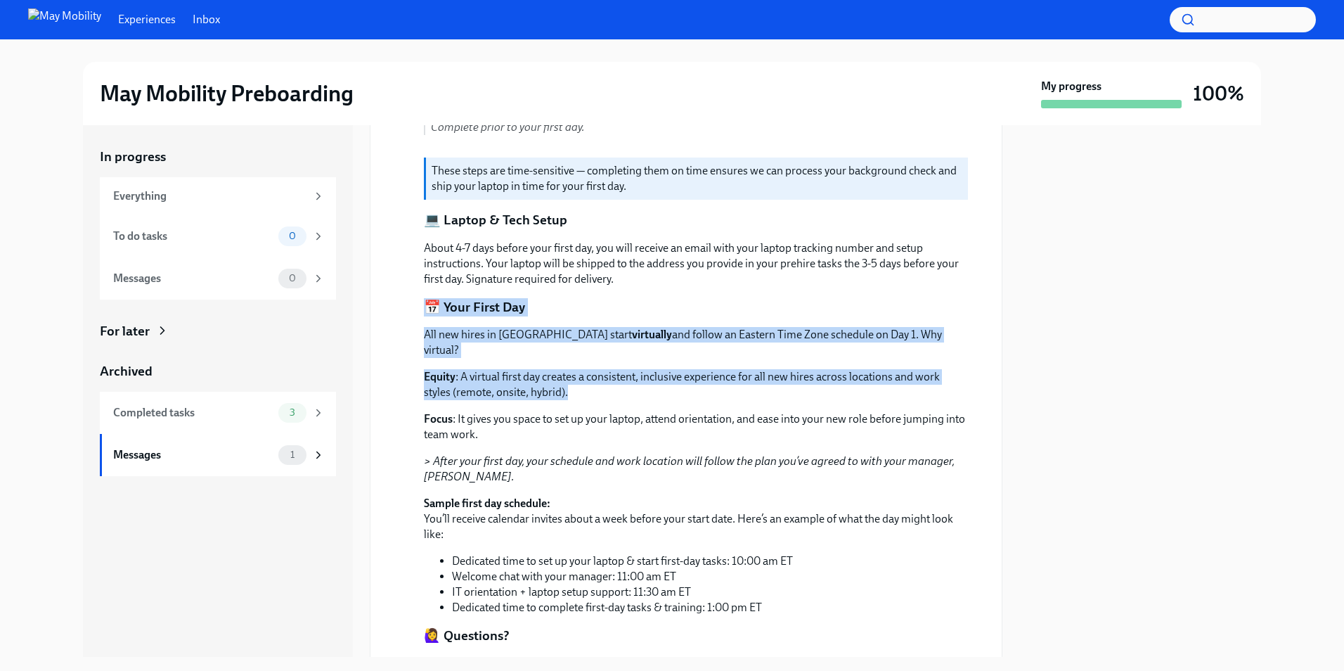
drag, startPoint x: 778, startPoint y: 284, endPoint x: 854, endPoint y: 384, distance: 125.0
click at [854, 384] on div "Hi [PERSON_NAME] Welcome to May Mobility! We’re so excited to have you join our…" at bounding box center [696, 264] width 544 height 983
click at [854, 384] on p "Equity : A virtual first day creates a consistent, inclusive experience for all…" at bounding box center [696, 384] width 544 height 31
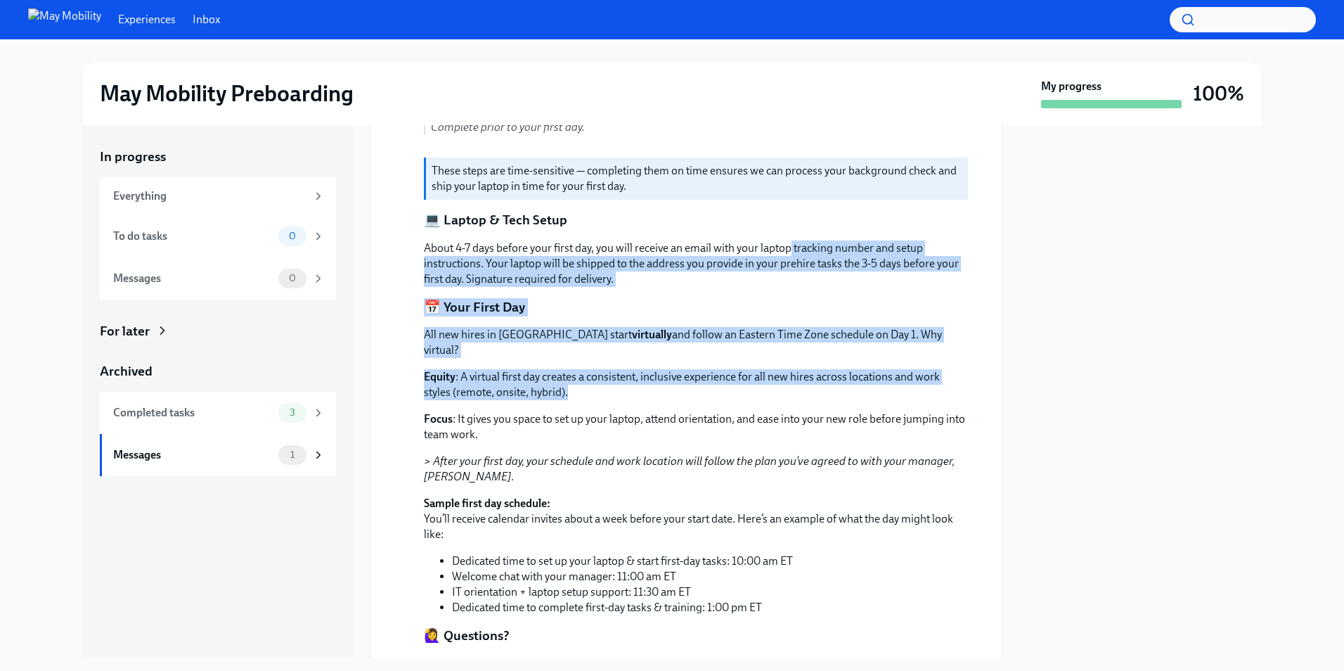
drag, startPoint x: 854, startPoint y: 384, endPoint x: 791, endPoint y: 233, distance: 163.0
click at [791, 233] on div "Hi [PERSON_NAME] Welcome to May Mobility! We’re so excited to have you join our…" at bounding box center [696, 264] width 544 height 983
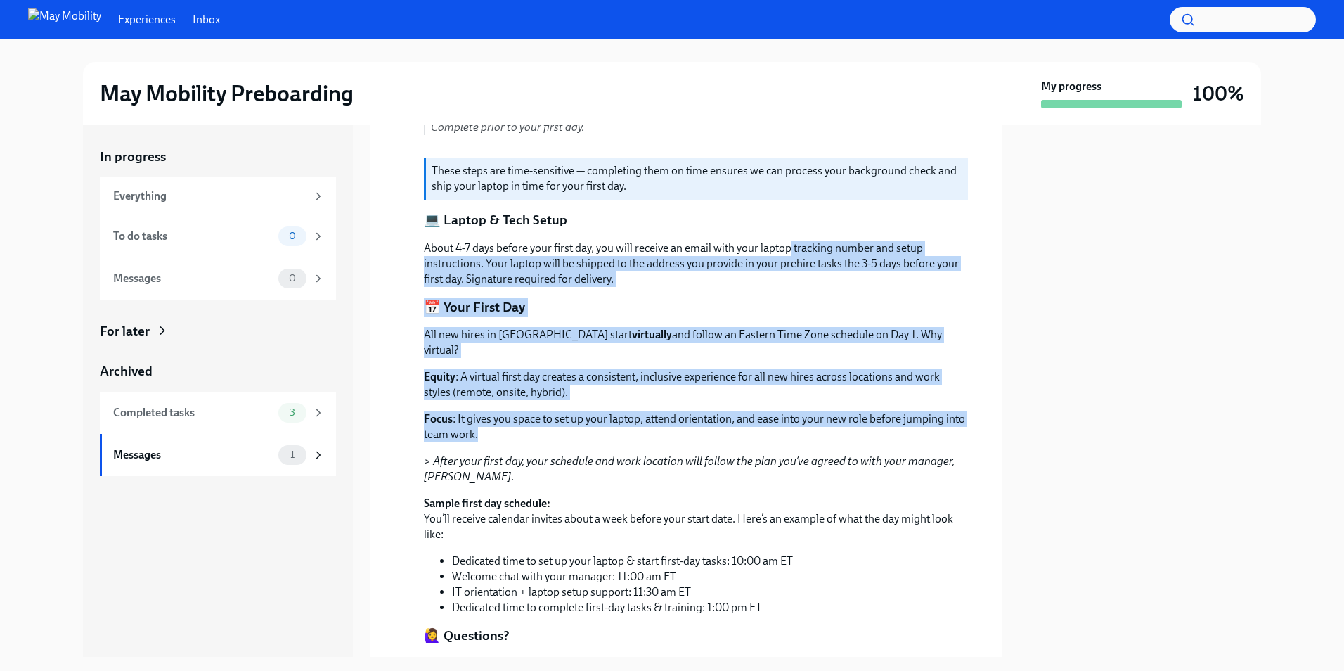
drag, startPoint x: 791, startPoint y: 233, endPoint x: 870, endPoint y: 426, distance: 208.1
click at [870, 426] on div "Hi [PERSON_NAME] Welcome to May Mobility! We’re so excited to have you join our…" at bounding box center [696, 264] width 544 height 983
click at [870, 426] on p "Focus : It gives you space to set up your laptop, attend orientation, and ease …" at bounding box center [696, 426] width 544 height 31
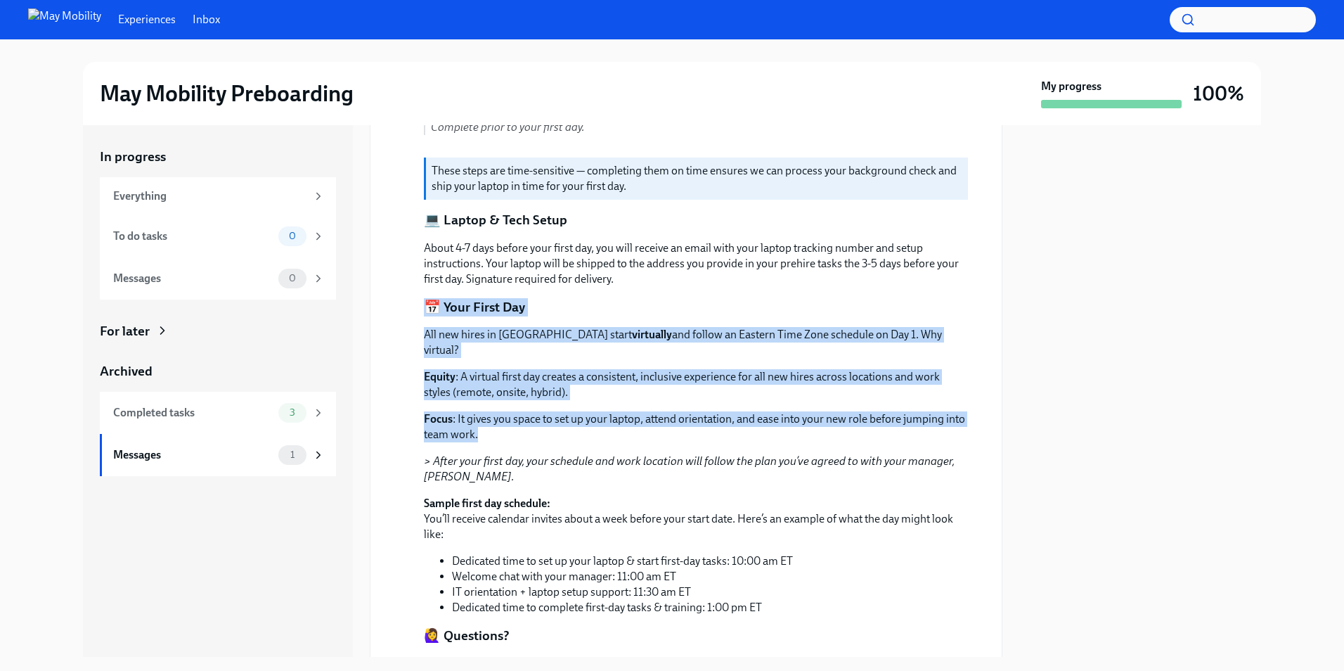
drag, startPoint x: 870, startPoint y: 426, endPoint x: 792, endPoint y: 273, distance: 171.7
click at [792, 273] on div "Hi [PERSON_NAME] Welcome to May Mobility! We’re so excited to have you join our…" at bounding box center [696, 264] width 544 height 983
click at [792, 273] on p "About 4-7 days before your first day, you will receive an email with your lapto…" at bounding box center [696, 263] width 544 height 46
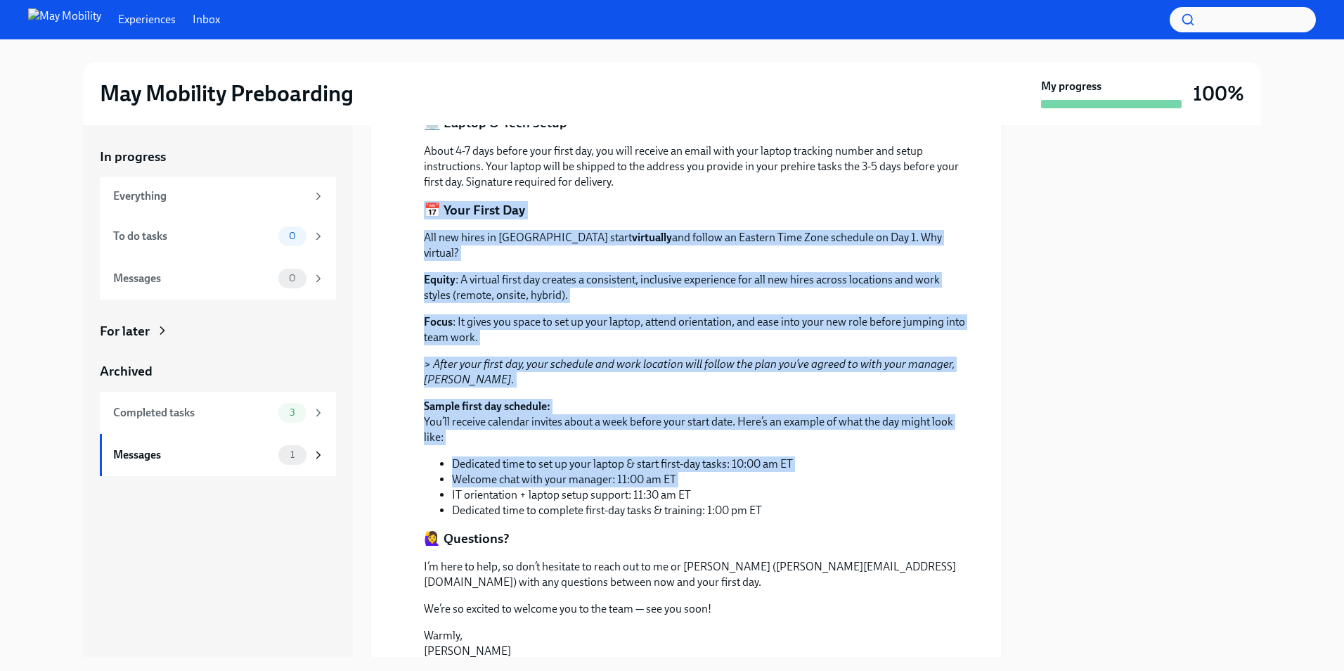
scroll to position [618, 0]
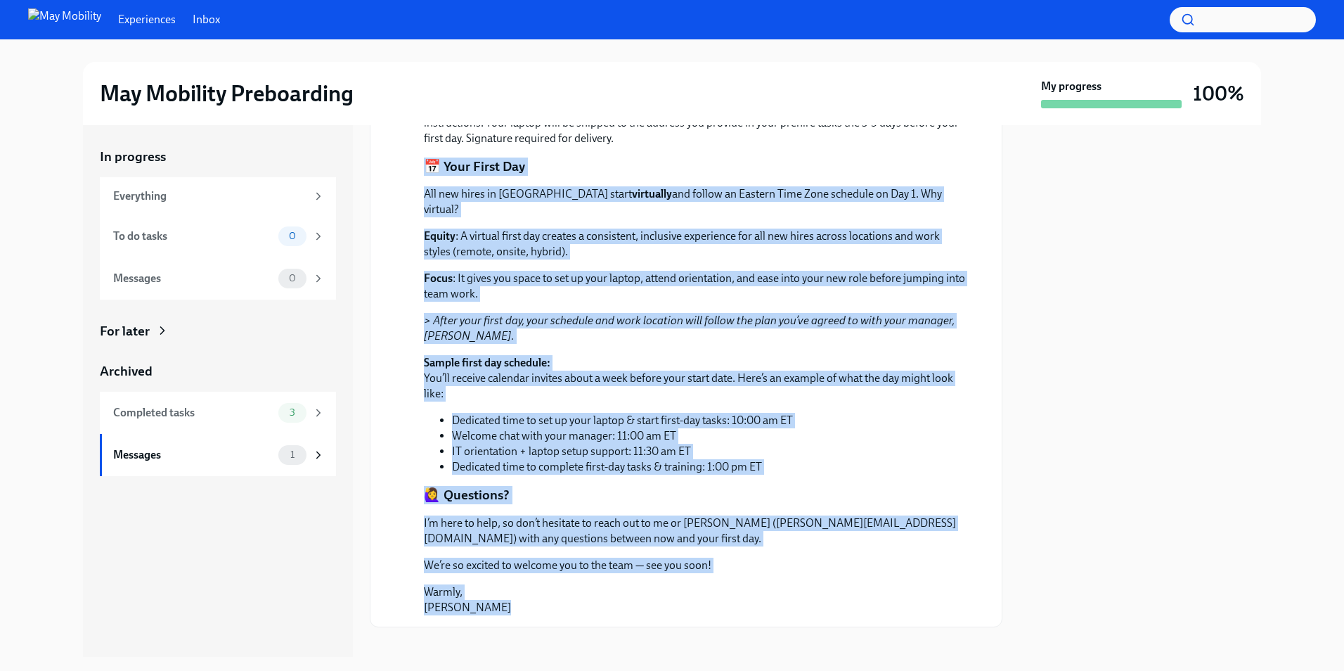
drag, startPoint x: 792, startPoint y: 273, endPoint x: 850, endPoint y: 637, distance: 368.7
click at [850, 637] on div "Archived messages Welcome to May Mobility, [PERSON_NAME]! 🎉 Unarchive [DATE] Hi…" at bounding box center [686, 391] width 633 height 532
click at [850, 637] on div at bounding box center [686, 649] width 633 height 45
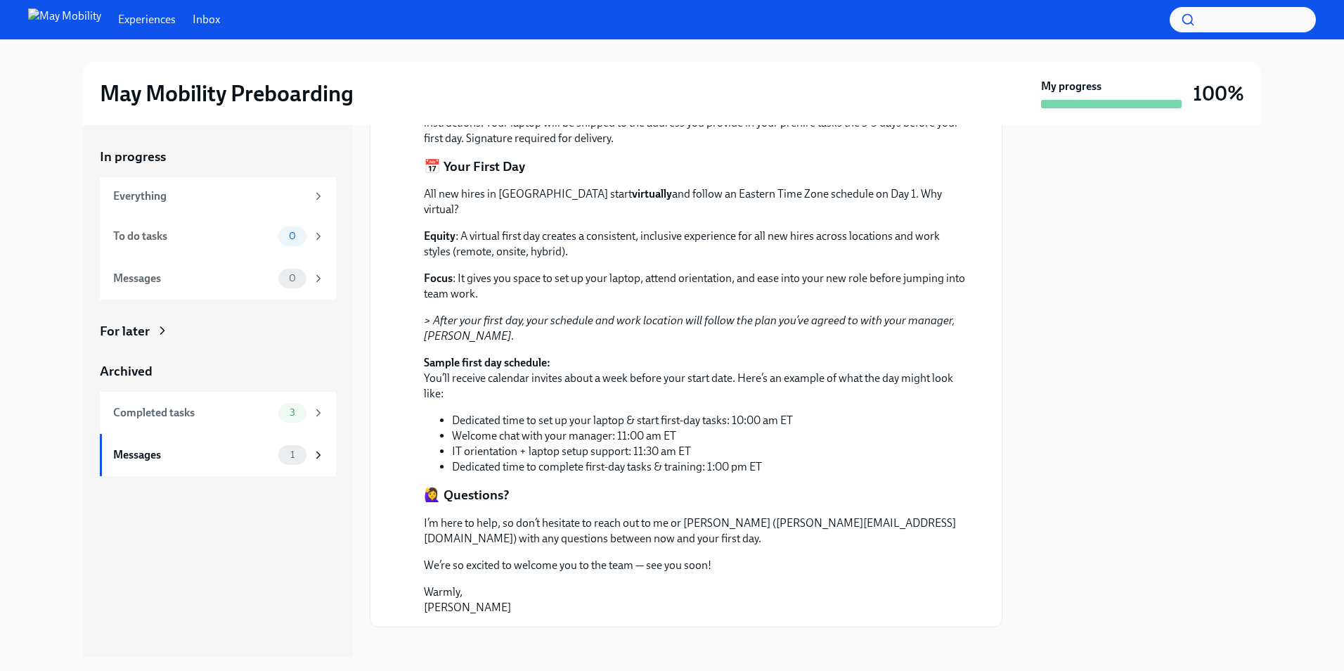
click at [763, 596] on p "[PERSON_NAME]" at bounding box center [696, 599] width 544 height 31
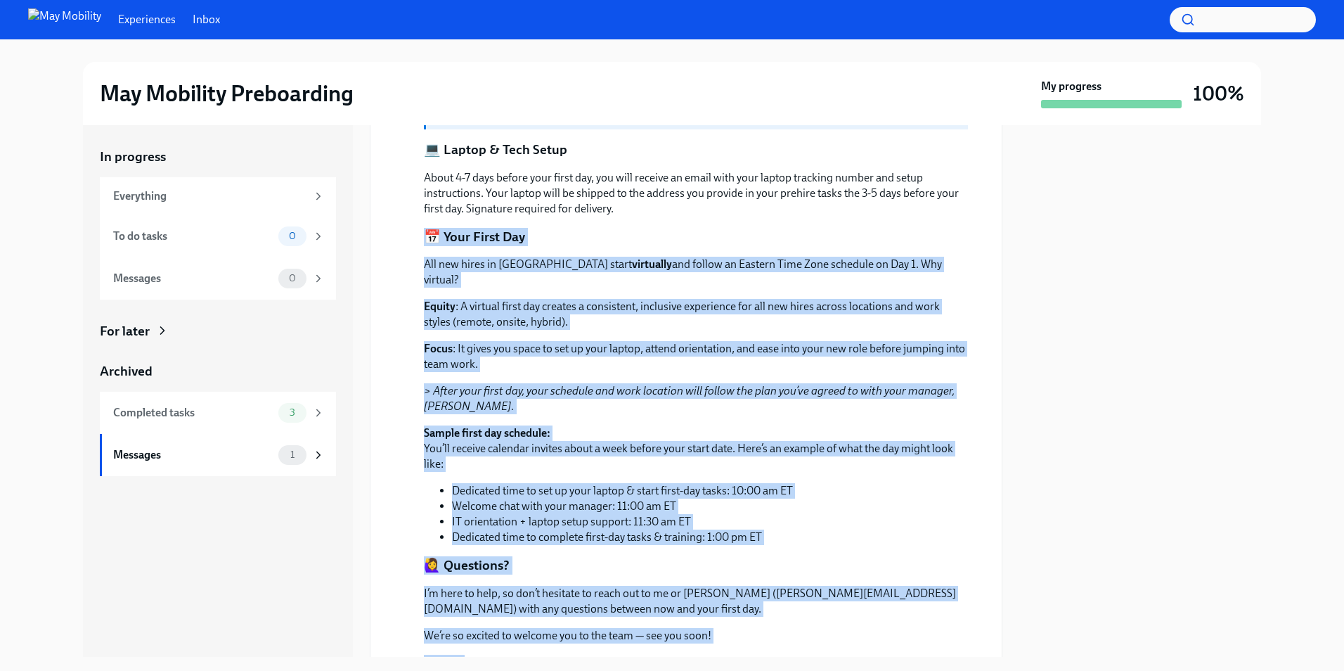
scroll to position [477, 0]
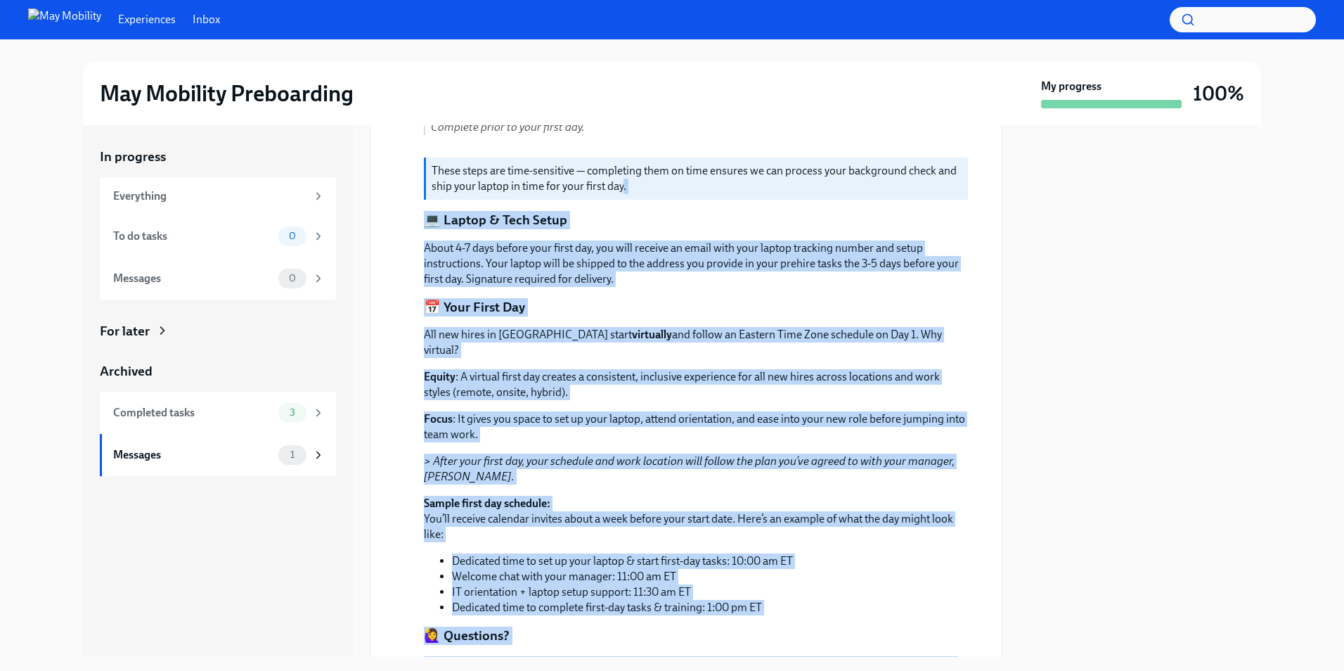
drag, startPoint x: 763, startPoint y: 596, endPoint x: 392, endPoint y: 212, distance: 533.5
click at [392, 212] on div "[DATE] Hi [PERSON_NAME] Welcome to May Mobility! We’re so excited to have you j…" at bounding box center [686, 252] width 609 height 1008
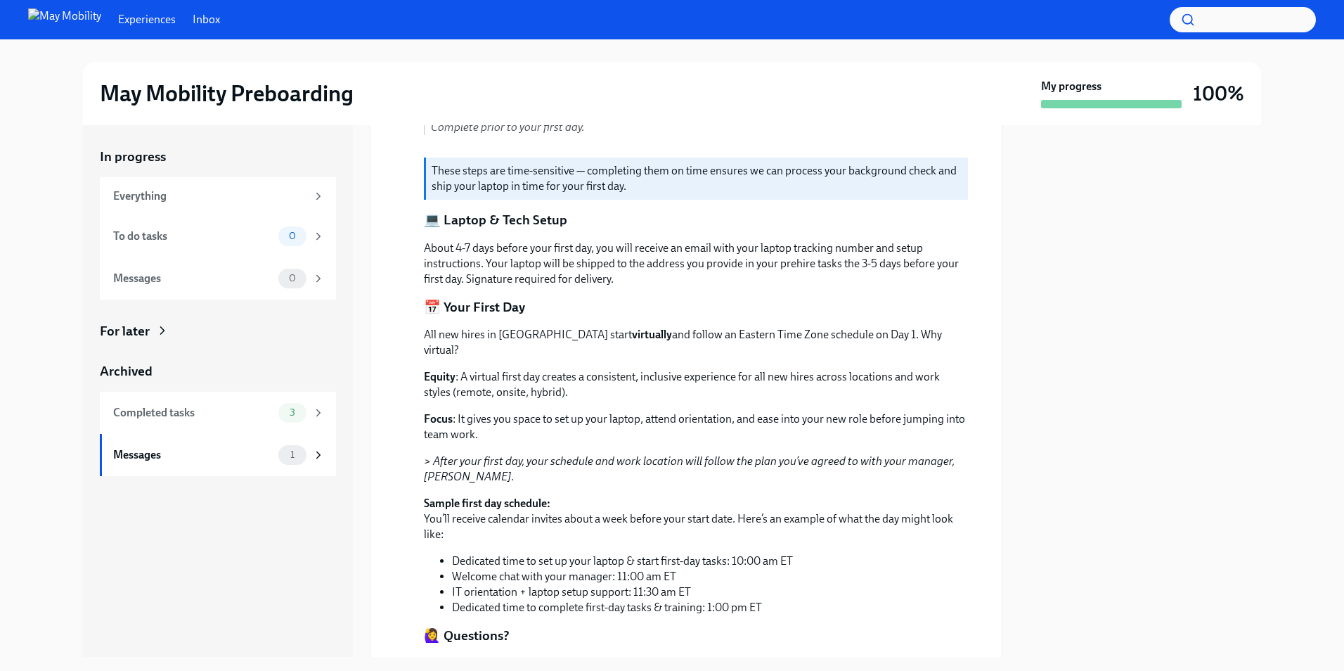
click at [412, 217] on div "[DATE] Hi [PERSON_NAME] Welcome to May Mobility! We’re so excited to have you j…" at bounding box center [686, 252] width 609 height 1008
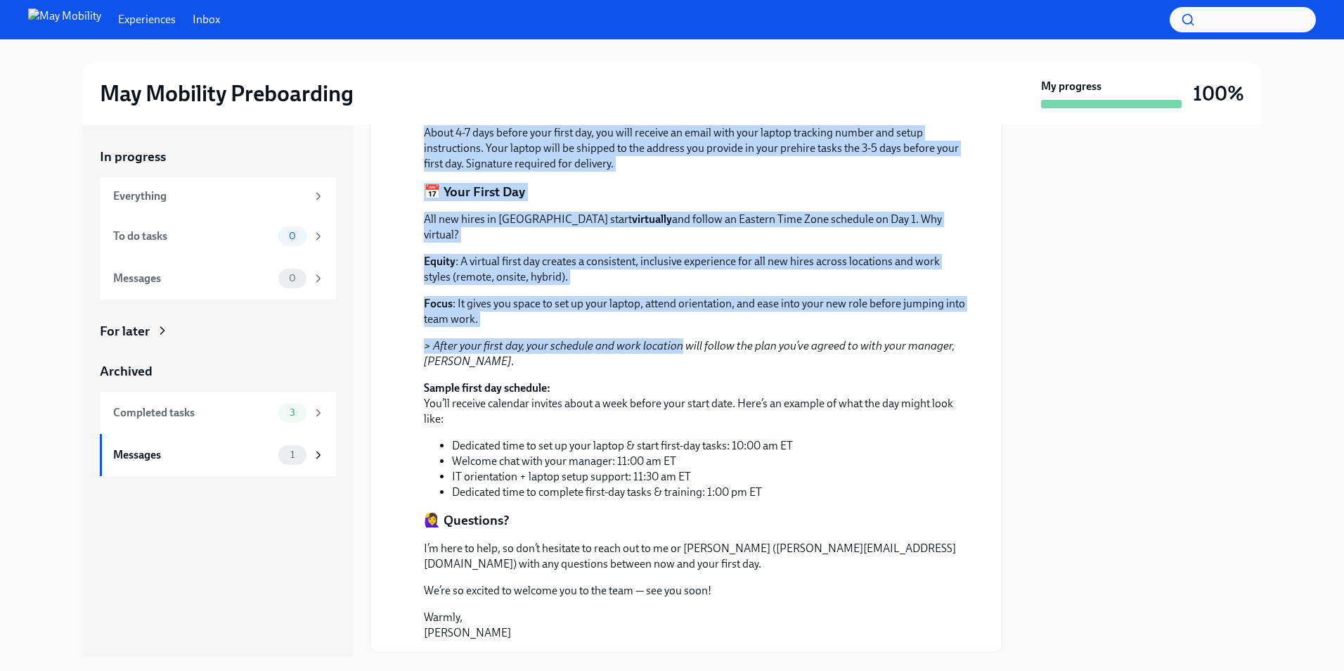
scroll to position [618, 0]
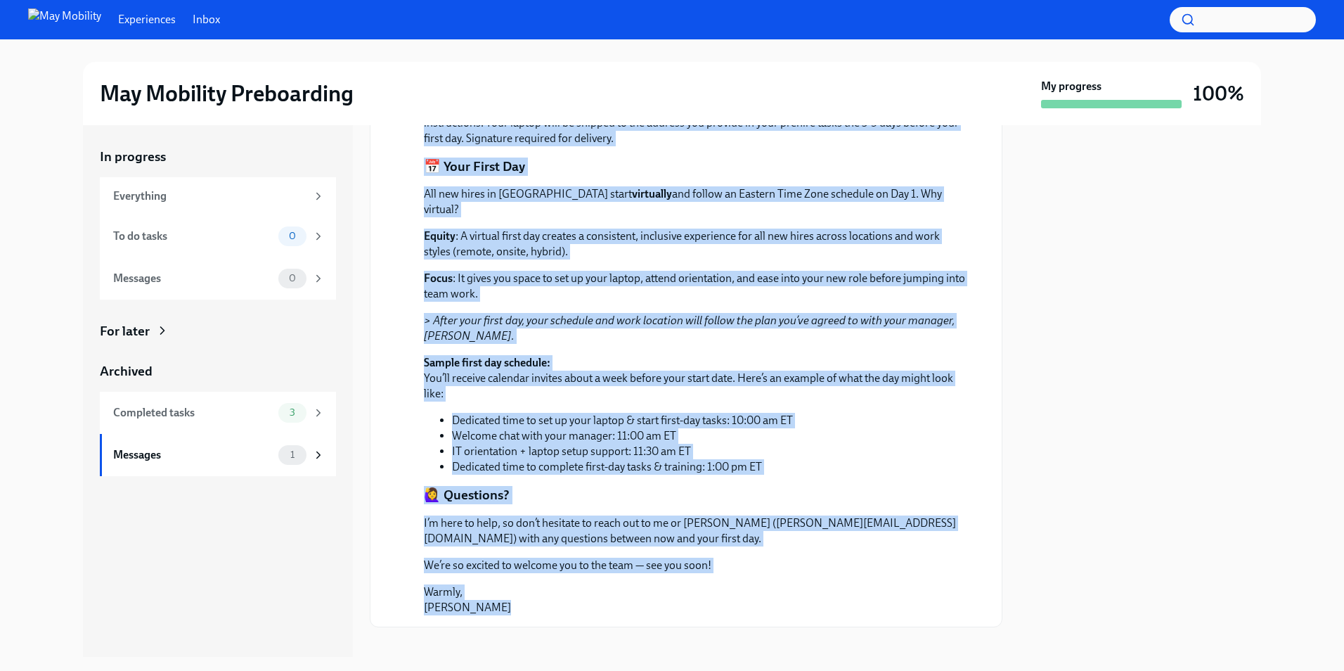
drag, startPoint x: 412, startPoint y: 217, endPoint x: 740, endPoint y: 591, distance: 496.7
click at [740, 591] on div "[DATE] Hi [PERSON_NAME] Welcome to May Mobility! We’re so excited to have you j…" at bounding box center [686, 112] width 609 height 1008
click at [740, 591] on p "[PERSON_NAME]" at bounding box center [696, 599] width 544 height 31
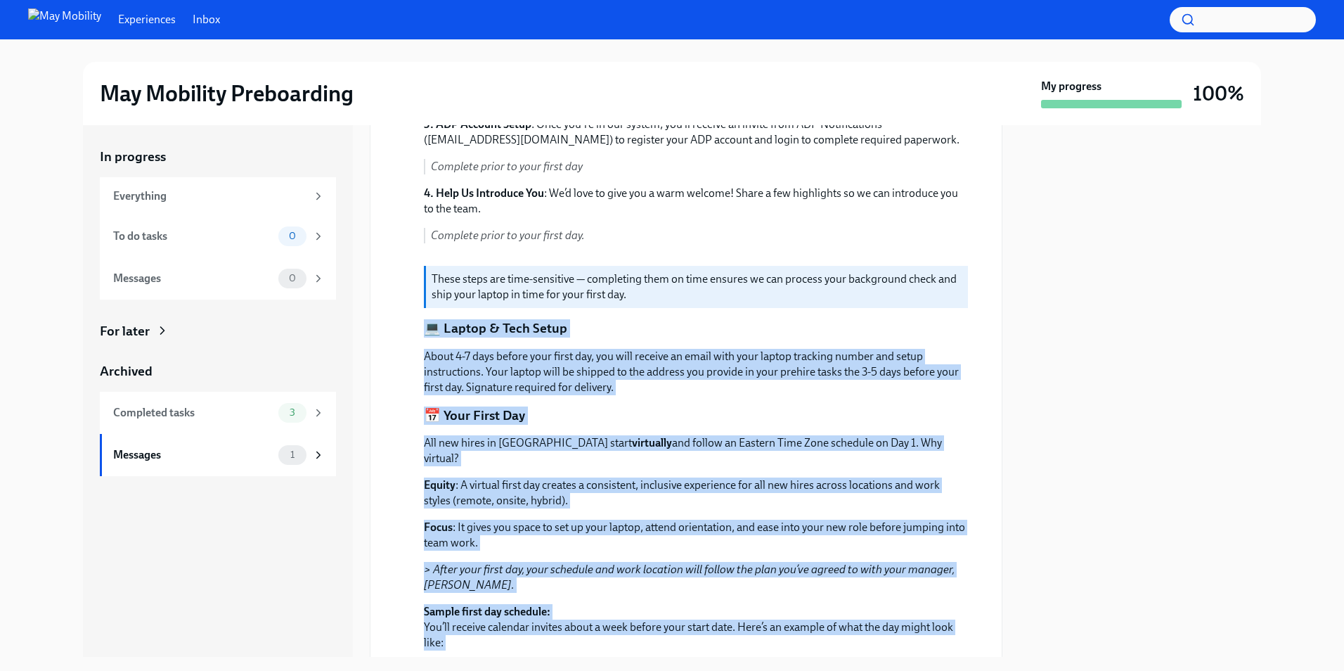
scroll to position [337, 0]
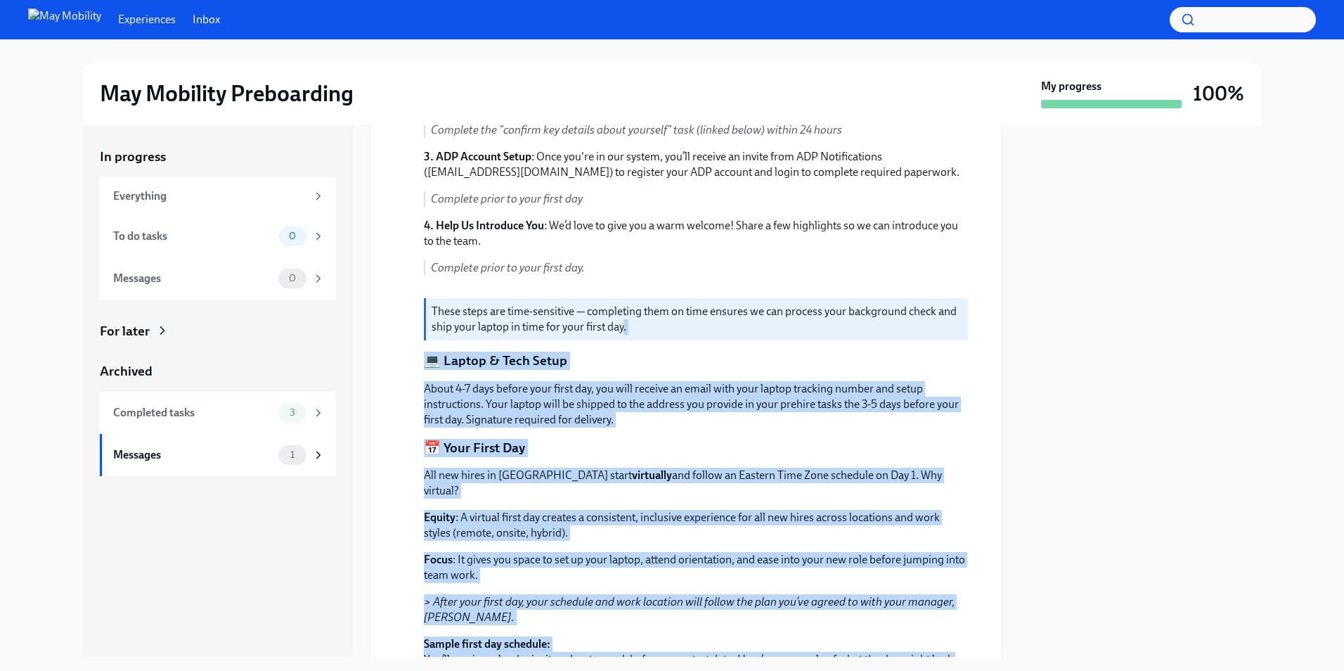
drag, startPoint x: 740, startPoint y: 591, endPoint x: 409, endPoint y: 365, distance: 400.8
click at [409, 365] on div "[DATE] Hi [PERSON_NAME] Welcome to May Mobility! We’re so excited to have you j…" at bounding box center [686, 393] width 609 height 1008
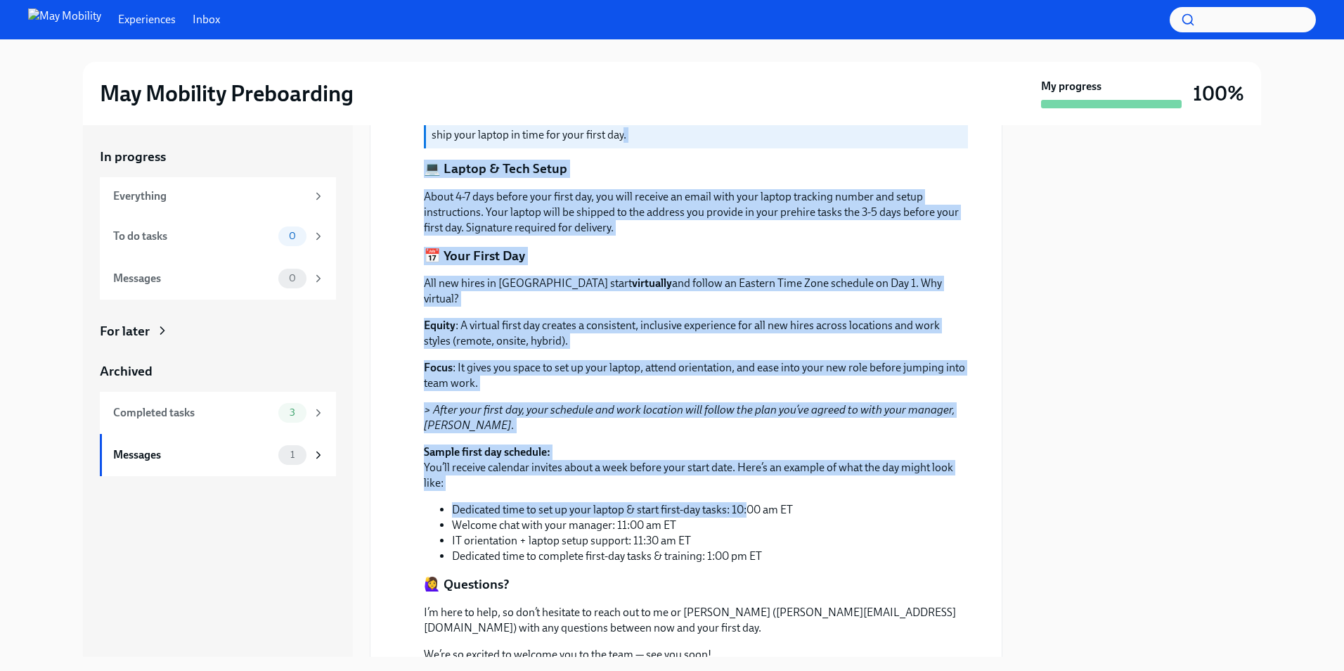
scroll to position [618, 0]
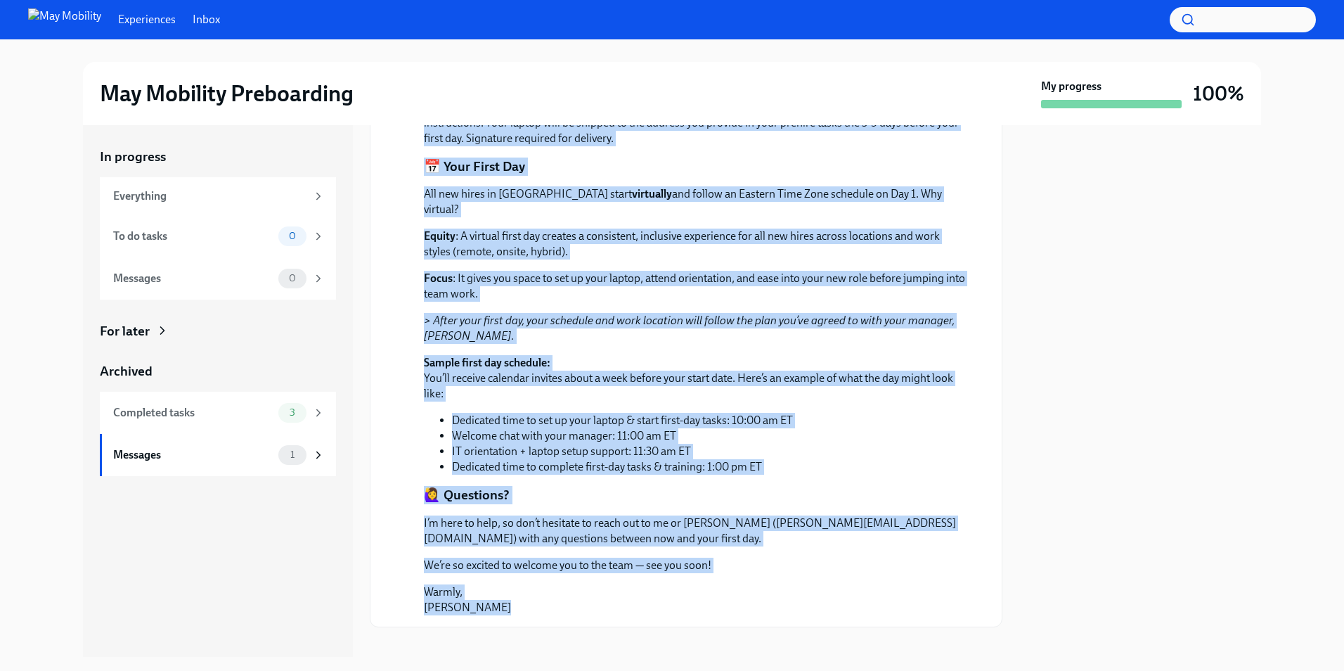
drag, startPoint x: 409, startPoint y: 365, endPoint x: 788, endPoint y: 613, distance: 453.6
click at [788, 613] on div "Archived messages Welcome to May Mobility, [PERSON_NAME]! 🎉 Unarchive [DATE] Hi…" at bounding box center [686, 391] width 633 height 532
click at [788, 627] on div at bounding box center [686, 649] width 633 height 45
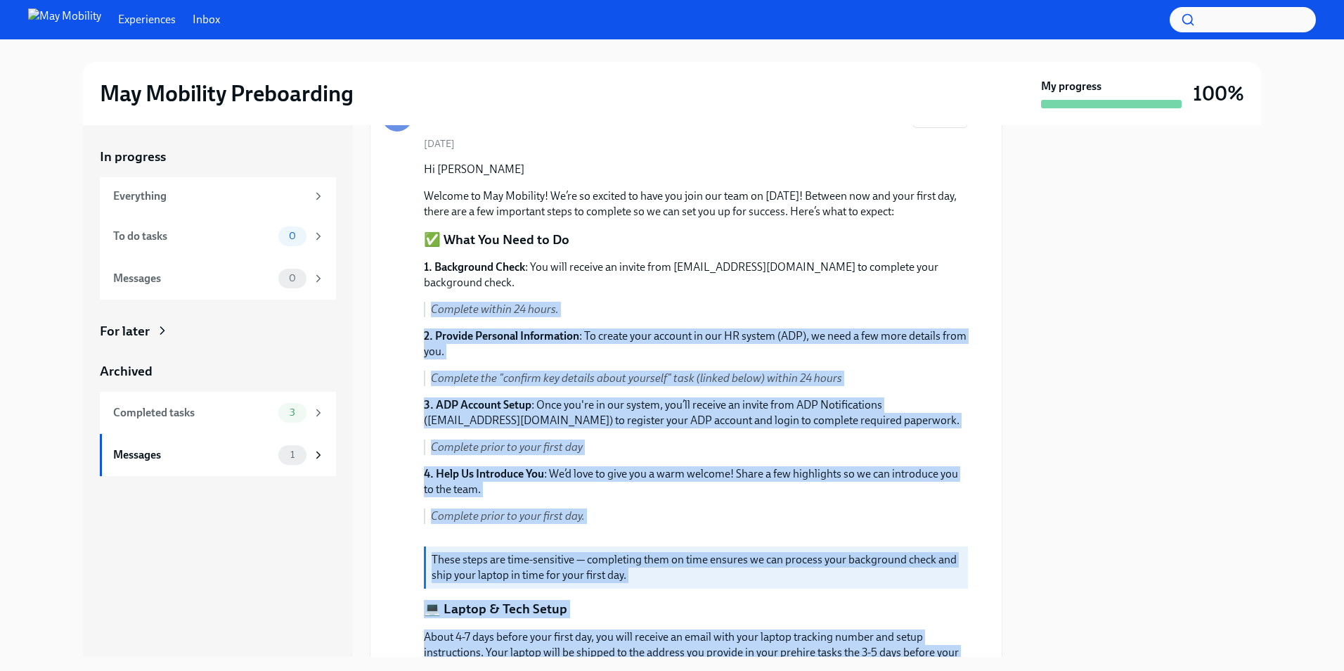
scroll to position [56, 0]
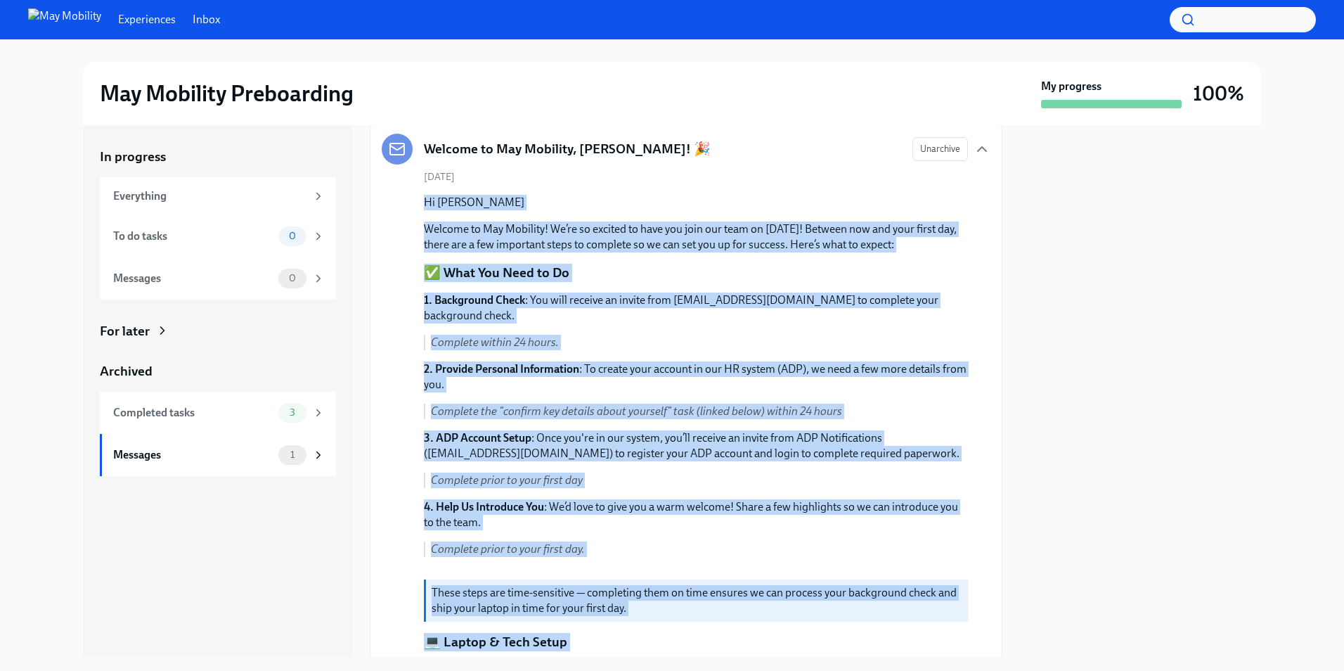
drag, startPoint x: 788, startPoint y: 613, endPoint x: 394, endPoint y: 193, distance: 575.5
click at [394, 193] on div "Archived messages Welcome to May Mobility, [PERSON_NAME]! 🎉 Unarchive [DATE] Hi…" at bounding box center [686, 391] width 633 height 532
click at [394, 193] on div "[DATE] Hi [PERSON_NAME] Welcome to May Mobility! We’re so excited to have you j…" at bounding box center [686, 674] width 609 height 1008
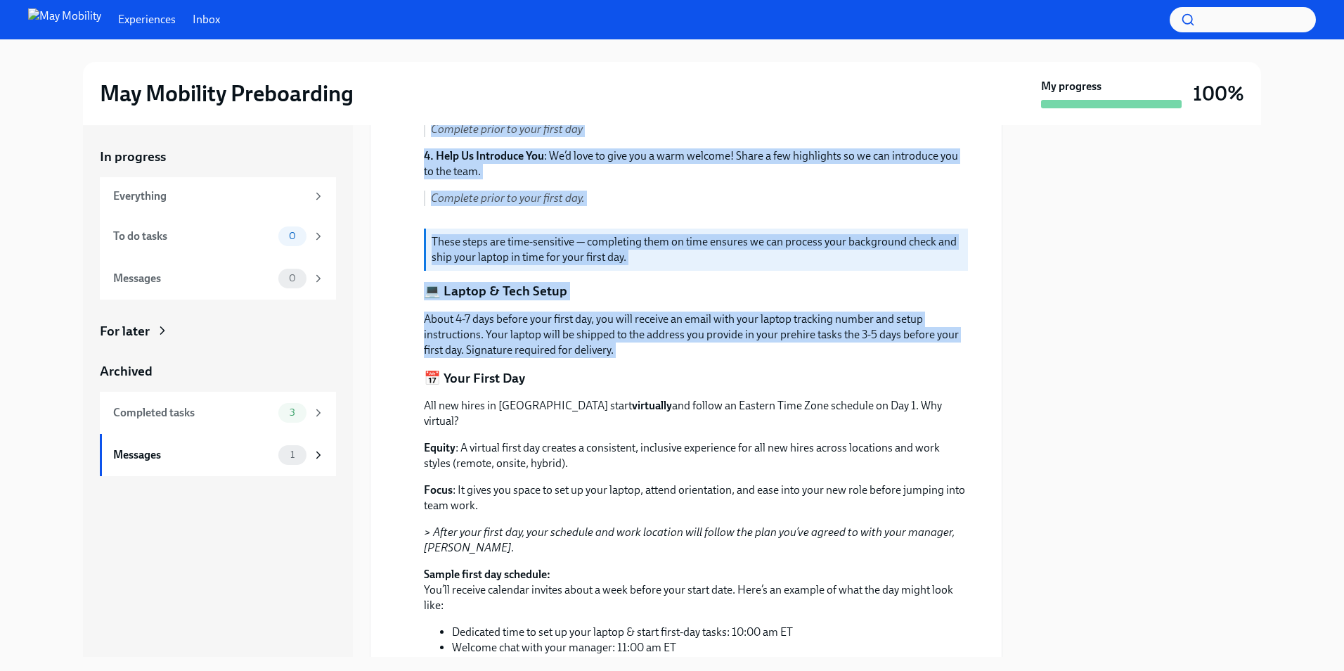
drag, startPoint x: 394, startPoint y: 193, endPoint x: 824, endPoint y: 350, distance: 457.3
click at [824, 350] on div "[DATE] Hi [PERSON_NAME] Welcome to May Mobility! We’re so excited to have you j…" at bounding box center [686, 323] width 609 height 1008
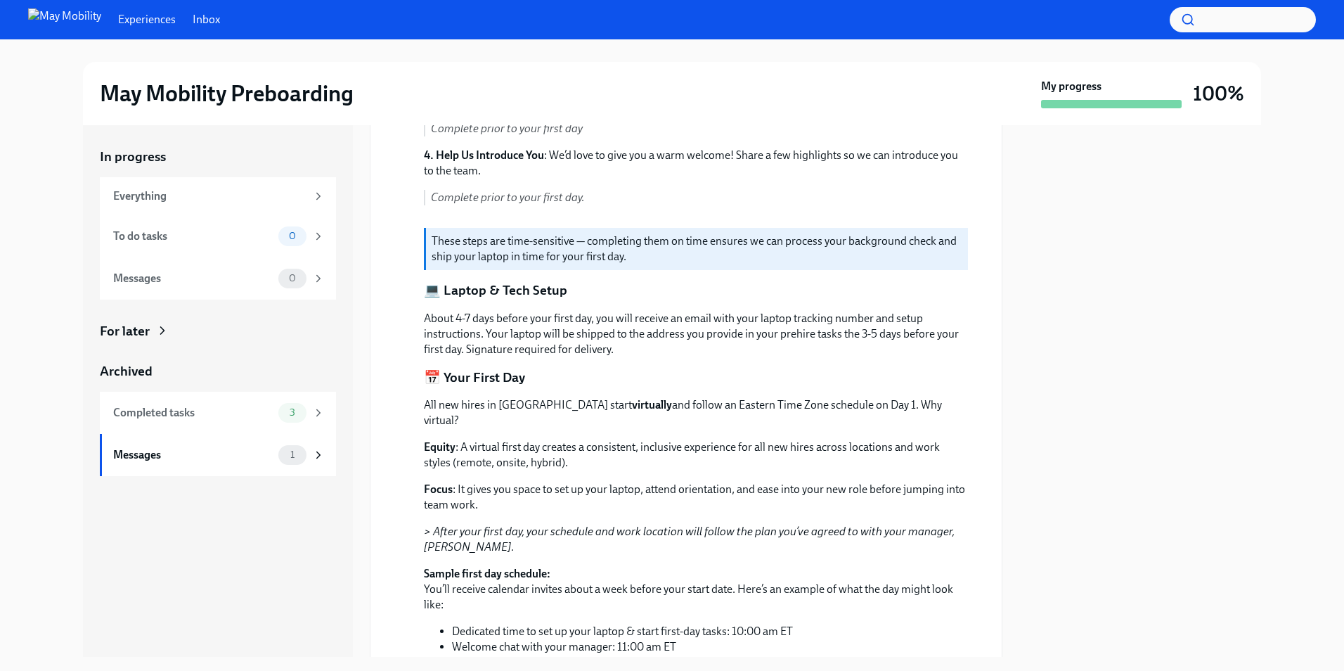
drag, startPoint x: 824, startPoint y: 350, endPoint x: 825, endPoint y: 406, distance: 55.5
click at [824, 406] on p "All new hires in [GEOGRAPHIC_DATA] start virtually and follow an Eastern Time Z…" at bounding box center [696, 412] width 544 height 31
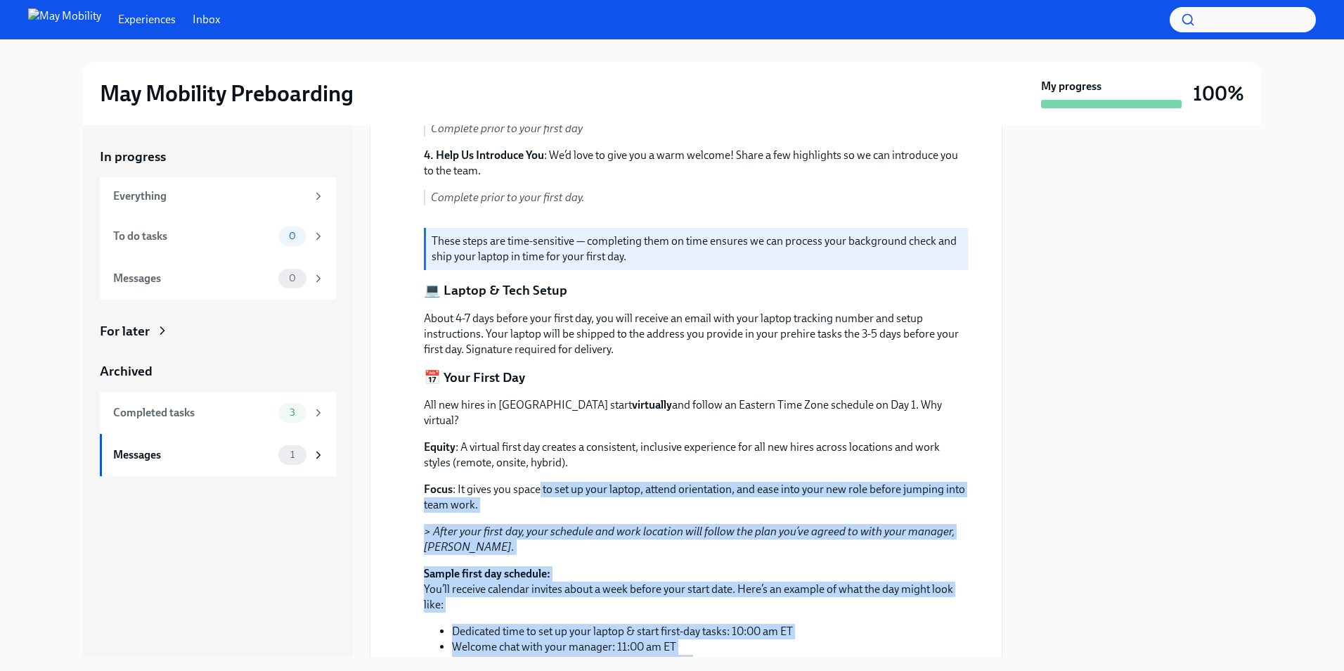
drag, startPoint x: 541, startPoint y: 476, endPoint x: 605, endPoint y: 677, distance: 210.8
click at [605, 670] on html "Experiences Inbox May Mobility Preboarding My progress 100% In progress Everyth…" at bounding box center [672, 335] width 1344 height 671
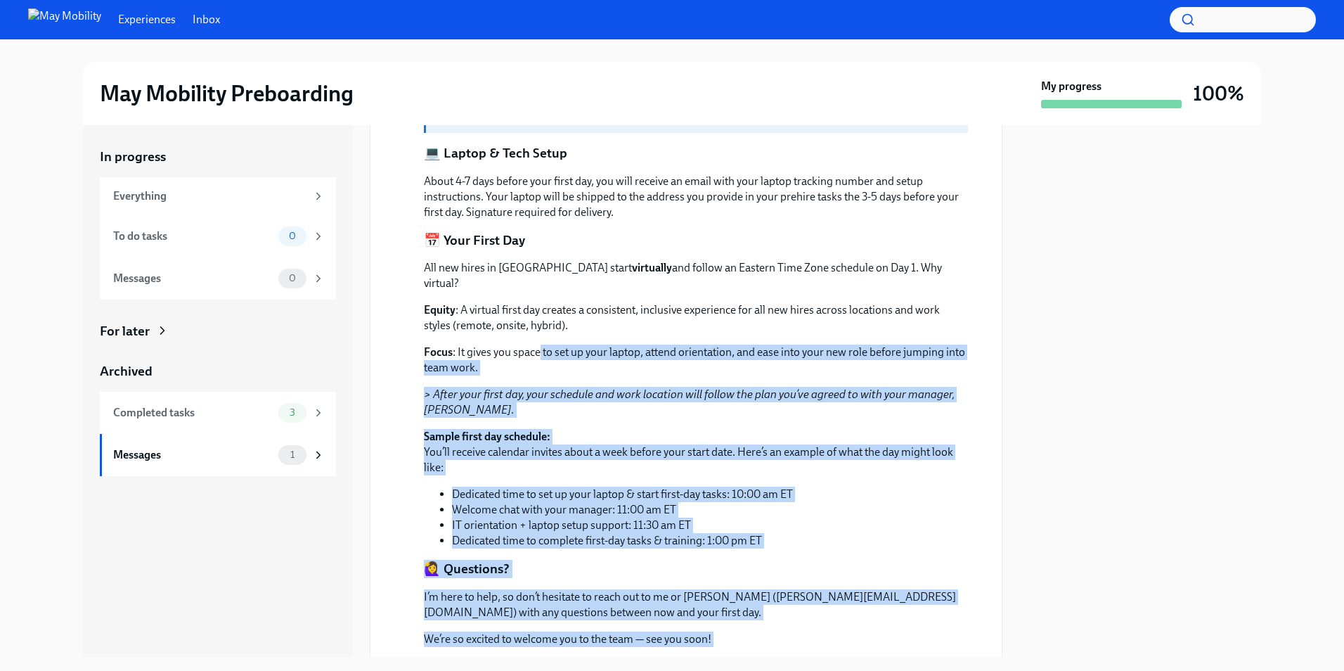
click at [690, 345] on p "Focus : It gives you space to set up your laptop, attend orientation, and ease …" at bounding box center [696, 360] width 544 height 31
